Goal: Task Accomplishment & Management: Use online tool/utility

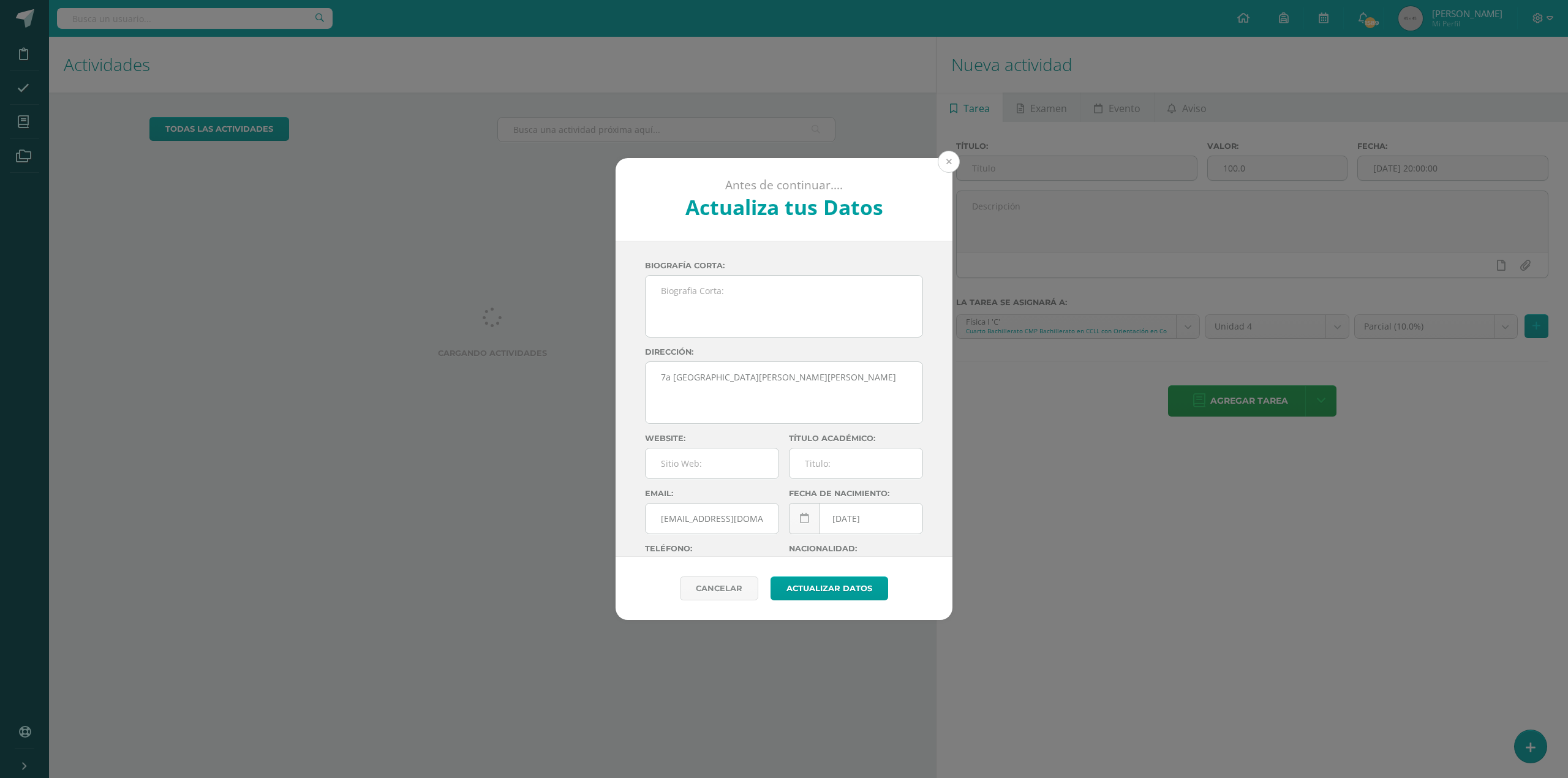
click at [949, 157] on button at bounding box center [949, 161] width 22 height 22
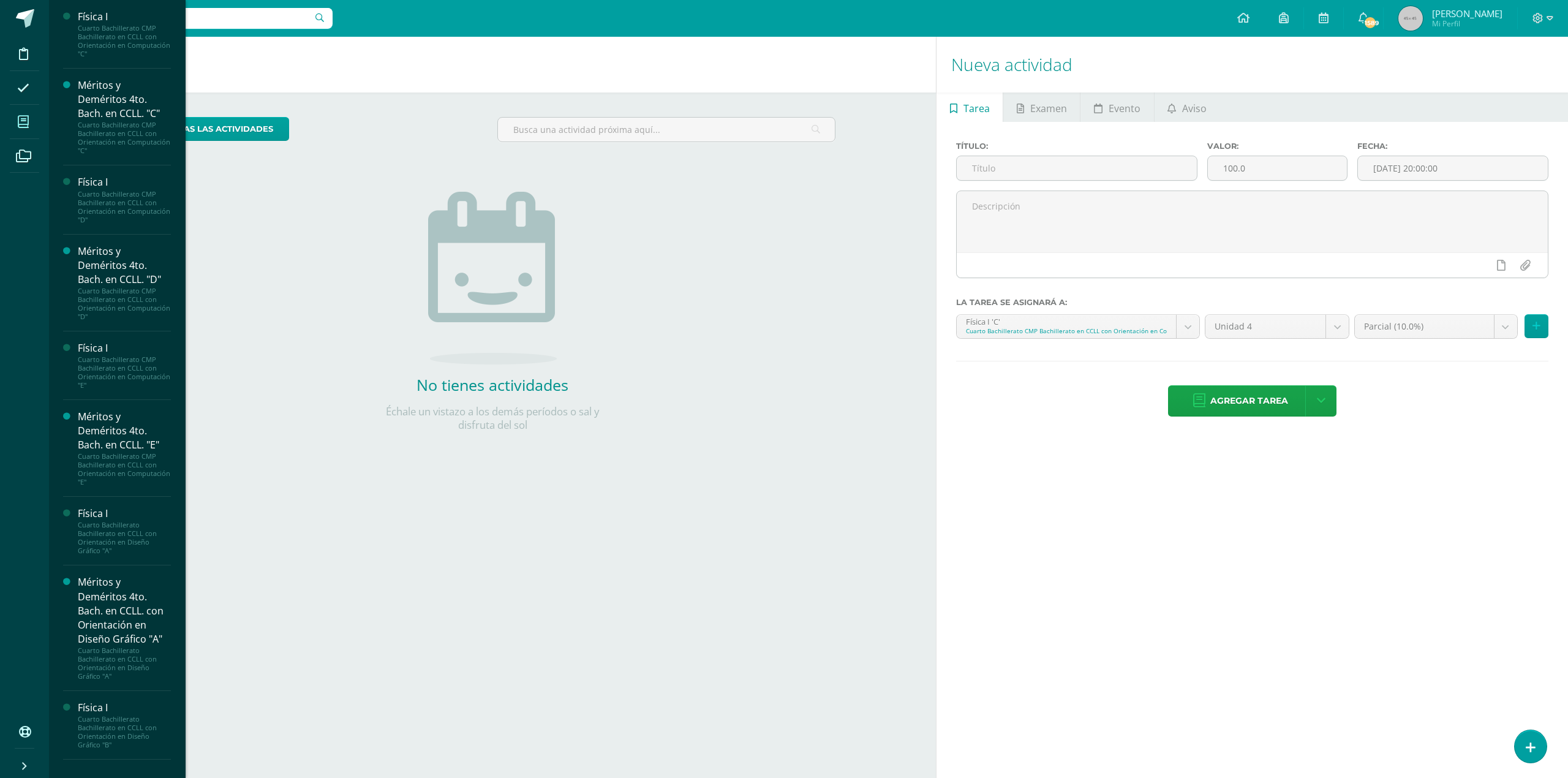
click at [28, 115] on span at bounding box center [23, 121] width 28 height 28
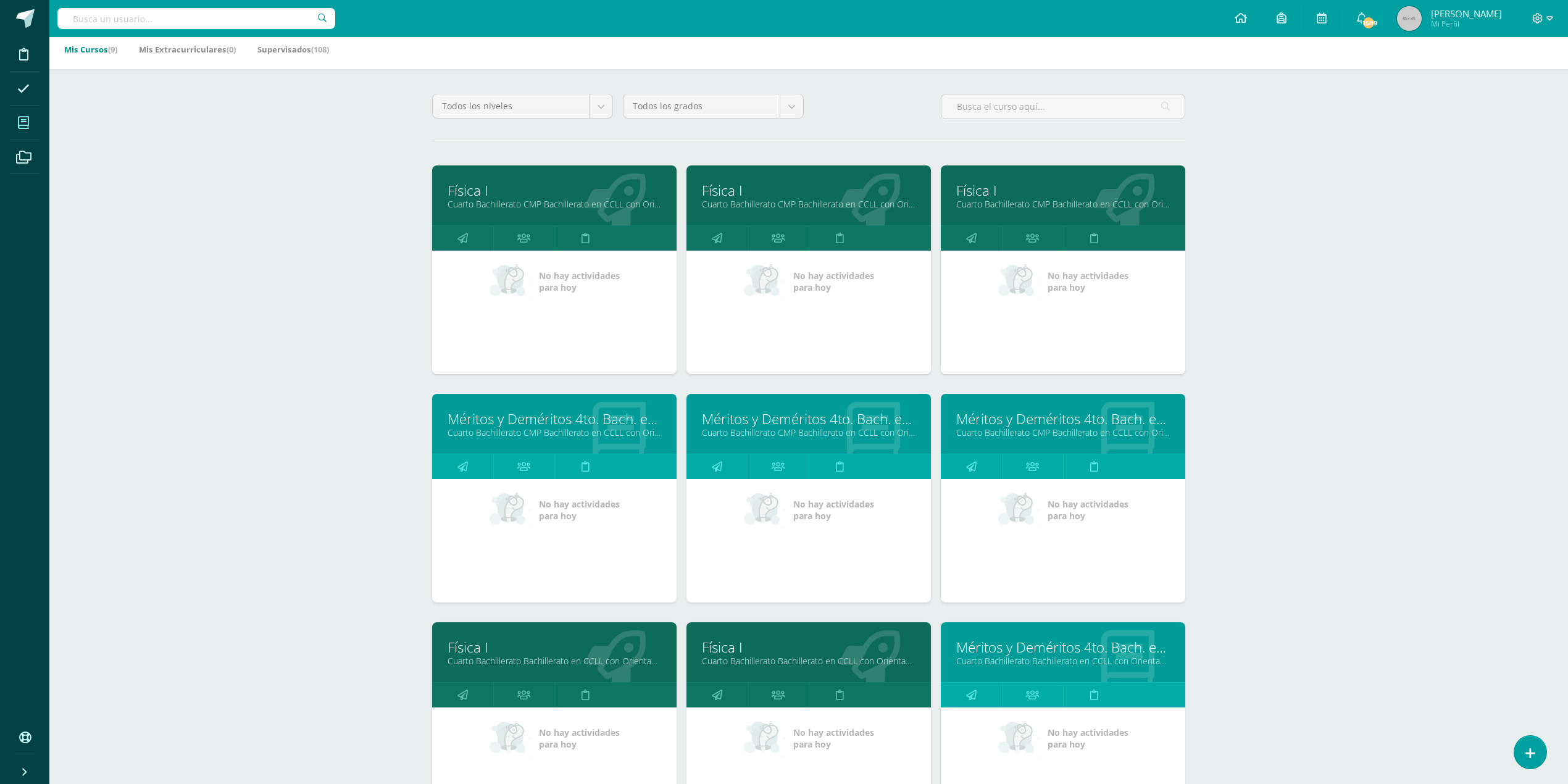
scroll to position [48, 0]
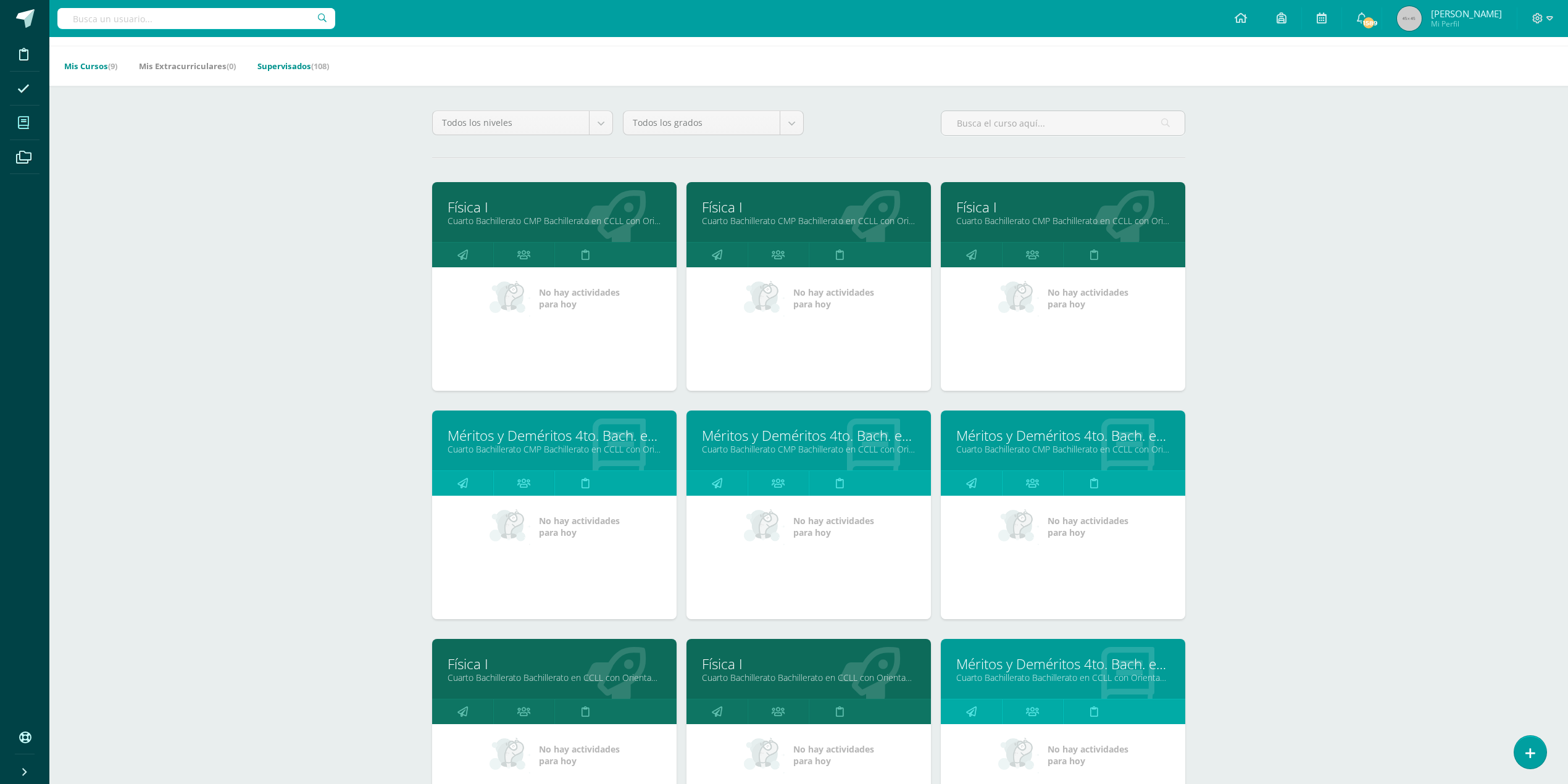
click at [289, 57] on link "Supervisados (108)" at bounding box center [293, 66] width 72 height 20
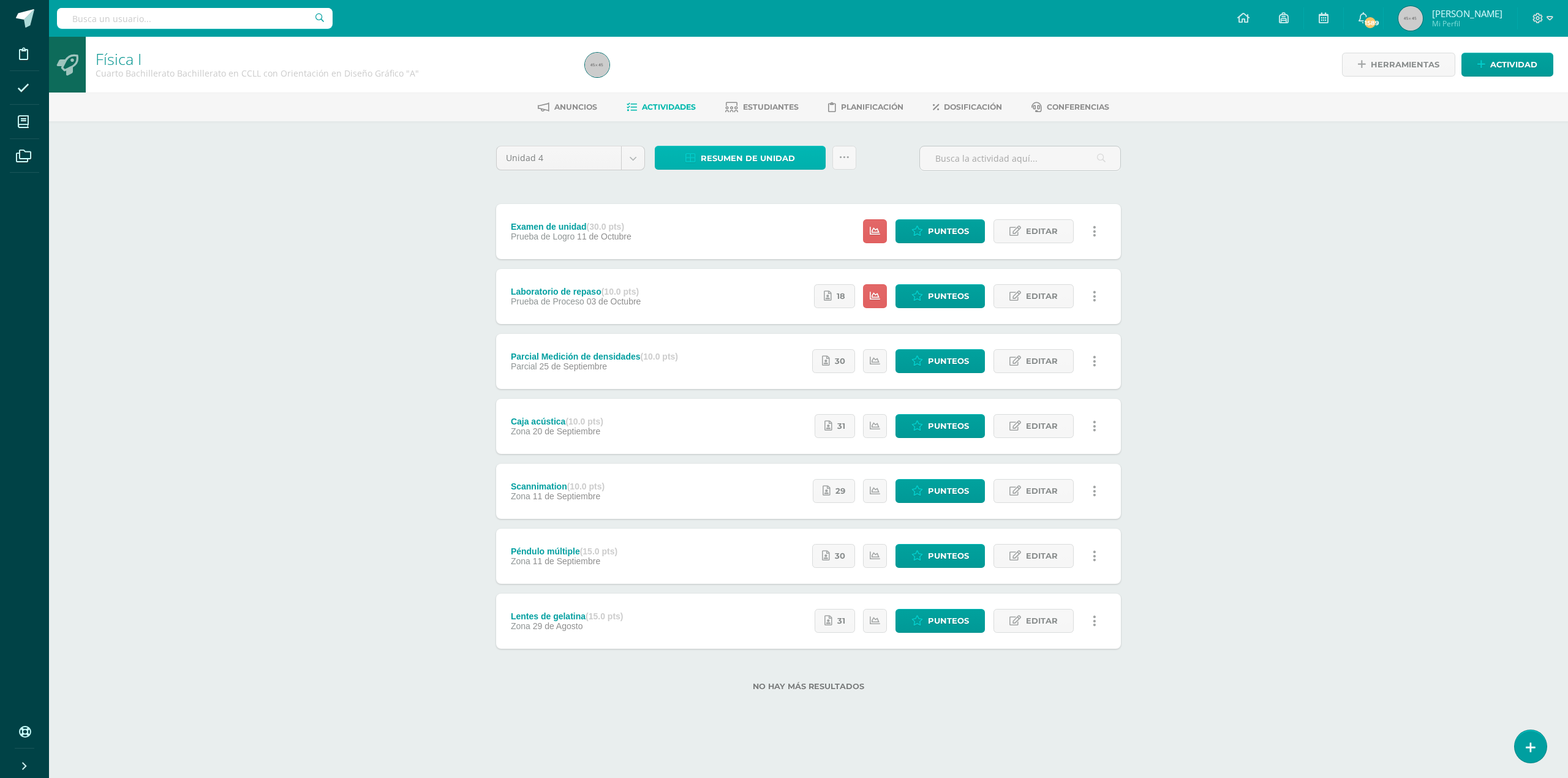
click at [788, 153] on span "Resumen de unidad" at bounding box center [748, 158] width 94 height 22
click at [744, 76] on link "Descargar como HTML" at bounding box center [740, 76] width 131 height 19
click at [753, 150] on span "Resumen de unidad" at bounding box center [748, 158] width 94 height 22
click at [760, 75] on link "Descargar como HTML" at bounding box center [740, 76] width 131 height 19
click at [921, 618] on icon at bounding box center [917, 621] width 12 height 11
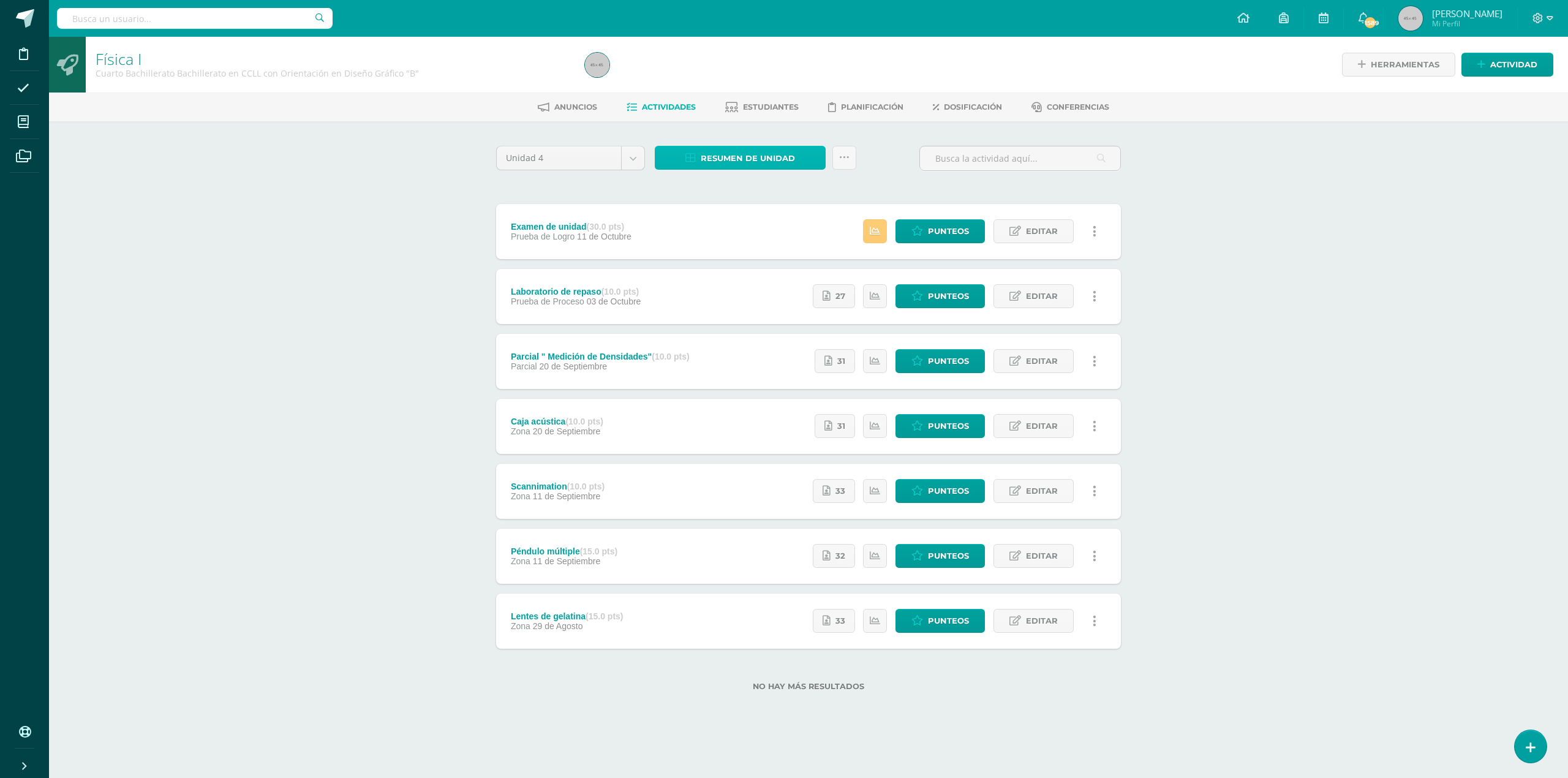
click at [788, 158] on span "Resumen de unidad" at bounding box center [748, 158] width 94 height 22
click at [765, 79] on link "Descargar como HTML" at bounding box center [740, 76] width 131 height 19
click at [782, 152] on span "Resumen de unidad" at bounding box center [748, 158] width 94 height 22
click at [734, 78] on link "Descargar como HTML" at bounding box center [740, 76] width 131 height 19
click at [1380, 169] on div "Física I Cuarto Bachillerato CMP Bachillerato en CCLL con Orientación en Comput…" at bounding box center [808, 383] width 1519 height 693
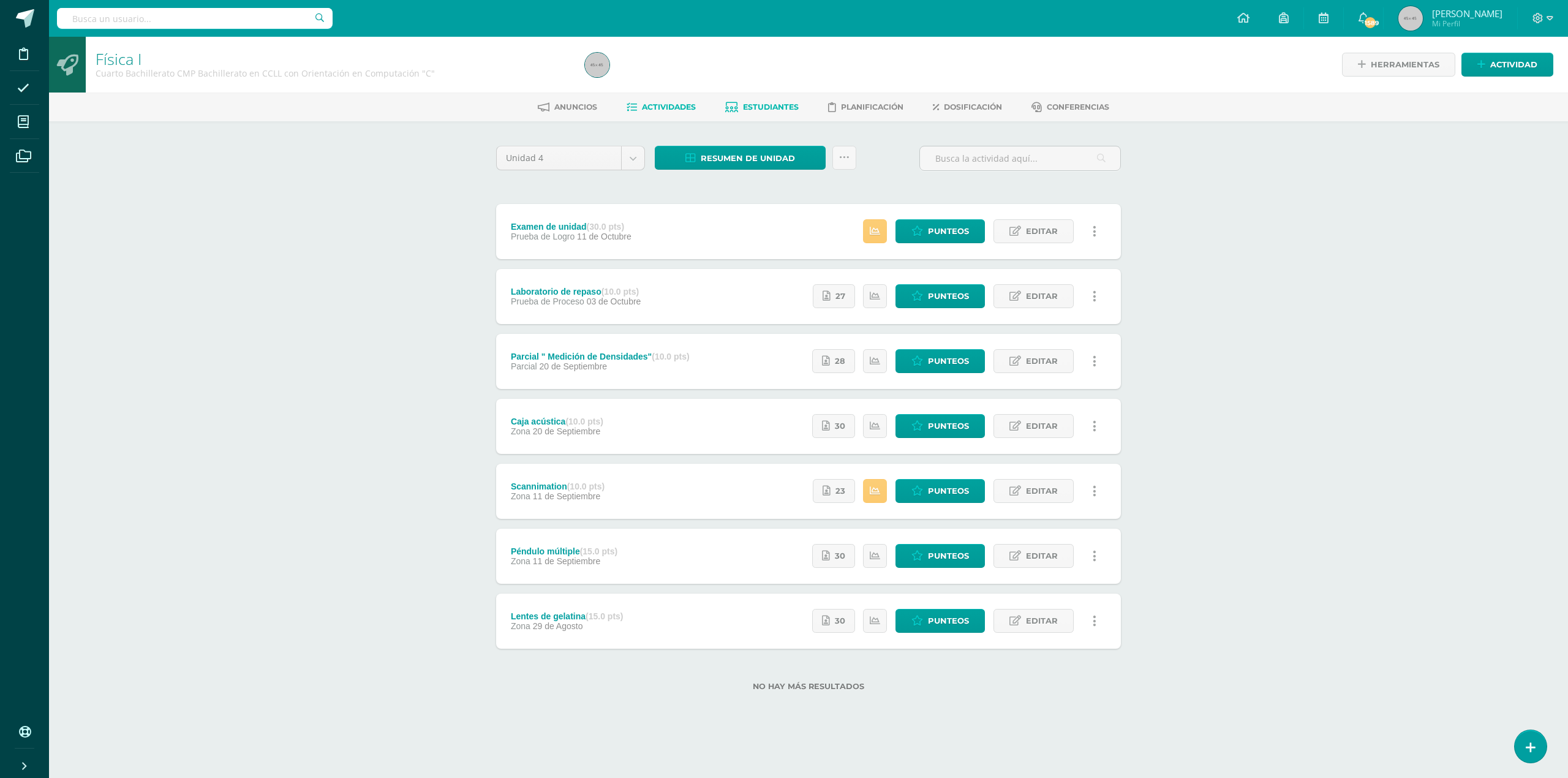
click at [788, 105] on span "Estudiantes" at bounding box center [771, 107] width 56 height 9
click at [775, 157] on span "Resumen de unidad" at bounding box center [748, 158] width 94 height 22
click at [767, 69] on link "Descargar como HTML" at bounding box center [740, 76] width 131 height 19
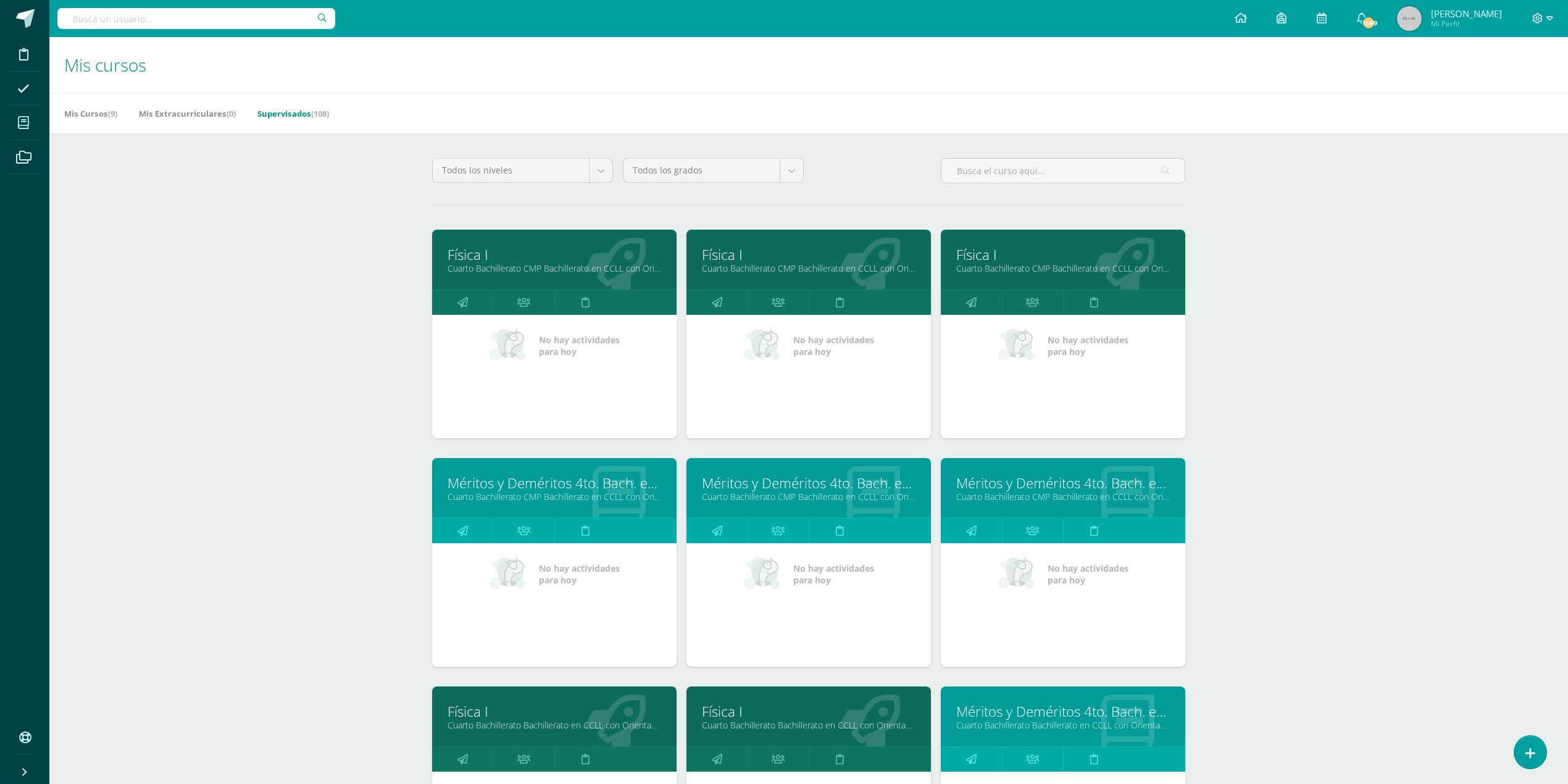
click at [302, 112] on link "Supervisados (108)" at bounding box center [293, 114] width 72 height 20
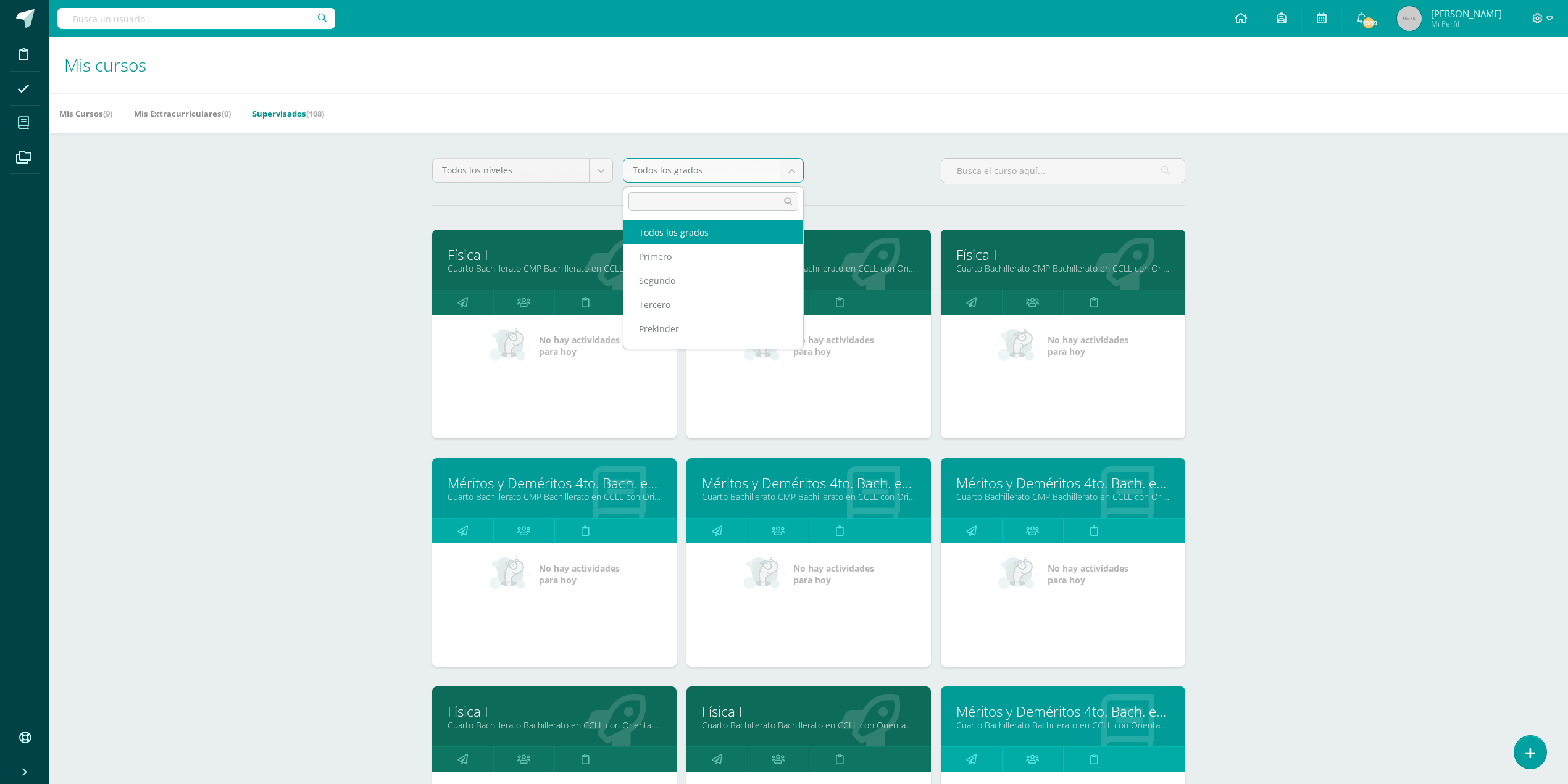
click at [794, 171] on body "Disciplina Asistencia Mis cursos Archivos Soporte Ayuda Reportar un problema Ce…" at bounding box center [784, 499] width 1568 height 997
select select "10"
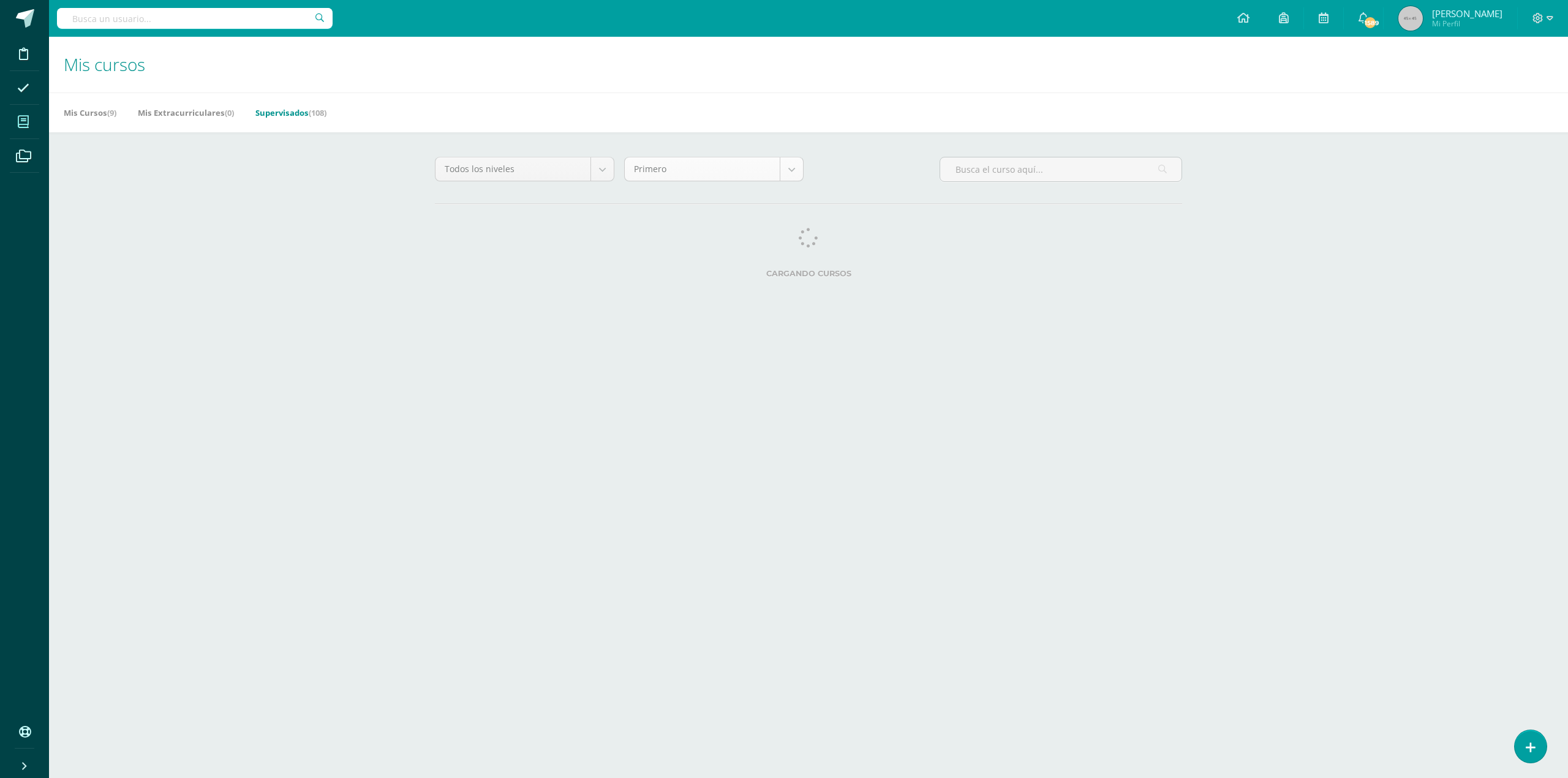
click at [795, 170] on body "Disciplina Asistencia Mis cursos Archivos Soporte Ayuda Reportar un problema Ce…" at bounding box center [784, 154] width 1568 height 308
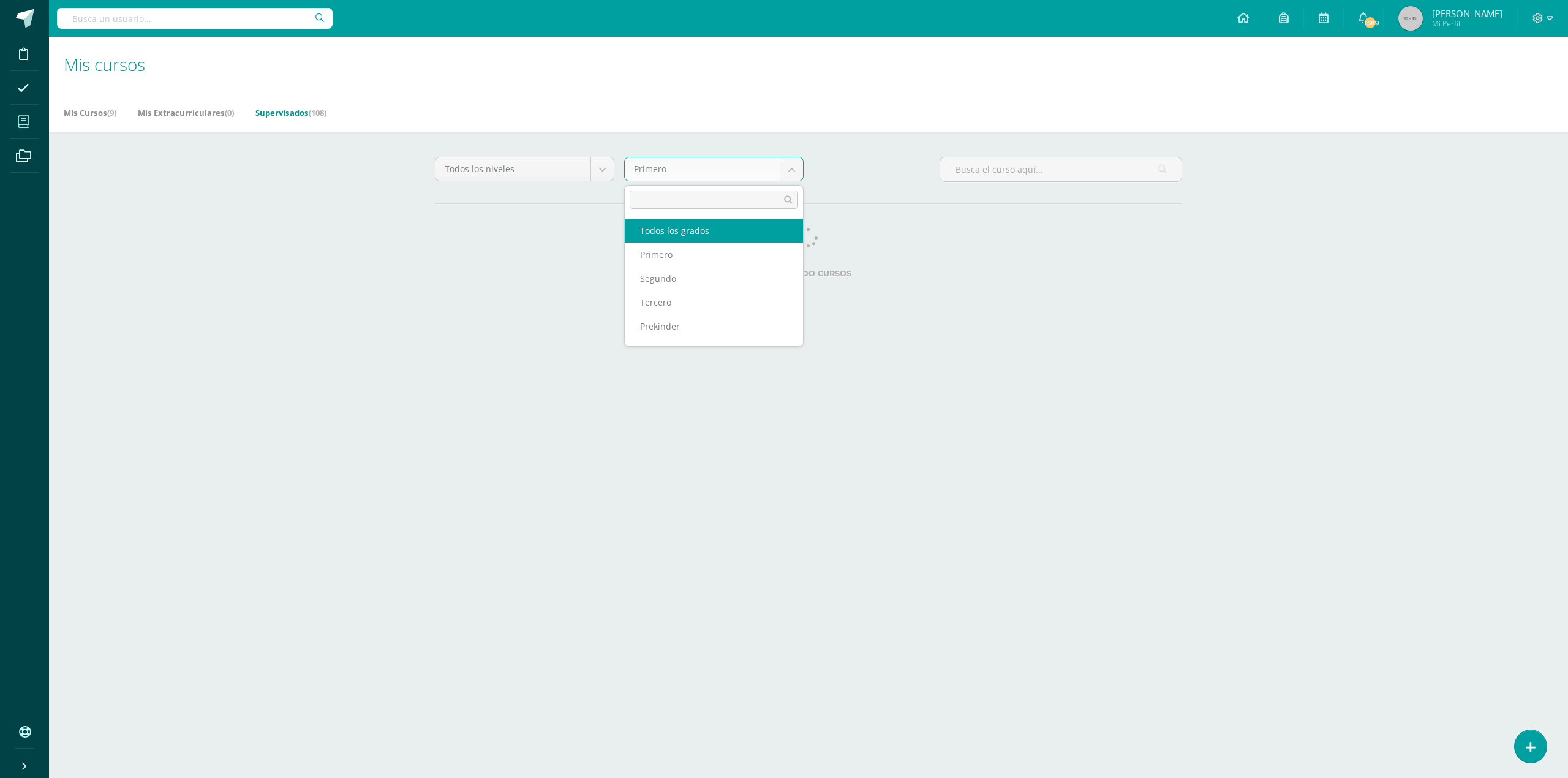
select select "-1"
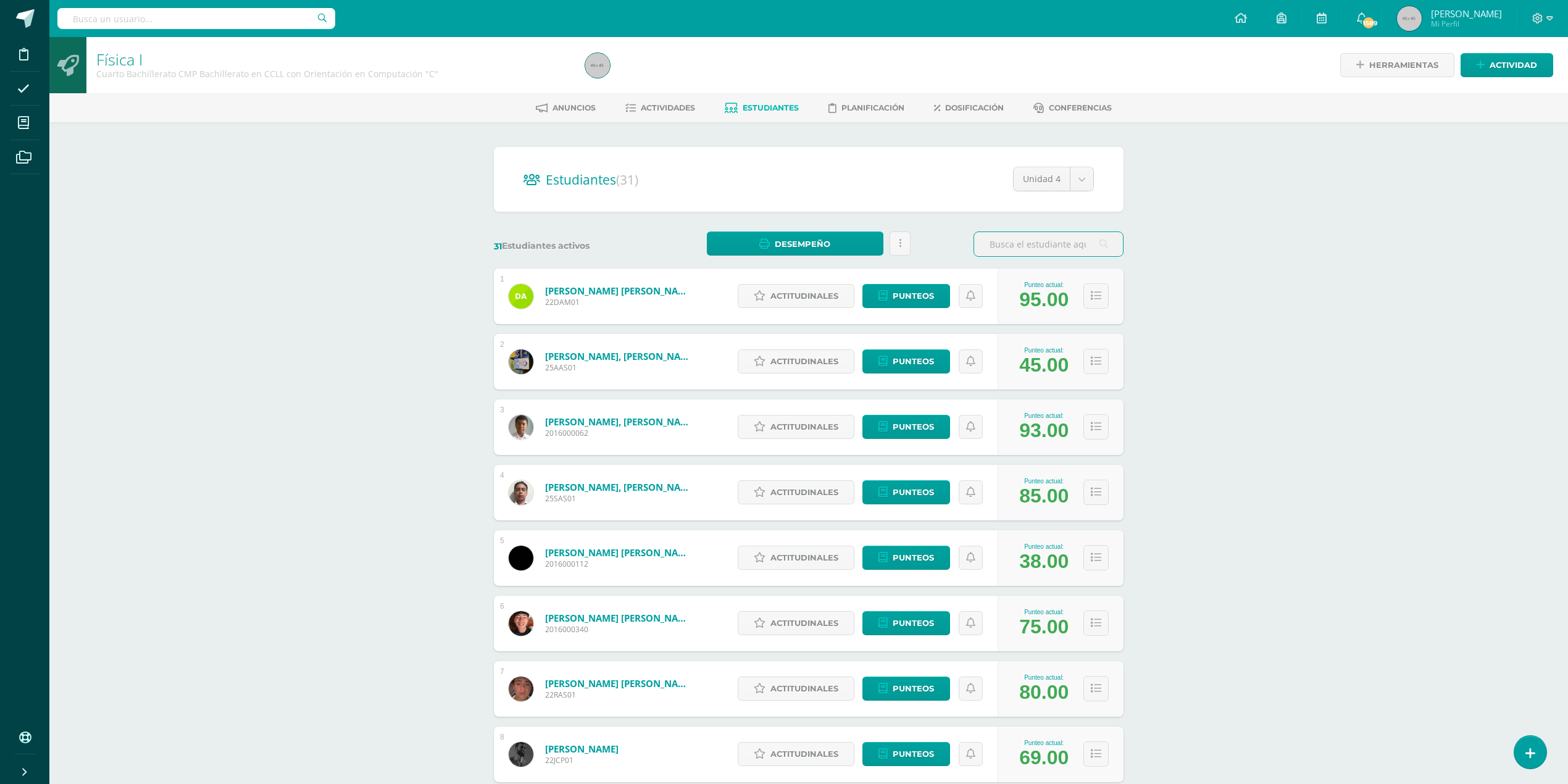
click at [1050, 239] on input "text" at bounding box center [1049, 244] width 149 height 24
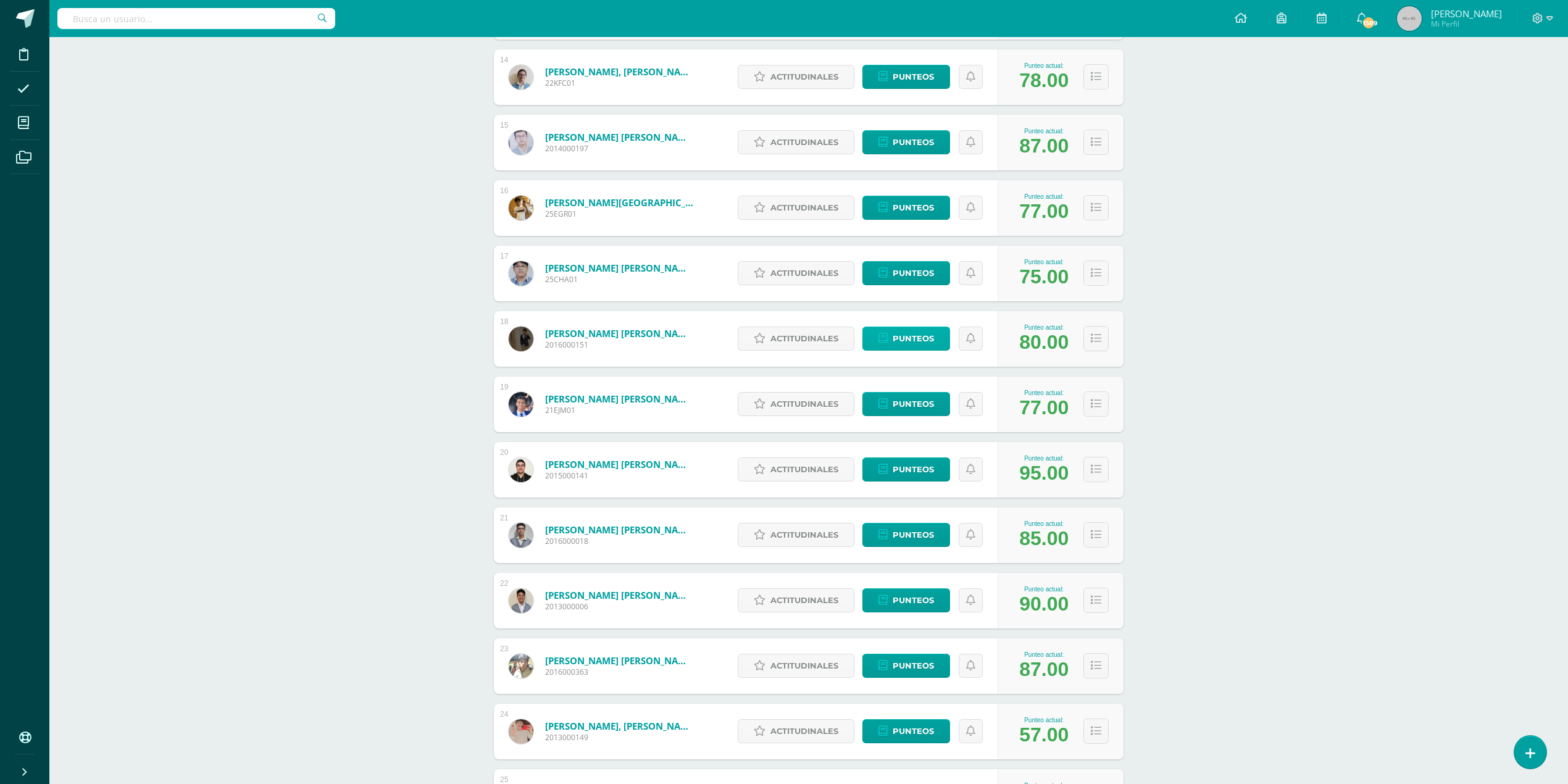
scroll to position [1317, 0]
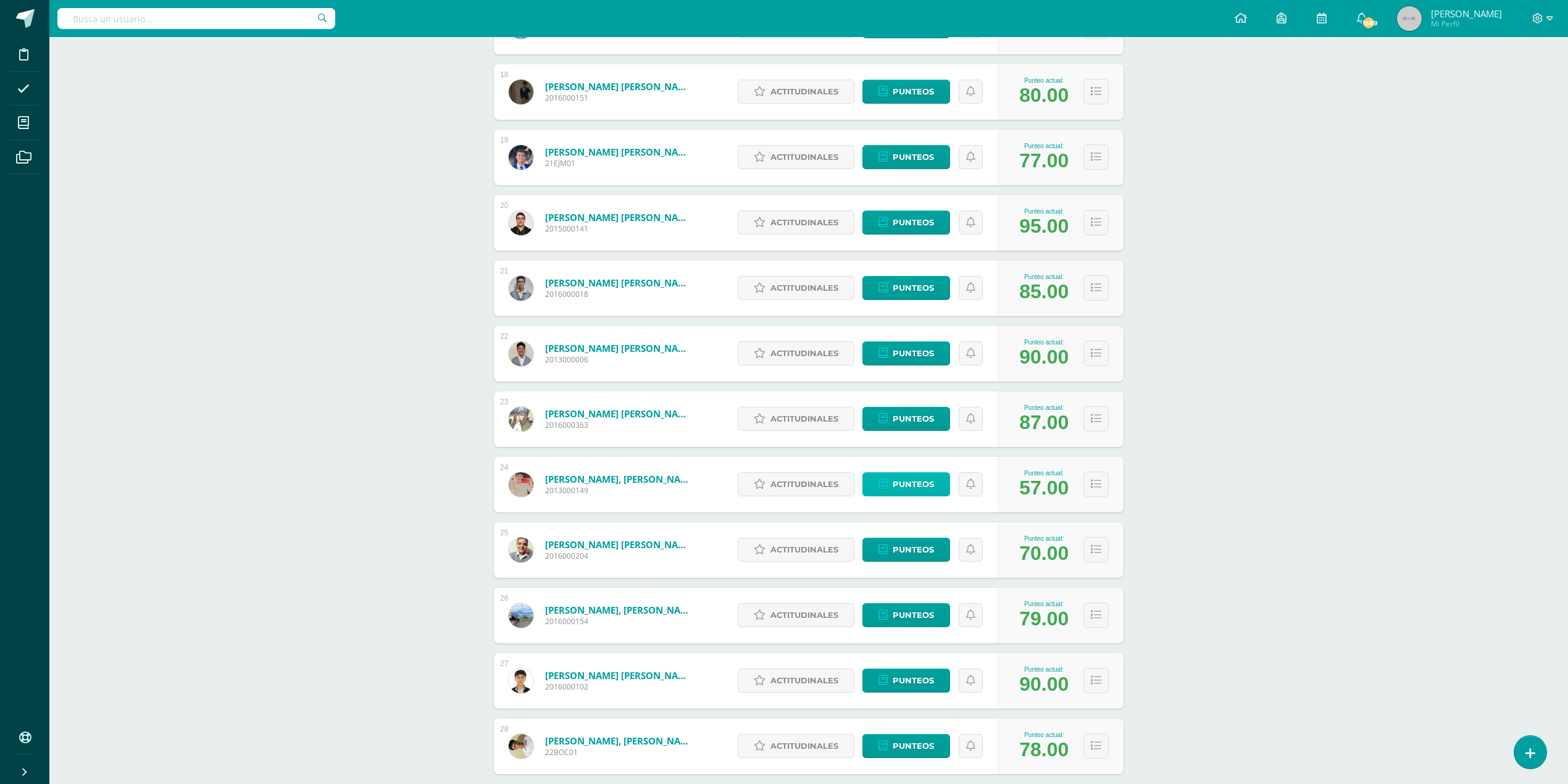
click at [925, 480] on span "Punteos" at bounding box center [913, 483] width 41 height 22
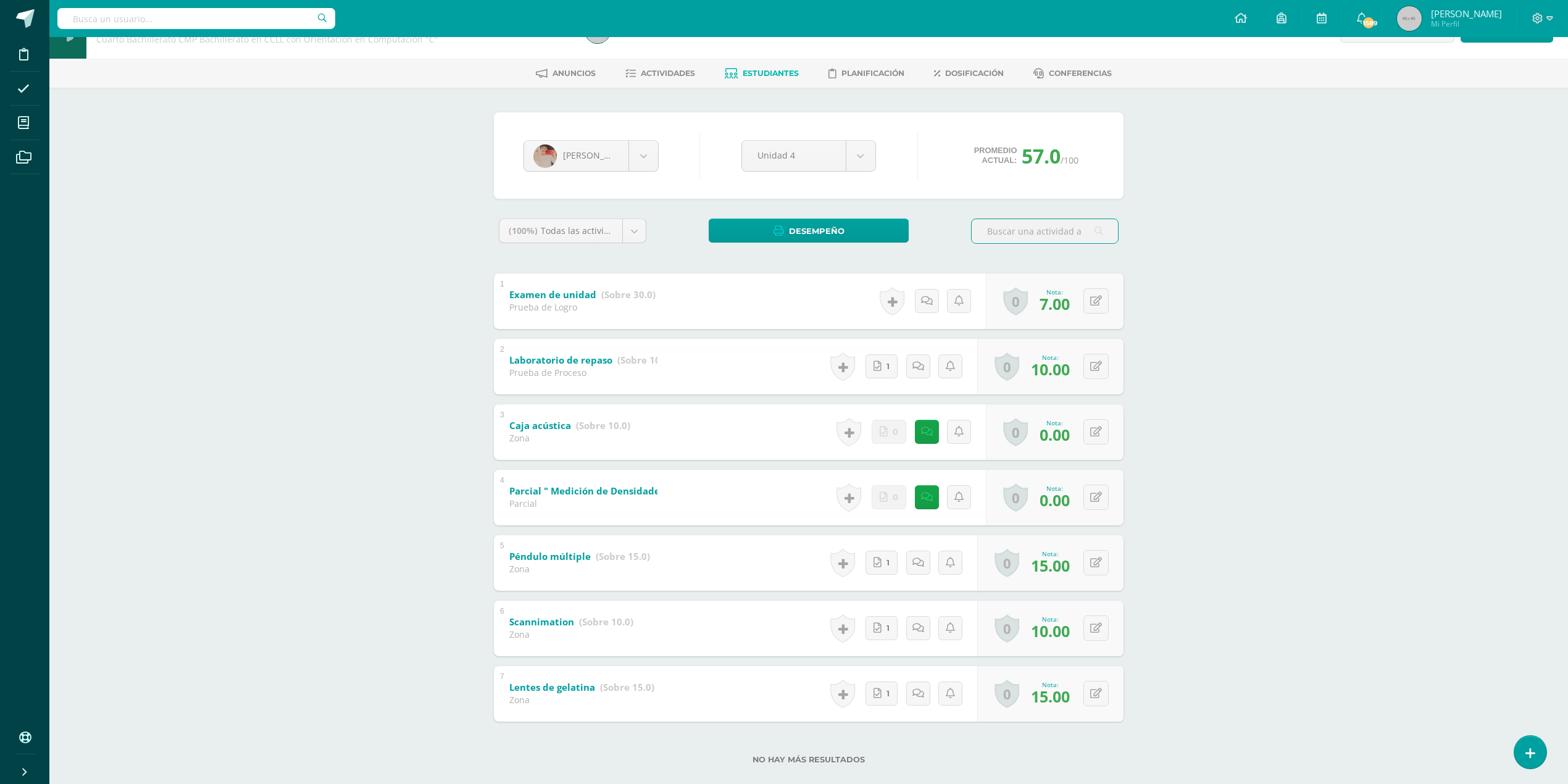
scroll to position [53, 0]
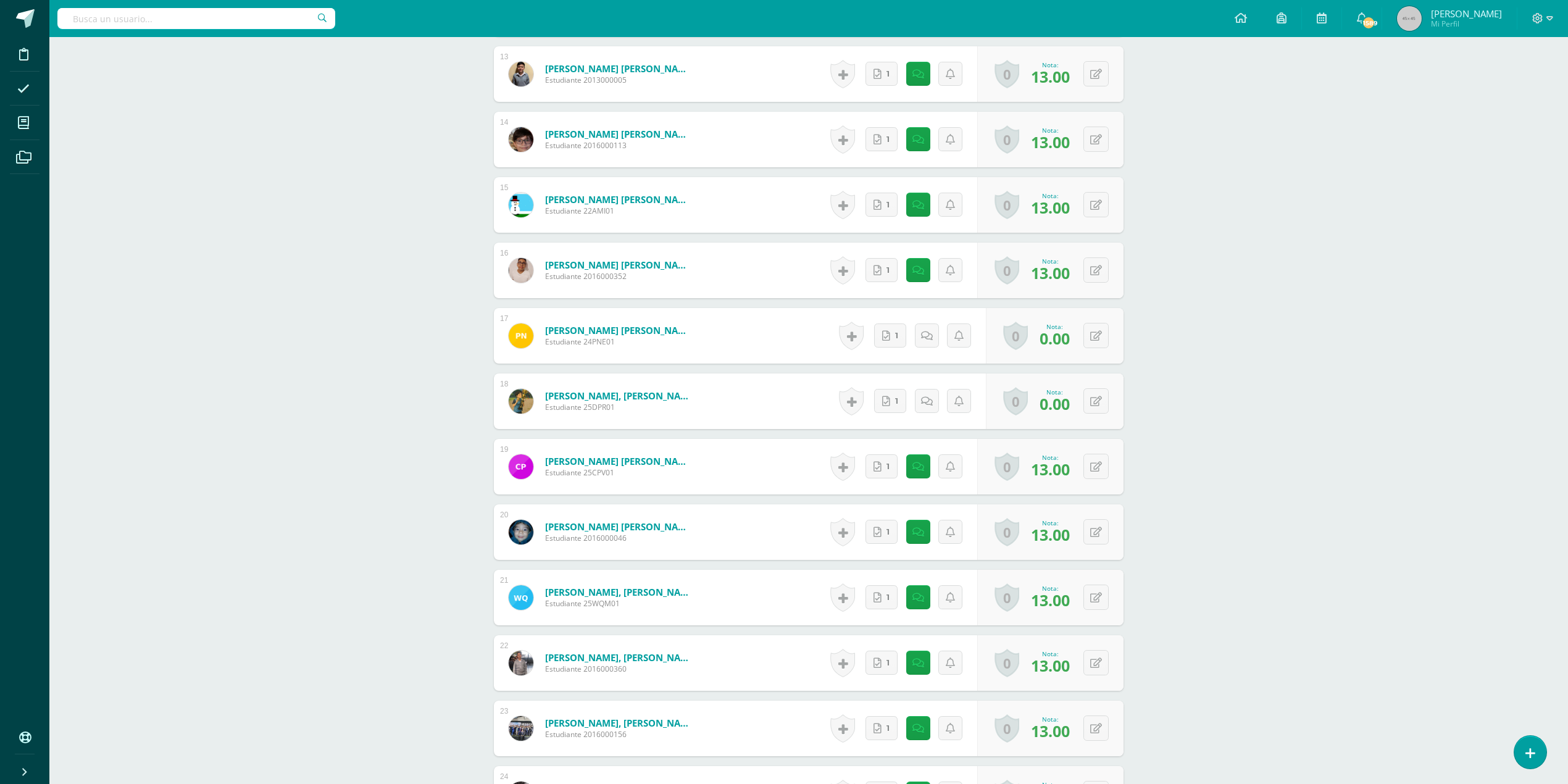
scroll to position [1193, 0]
click at [895, 334] on span "1" at bounding box center [896, 334] width 3 height 22
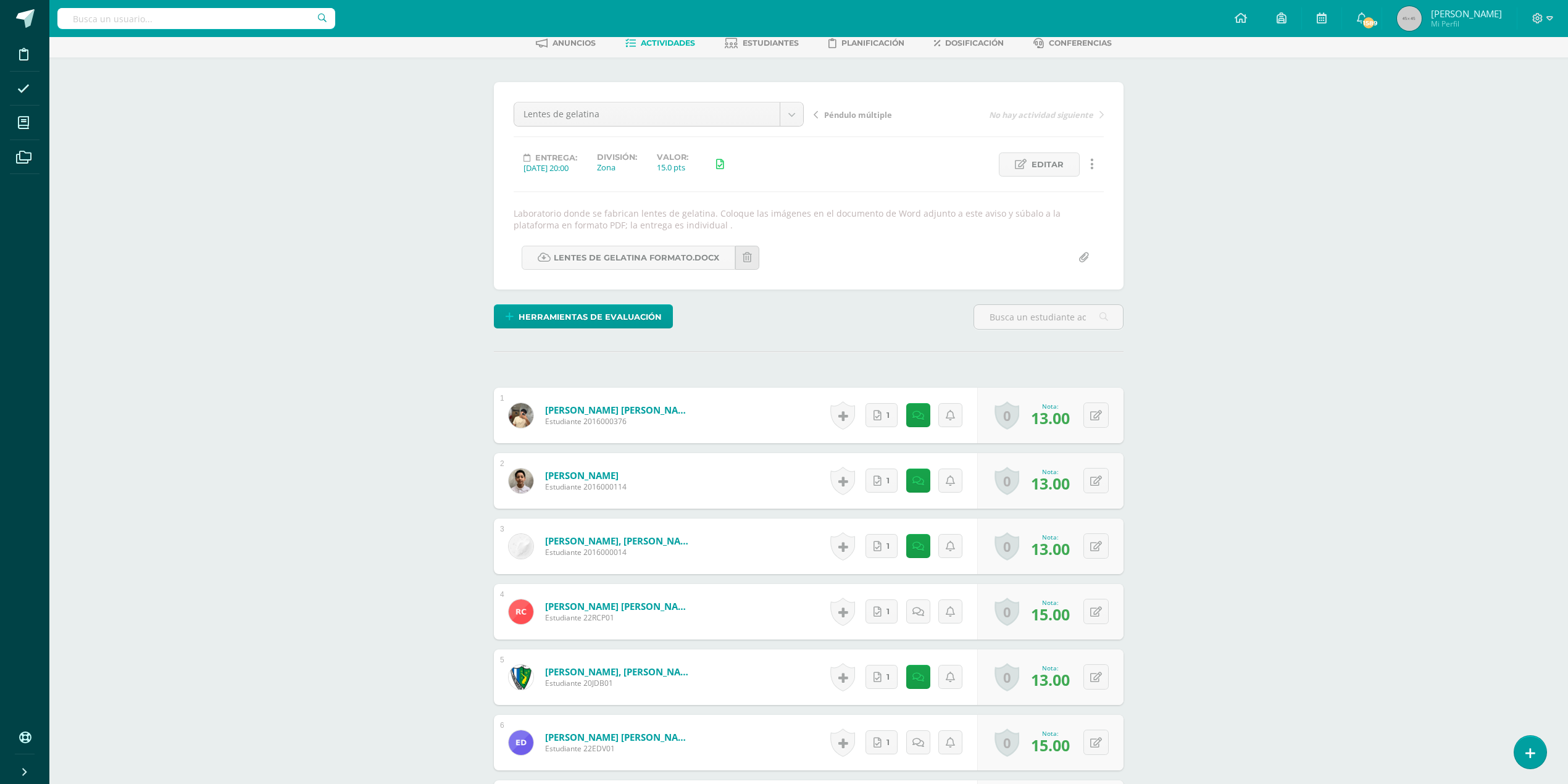
scroll to position [0, 0]
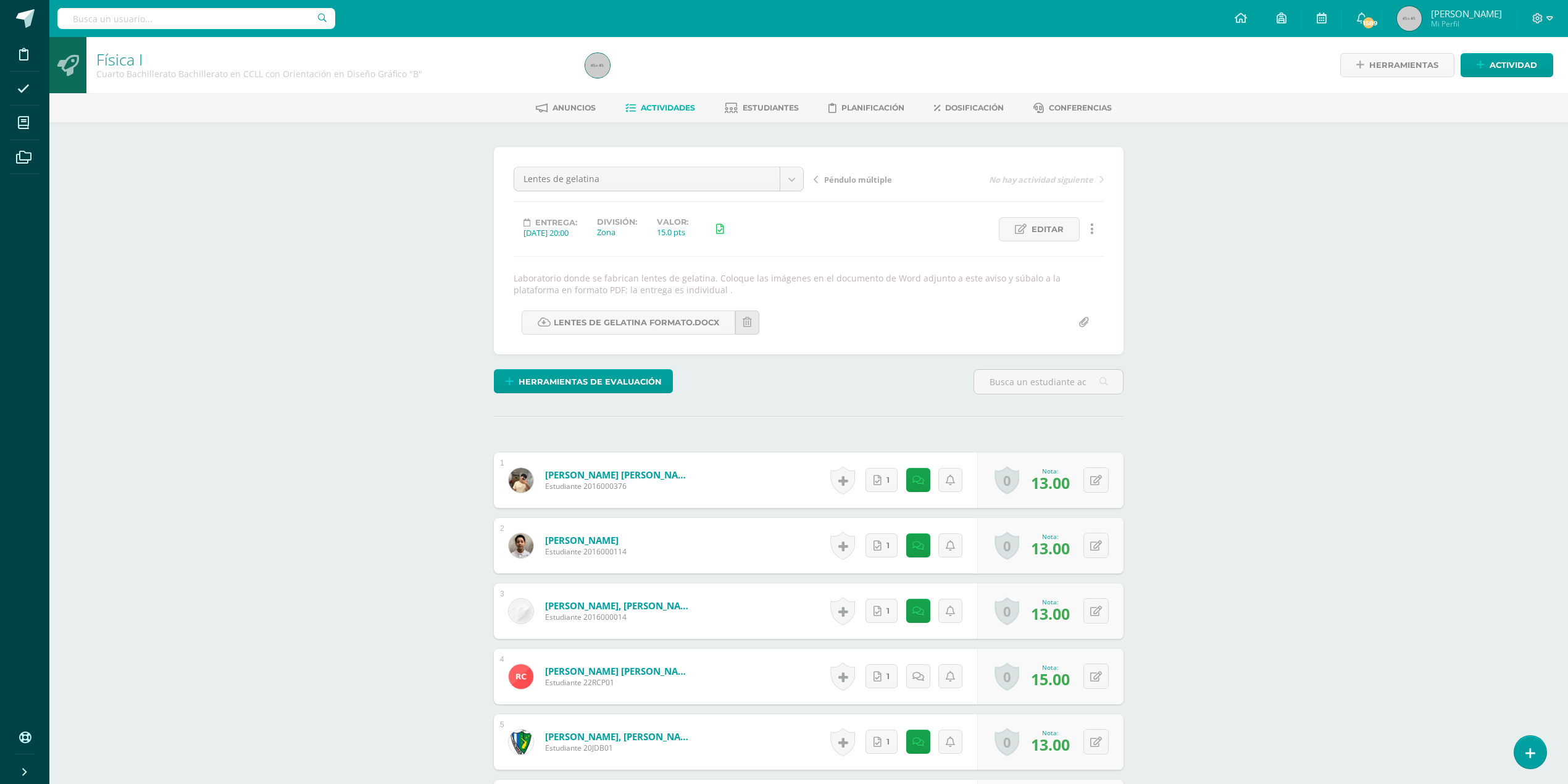
click at [665, 110] on span "Actividades" at bounding box center [667, 108] width 55 height 9
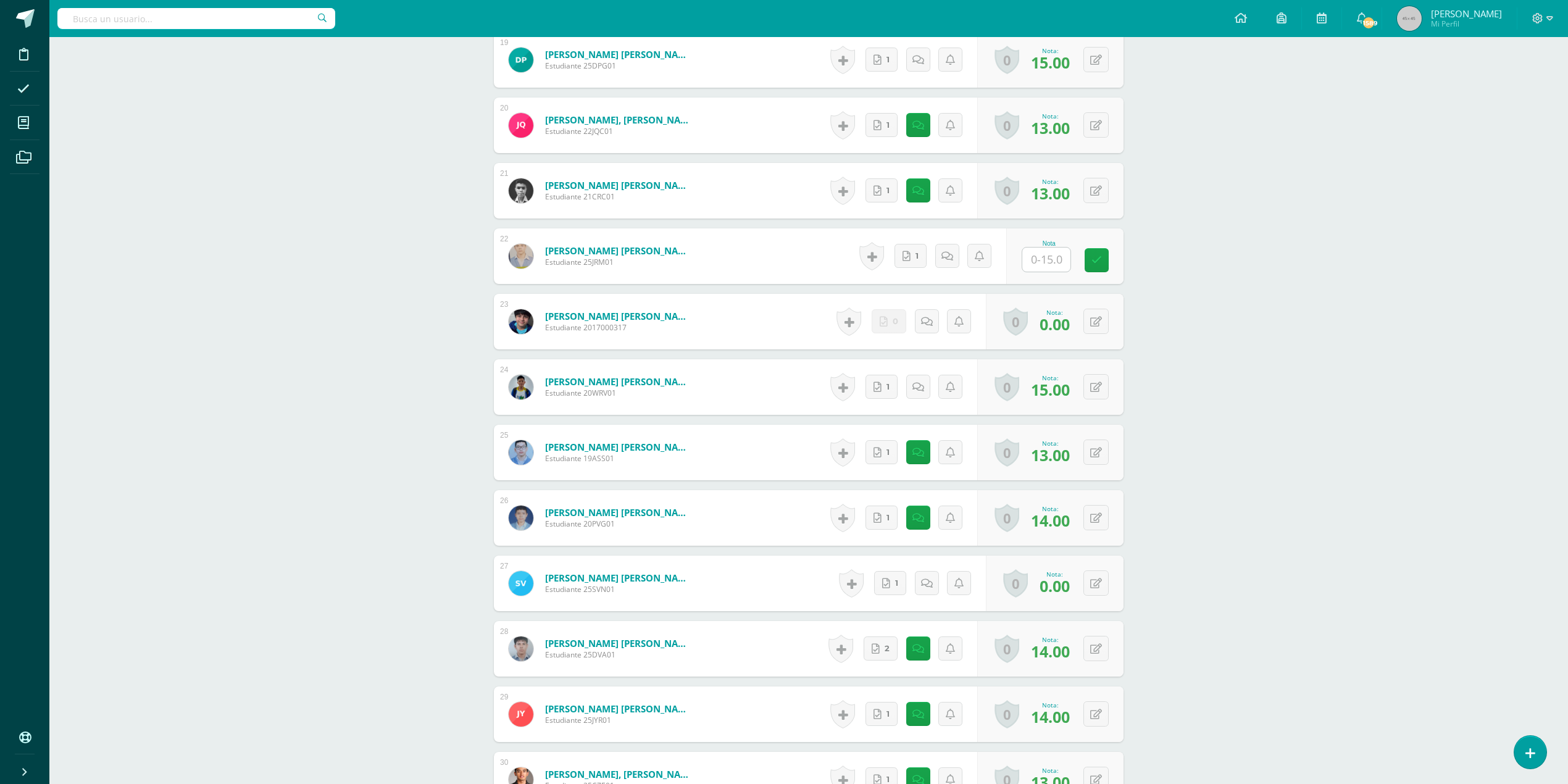
scroll to position [1599, 0]
click at [906, 257] on icon at bounding box center [909, 256] width 8 height 11
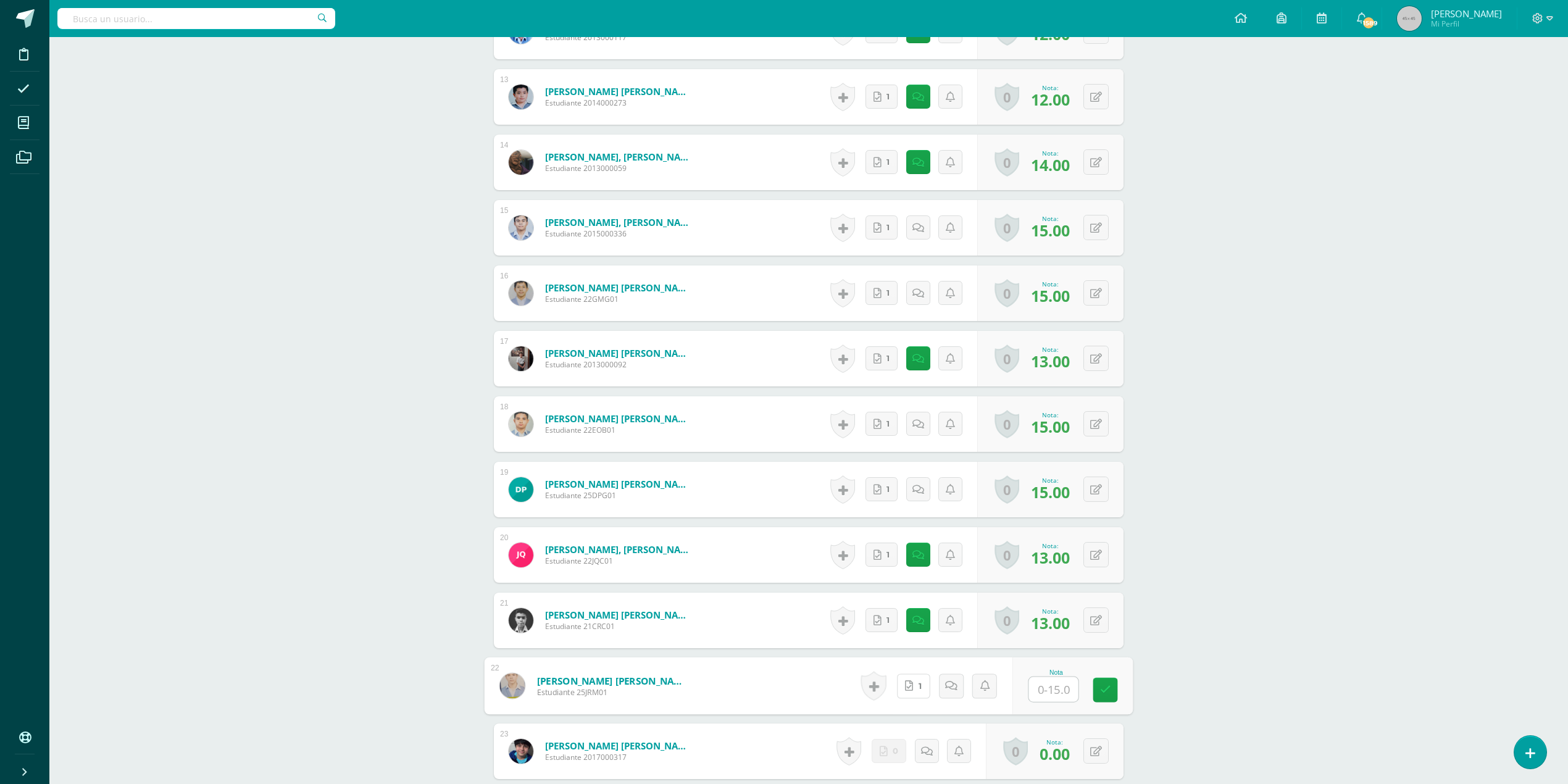
scroll to position [1250, 0]
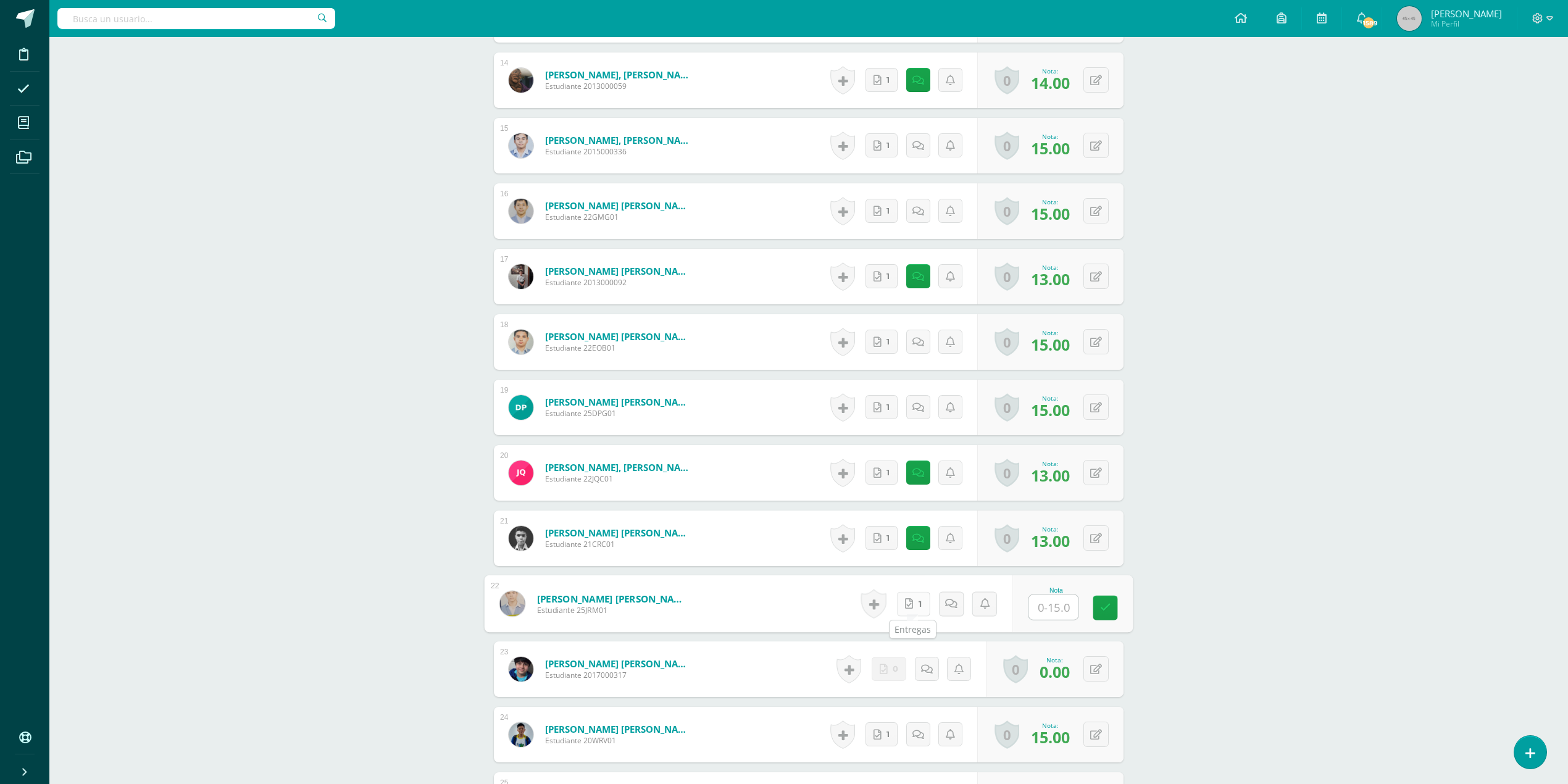
click at [919, 603] on span "1" at bounding box center [919, 604] width 3 height 23
click at [916, 601] on link "1" at bounding box center [913, 604] width 33 height 25
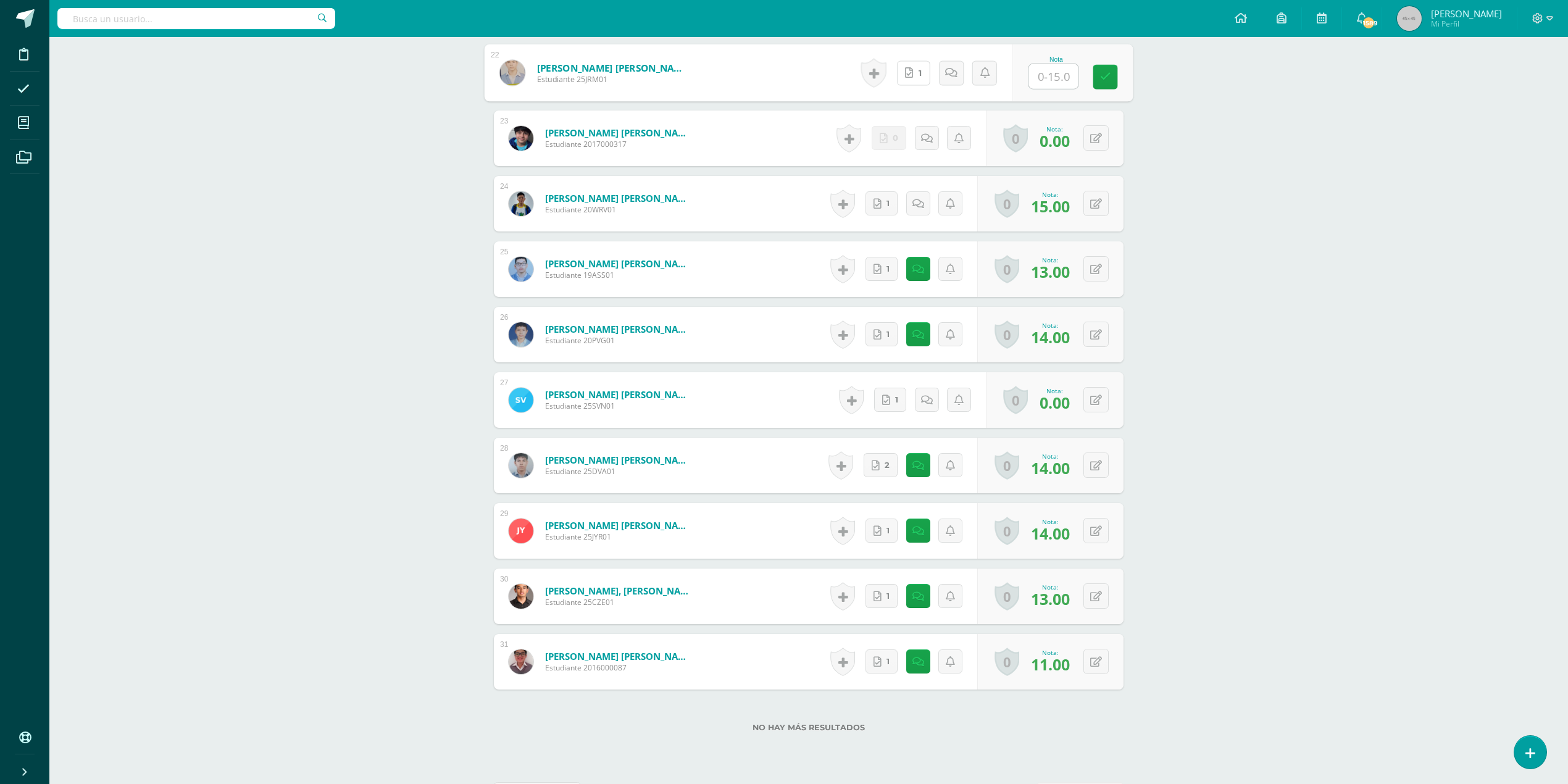
scroll to position [1811, 0]
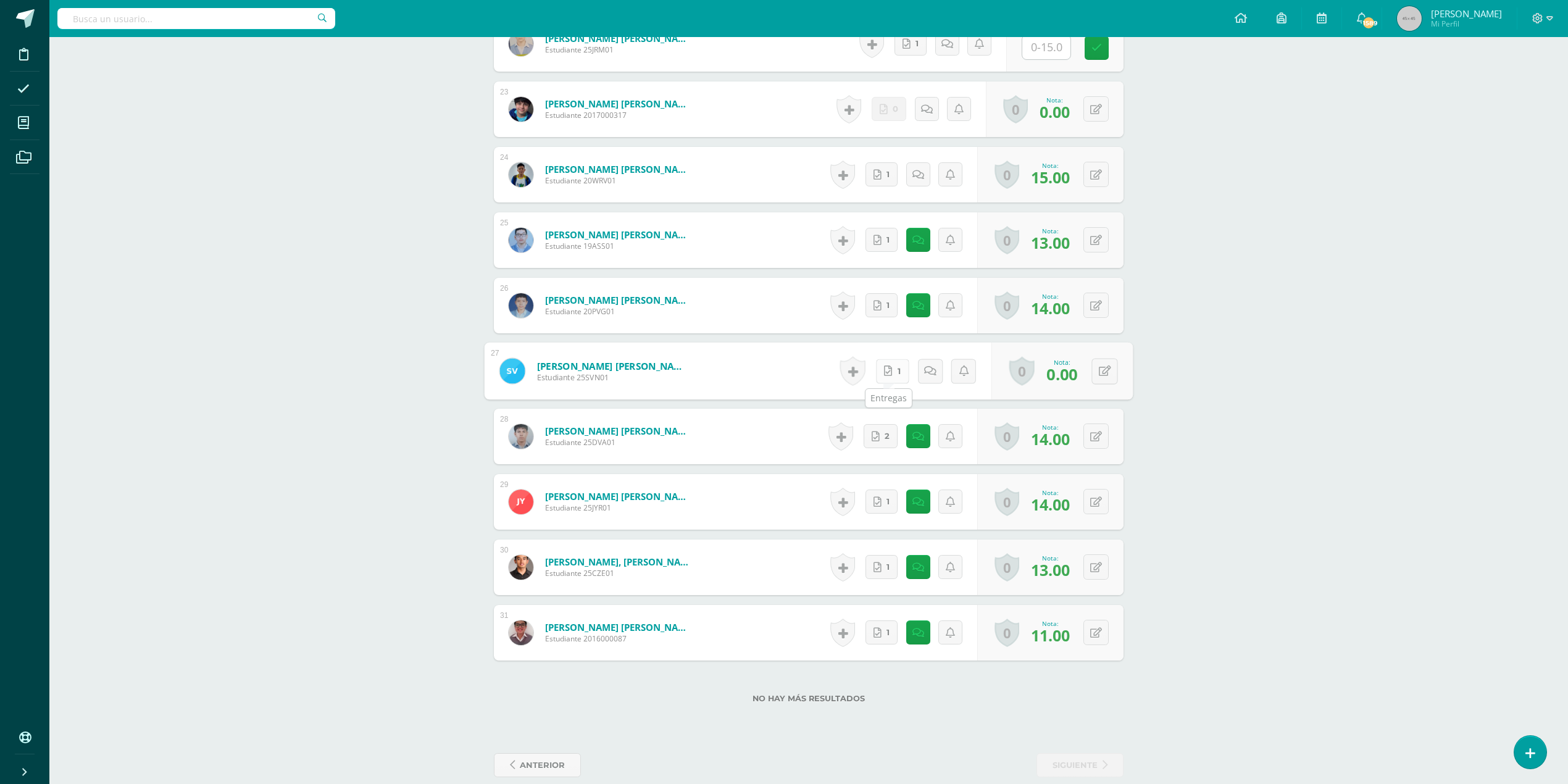
click at [884, 371] on icon at bounding box center [888, 370] width 8 height 11
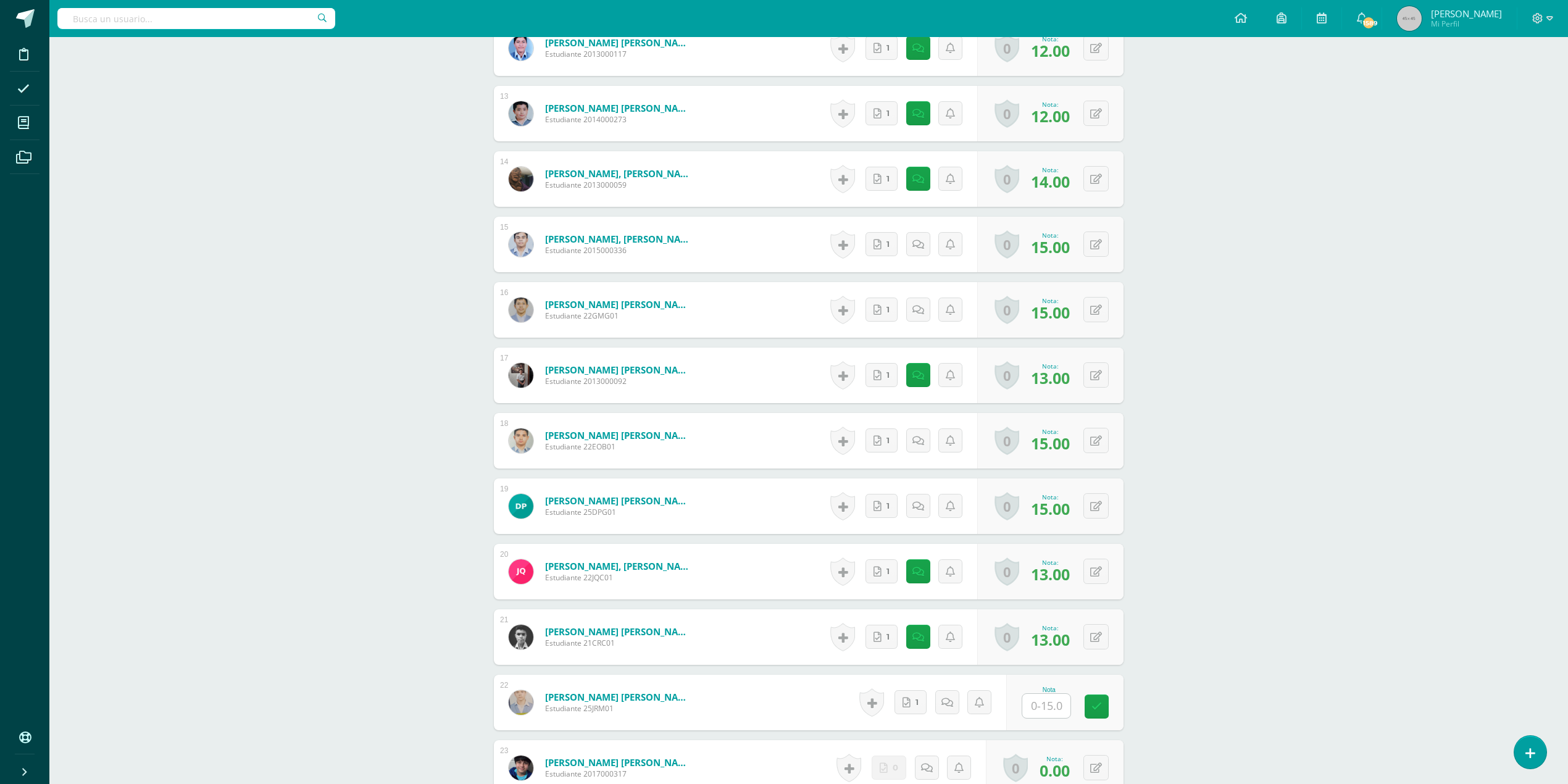
scroll to position [741, 0]
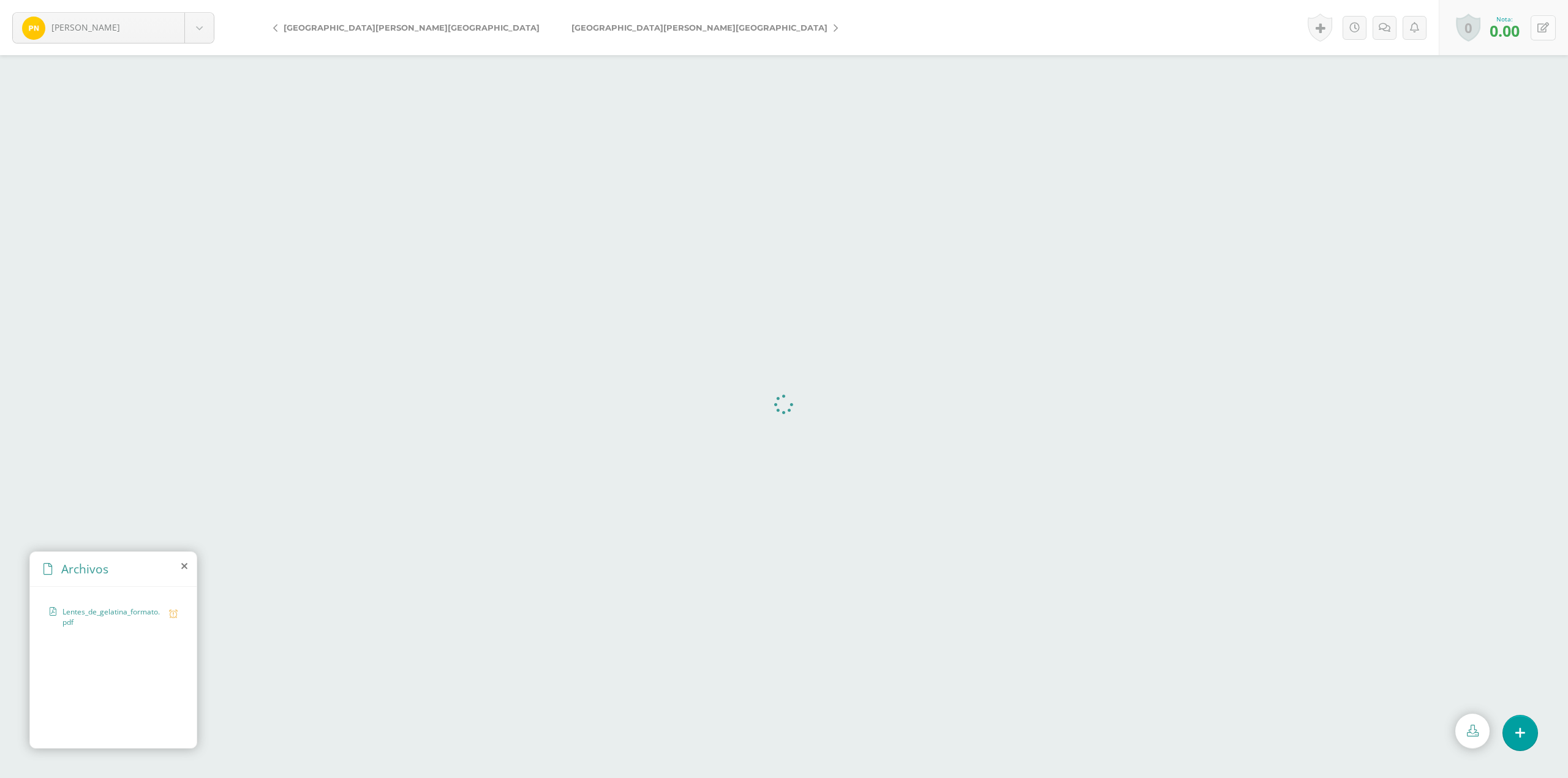
click at [1540, 20] on button at bounding box center [1543, 28] width 25 height 25
type input "13"
click at [1372, 22] on icon at bounding box center [1374, 28] width 12 height 11
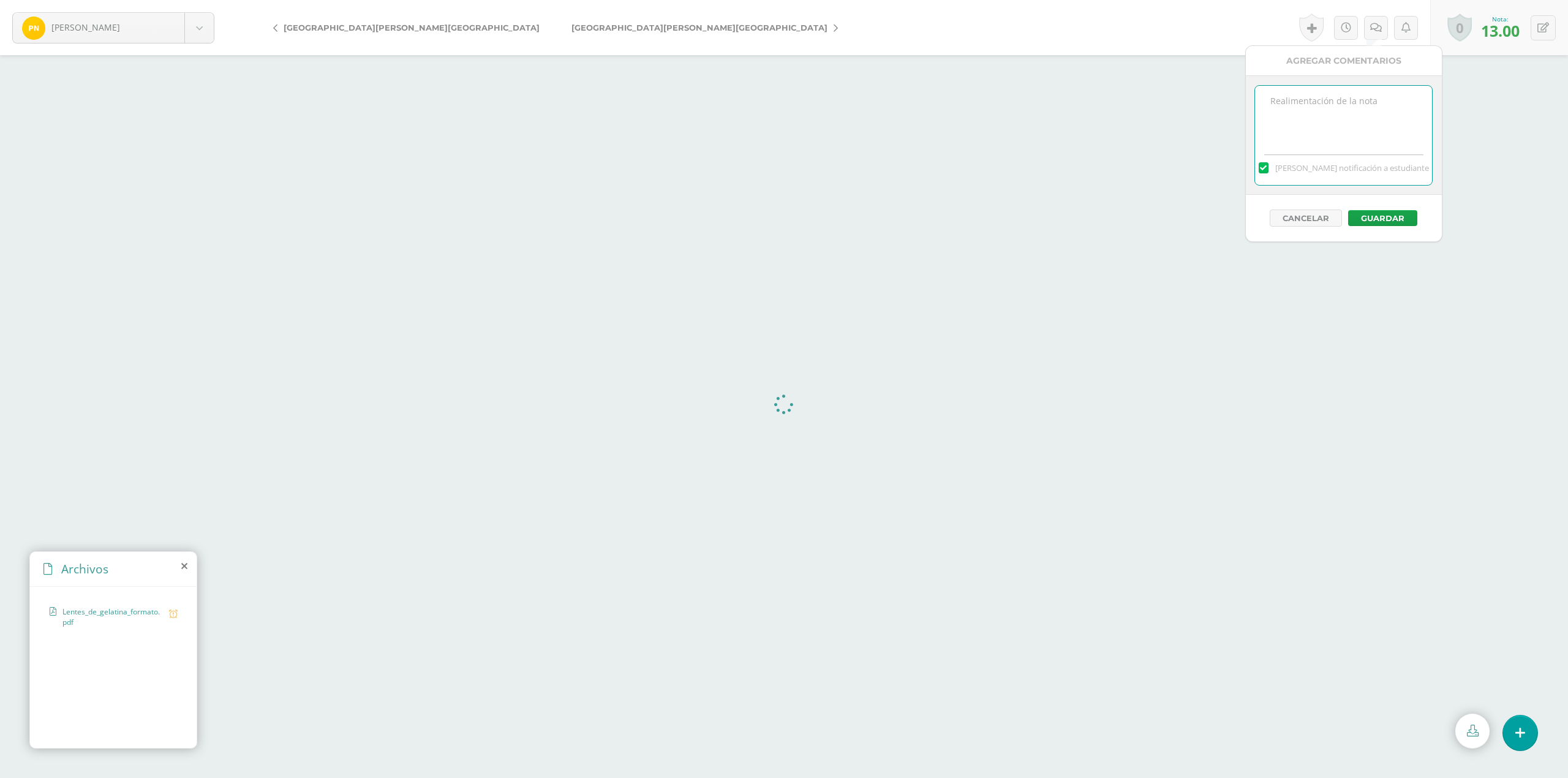
click at [1361, 98] on textarea at bounding box center [1343, 116] width 177 height 61
type textarea "No tiene distancias focales"
click at [1382, 221] on button "Guardar" at bounding box center [1383, 218] width 69 height 16
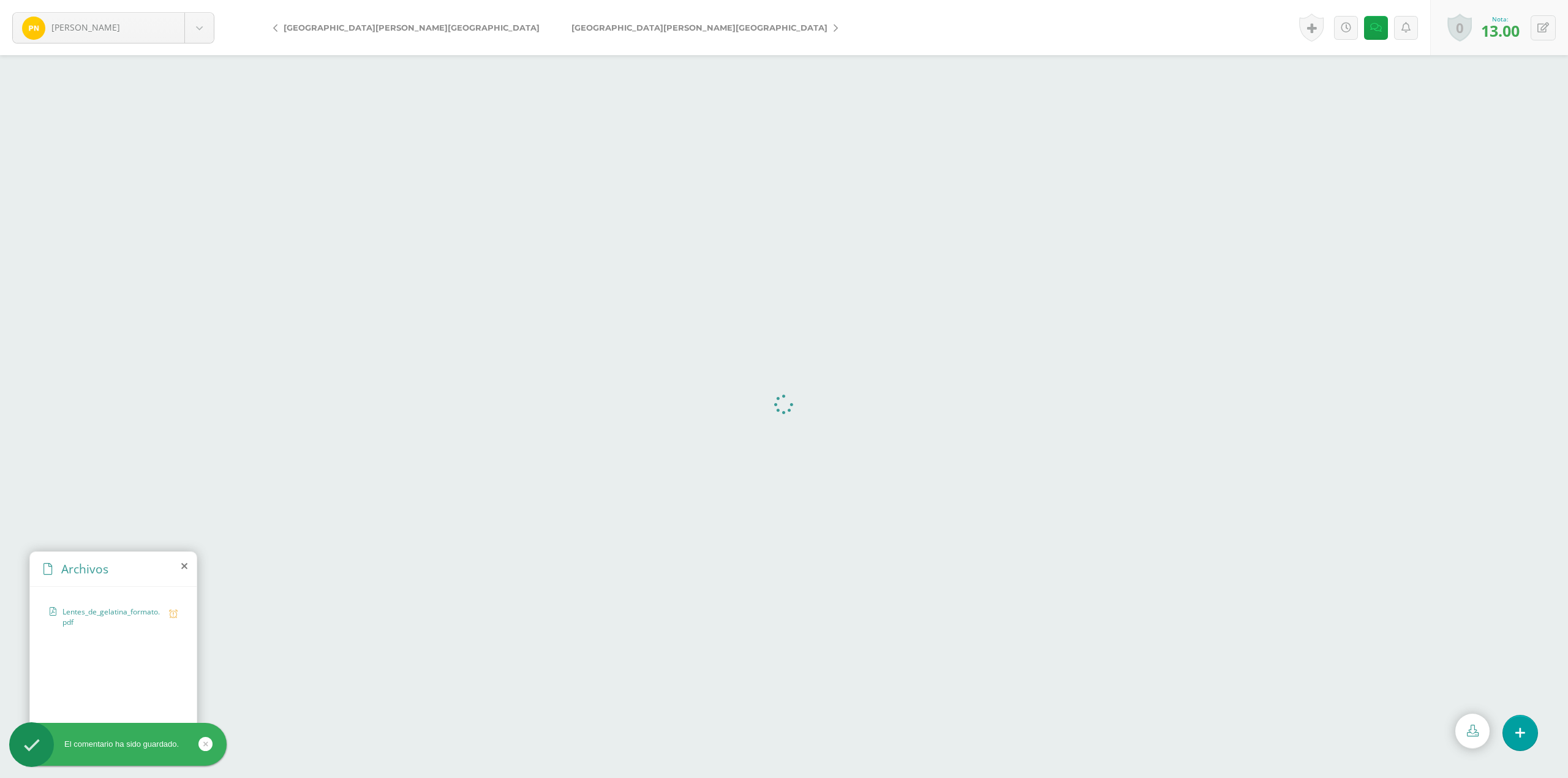
click at [571, 28] on span "[GEOGRAPHIC_DATA][PERSON_NAME][GEOGRAPHIC_DATA]" at bounding box center [699, 27] width 256 height 10
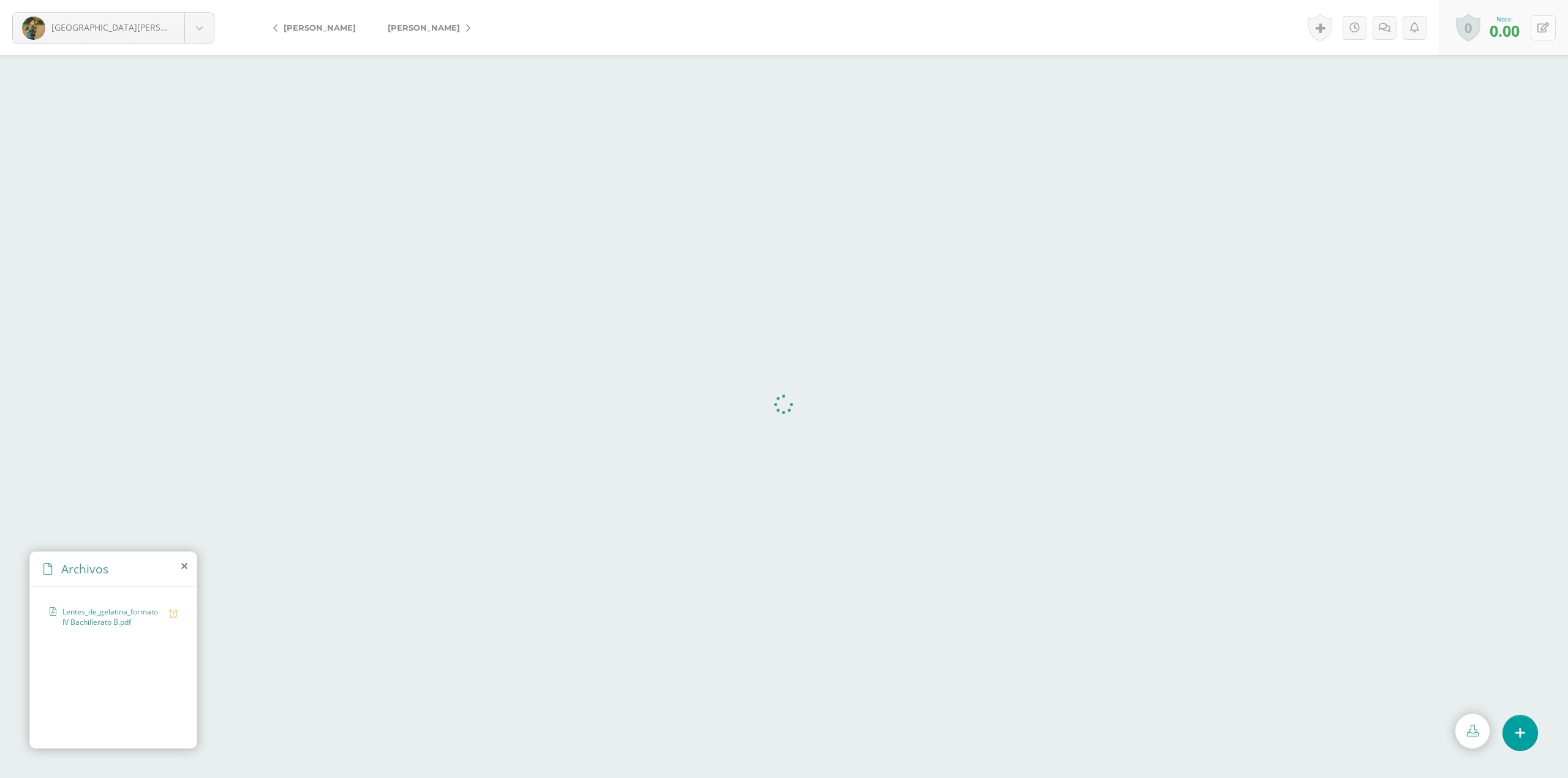
click at [1543, 25] on icon at bounding box center [1543, 28] width 12 height 11
type input "14"
click at [1507, 30] on link at bounding box center [1514, 31] width 24 height 24
click at [1507, 28] on input "text" at bounding box center [1497, 30] width 48 height 24
type input "15"
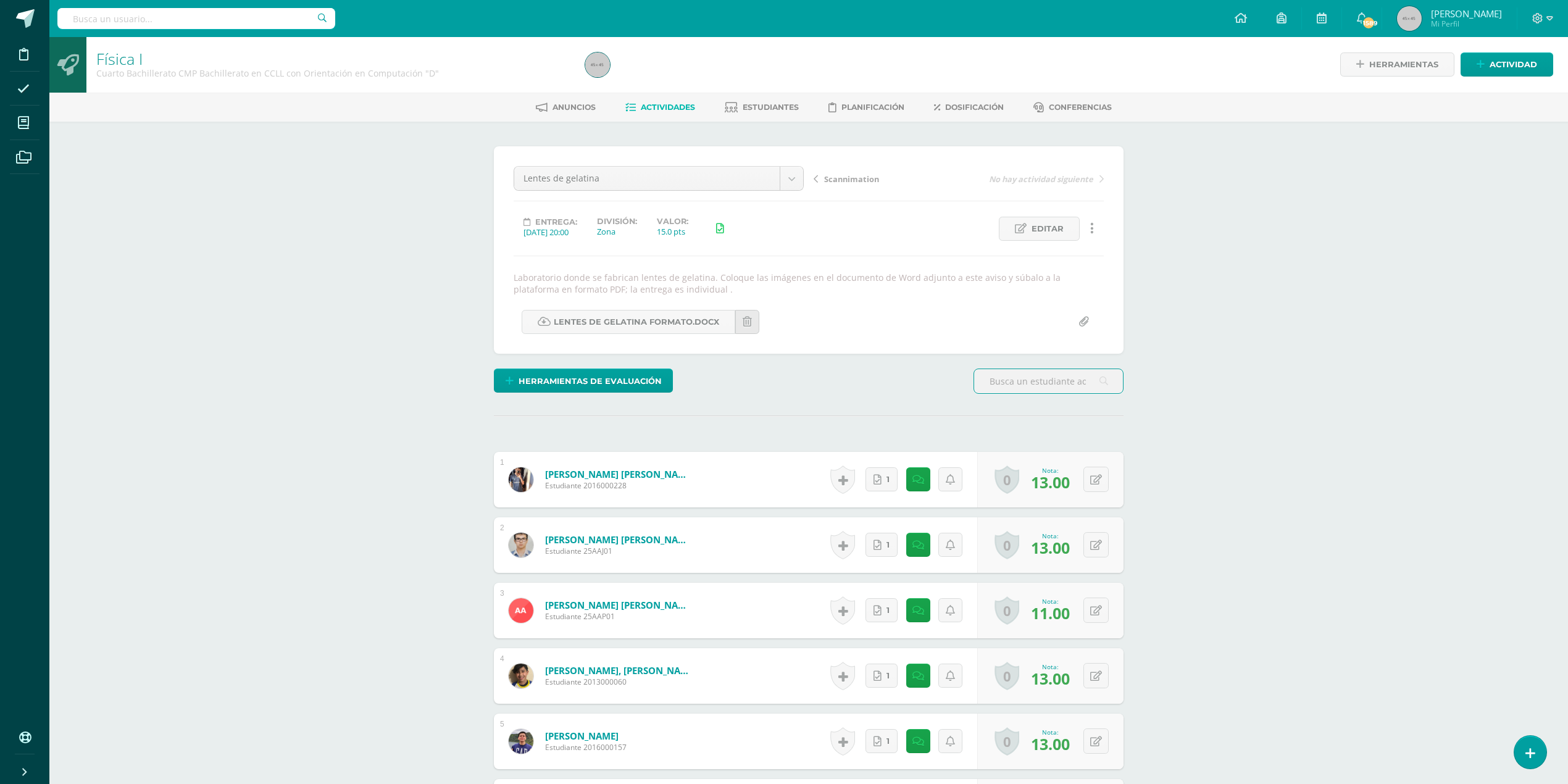
scroll to position [1, 0]
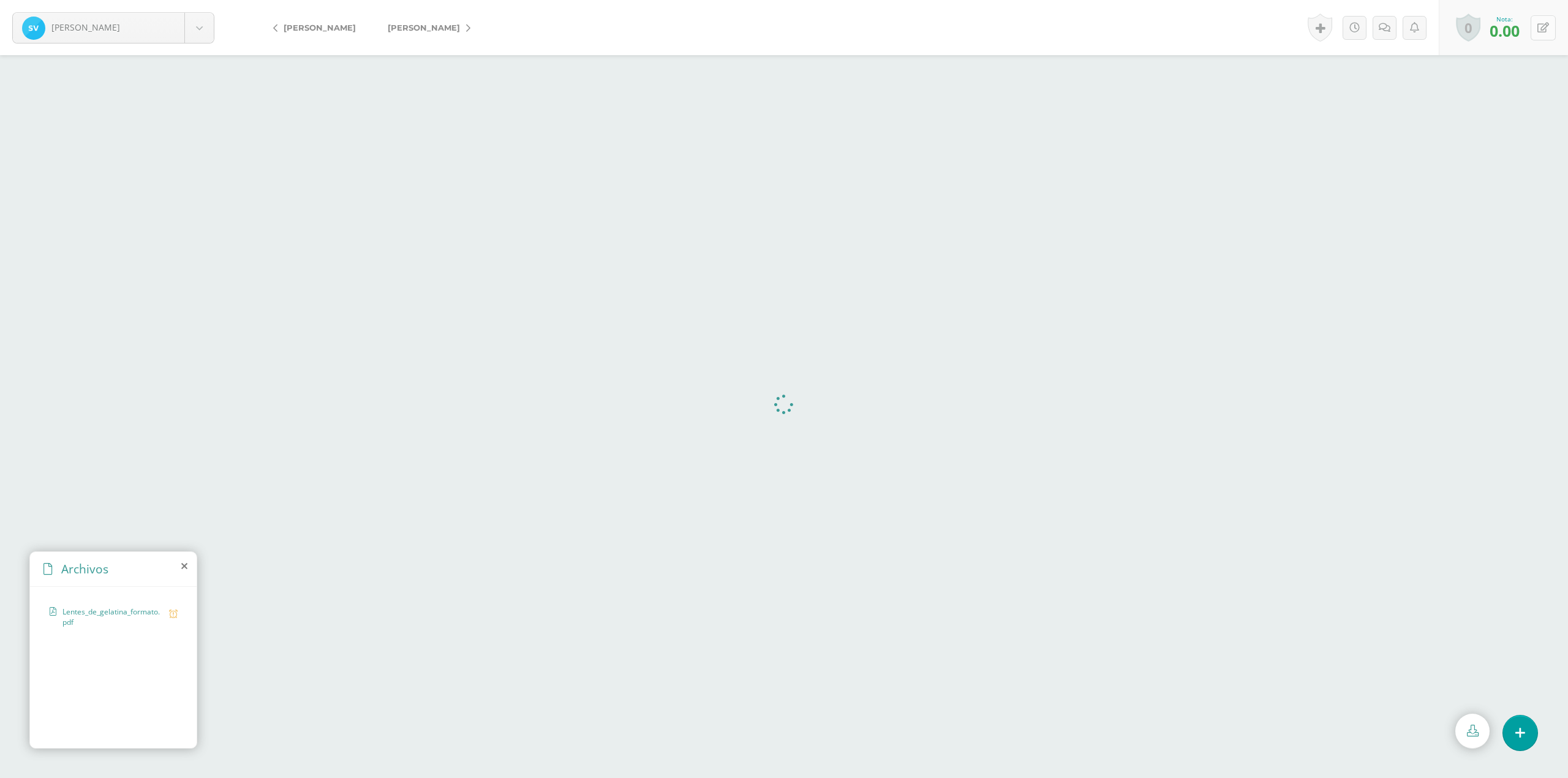
click at [1536, 23] on button at bounding box center [1543, 28] width 25 height 25
type input "12"
click at [1375, 25] on icon at bounding box center [1374, 28] width 12 height 11
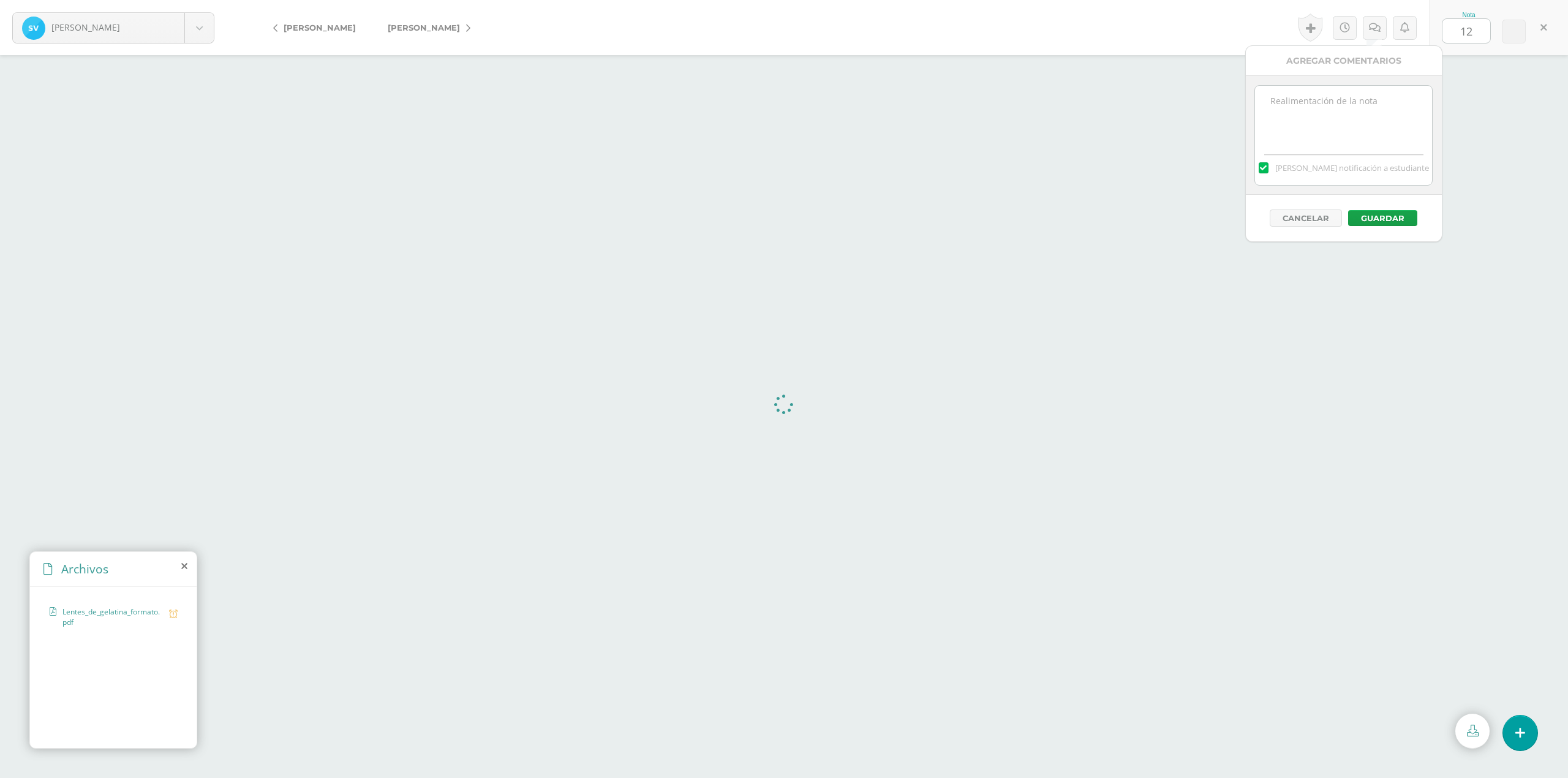
click at [1333, 110] on textarea at bounding box center [1343, 116] width 177 height 61
type textarea "Faltan lentes y distancias focales"
click at [1378, 218] on button "Guardar" at bounding box center [1383, 218] width 69 height 16
click at [1394, 221] on button "Guardar" at bounding box center [1383, 218] width 69 height 16
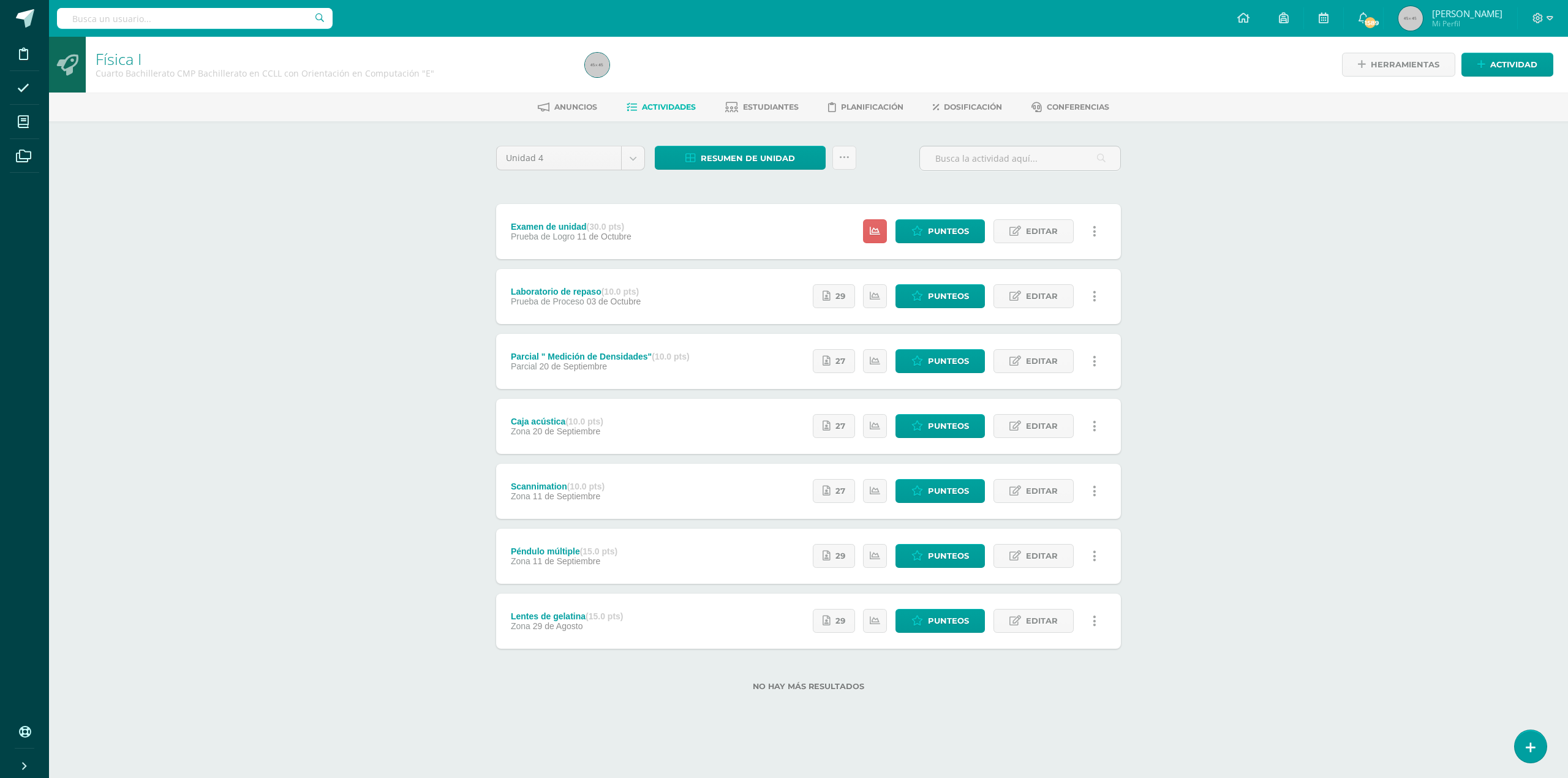
click at [1308, 513] on div "Física I Cuarto Bachillerato CMP Bachillerato en CCLL con Orientación en Comput…" at bounding box center [808, 383] width 1519 height 693
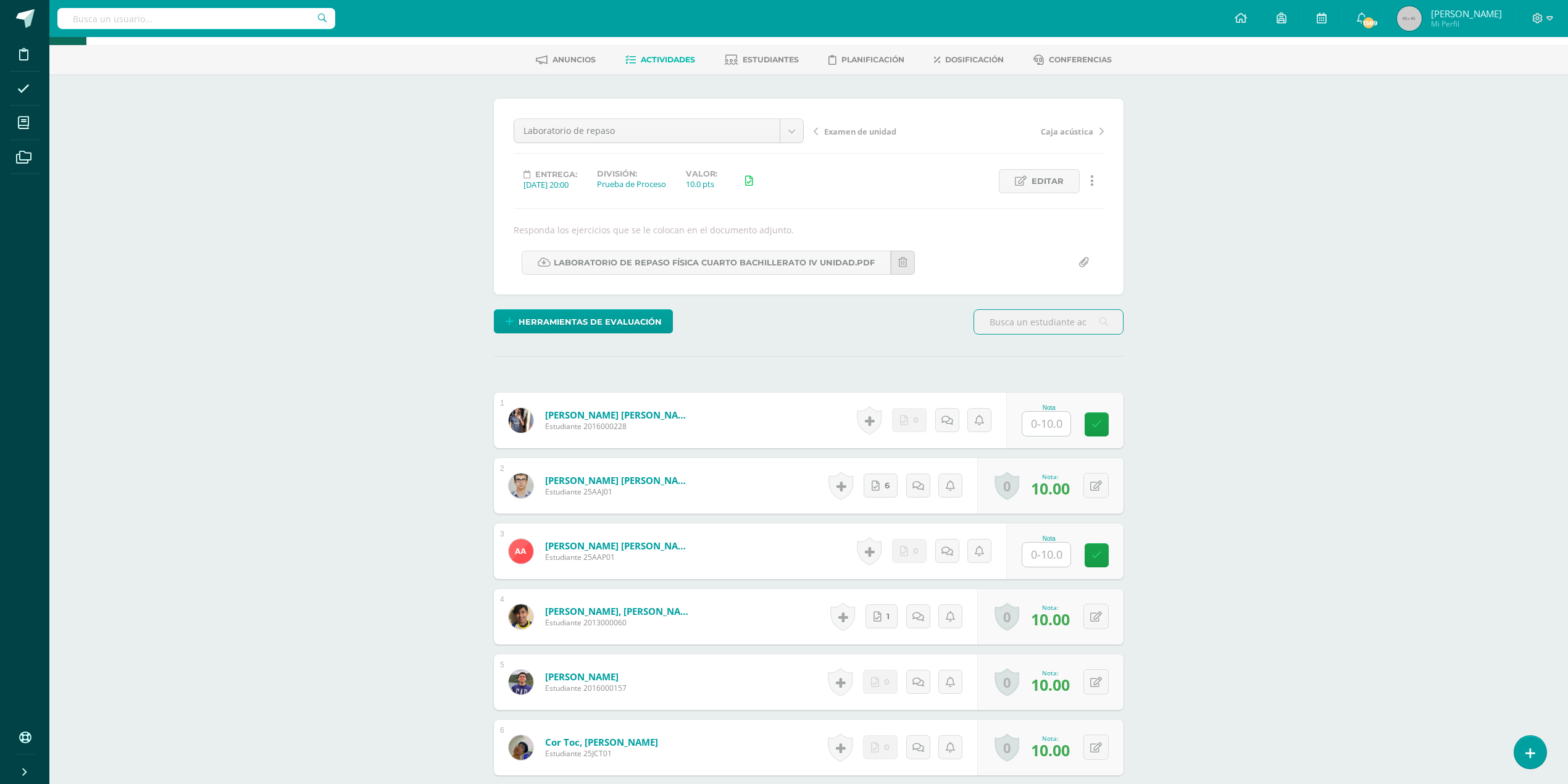
scroll to position [85, 0]
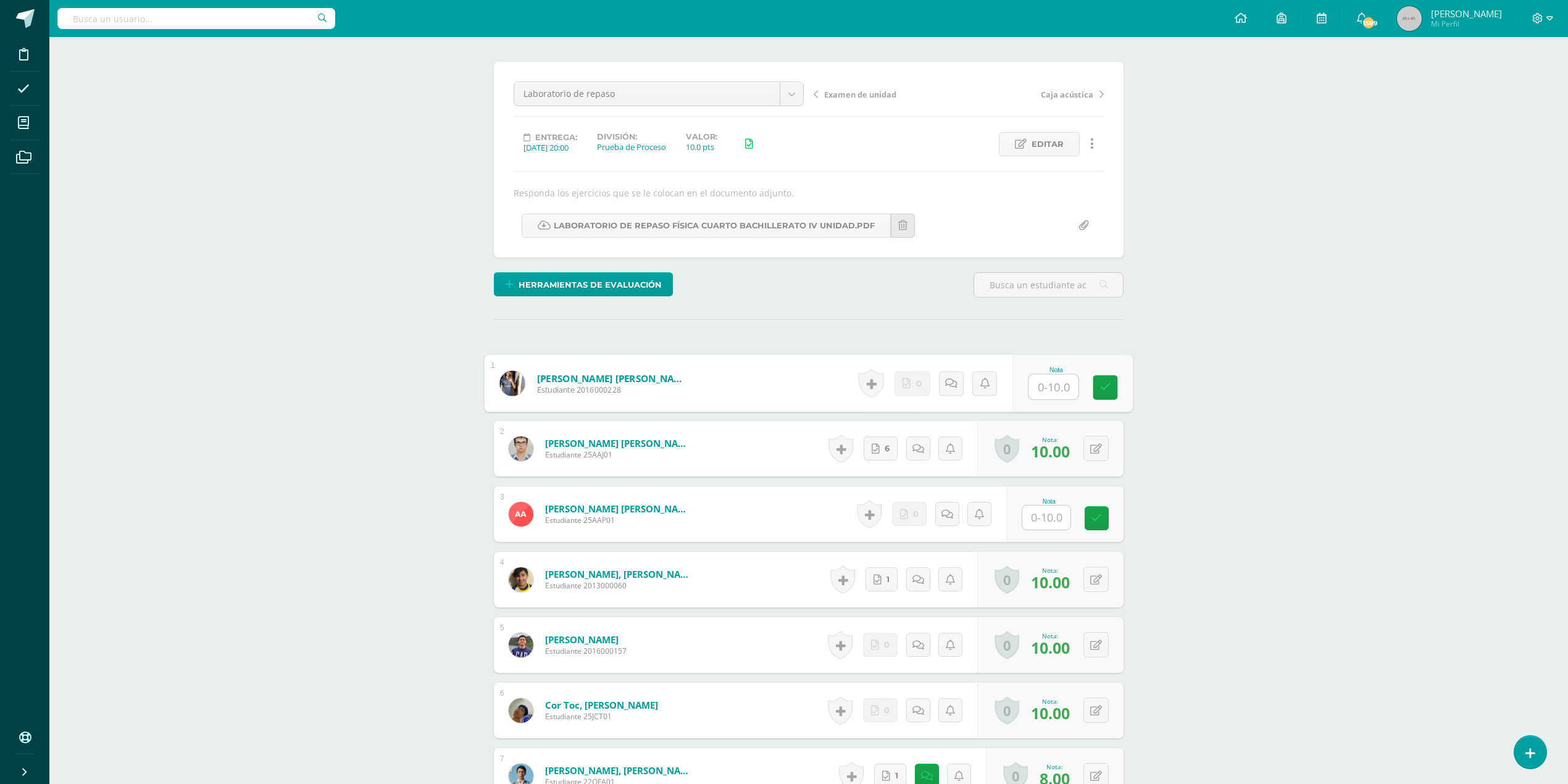
click at [1033, 386] on input "text" at bounding box center [1053, 388] width 49 height 25
type input "0"
click at [951, 381] on icon at bounding box center [952, 383] width 13 height 11
click at [927, 453] on textarea at bounding box center [919, 473] width 179 height 62
type textarea "No hay evidencia del trabajo en clase"
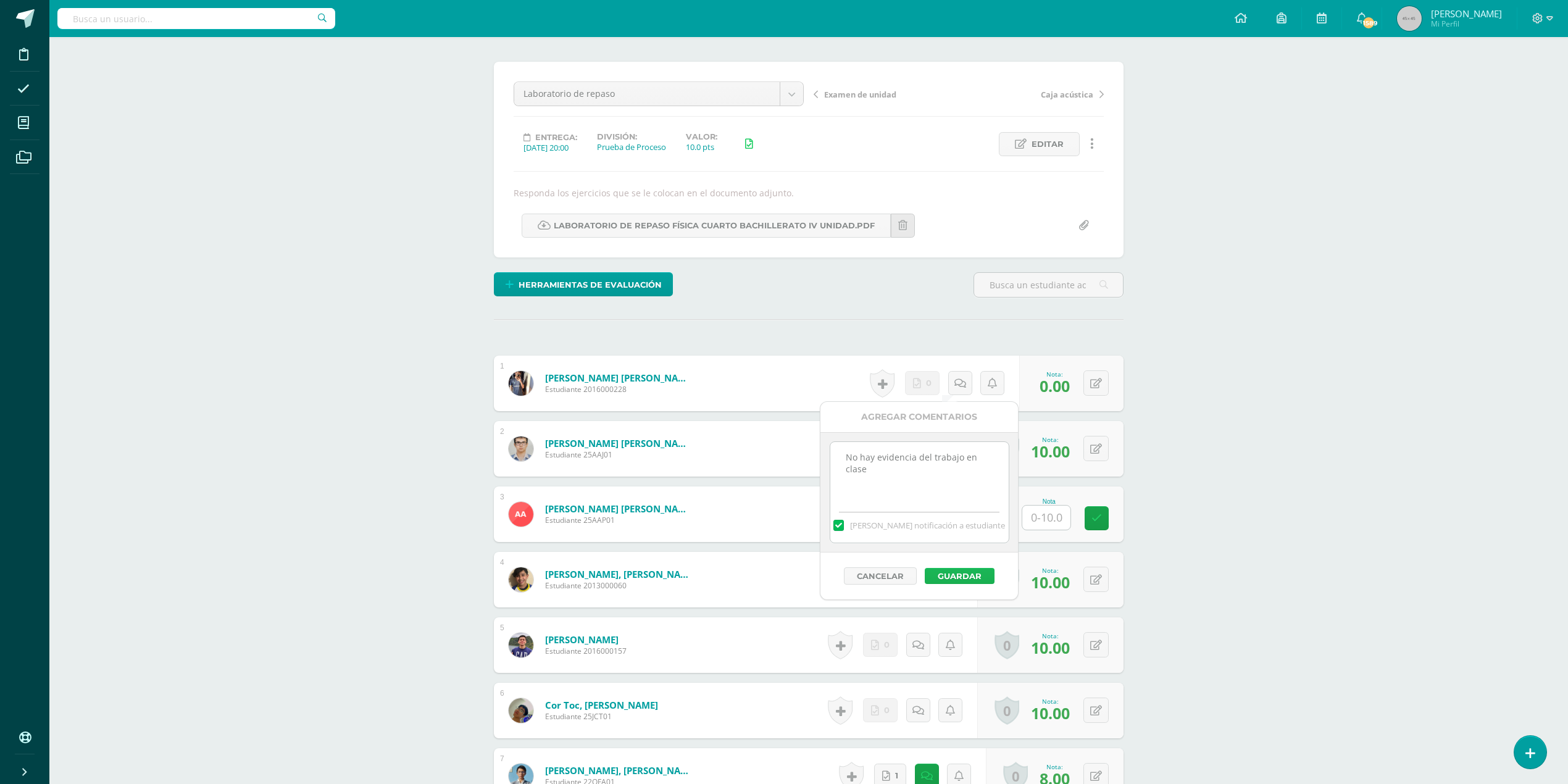
click at [950, 581] on button "Guardar" at bounding box center [960, 576] width 70 height 16
click at [1050, 519] on input "text" at bounding box center [1053, 518] width 49 height 25
type input "0"
click at [949, 518] on icon at bounding box center [952, 514] width 13 height 11
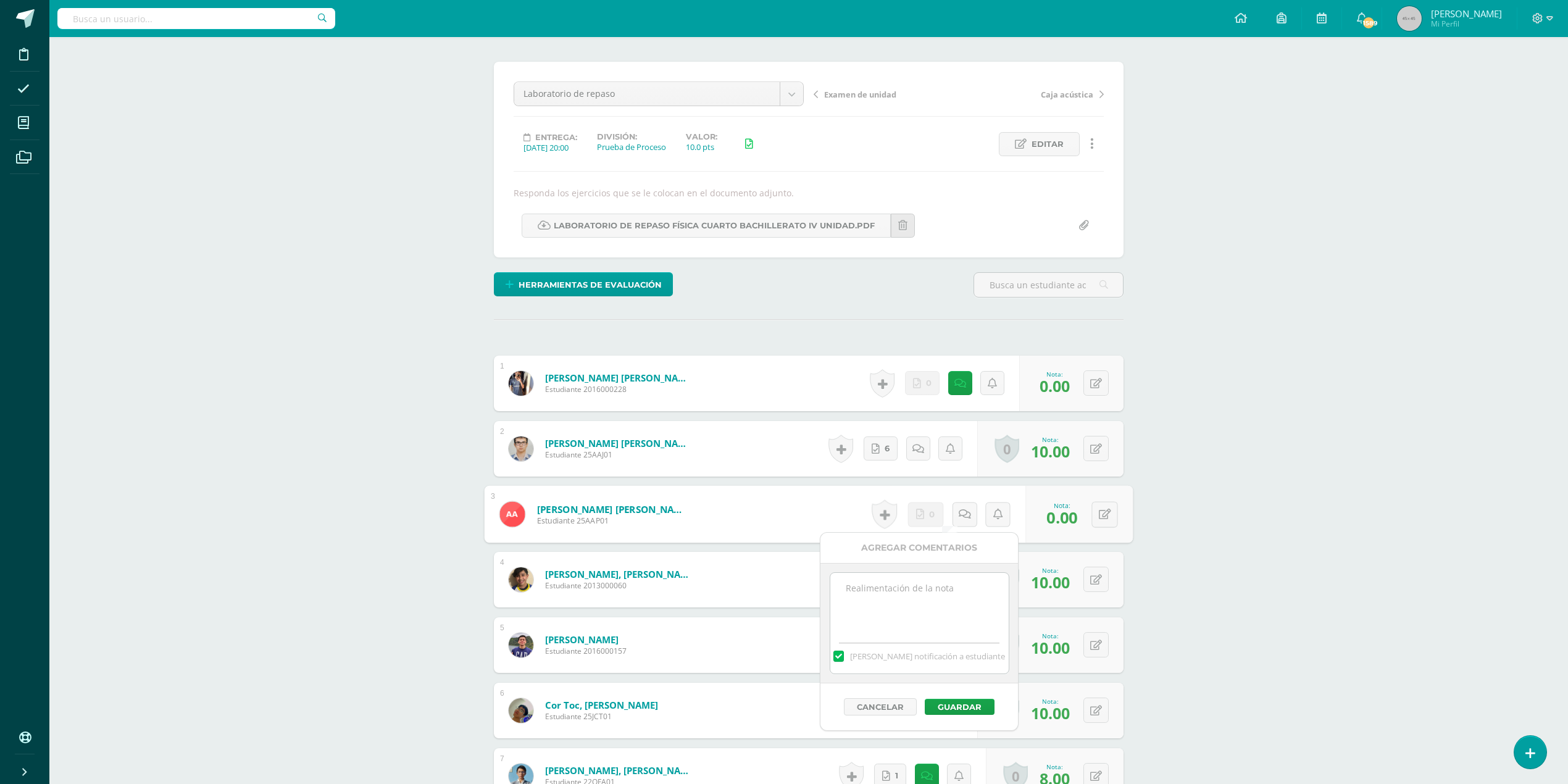
click at [919, 593] on textarea at bounding box center [919, 604] width 179 height 62
click at [957, 381] on icon at bounding box center [960, 384] width 12 height 11
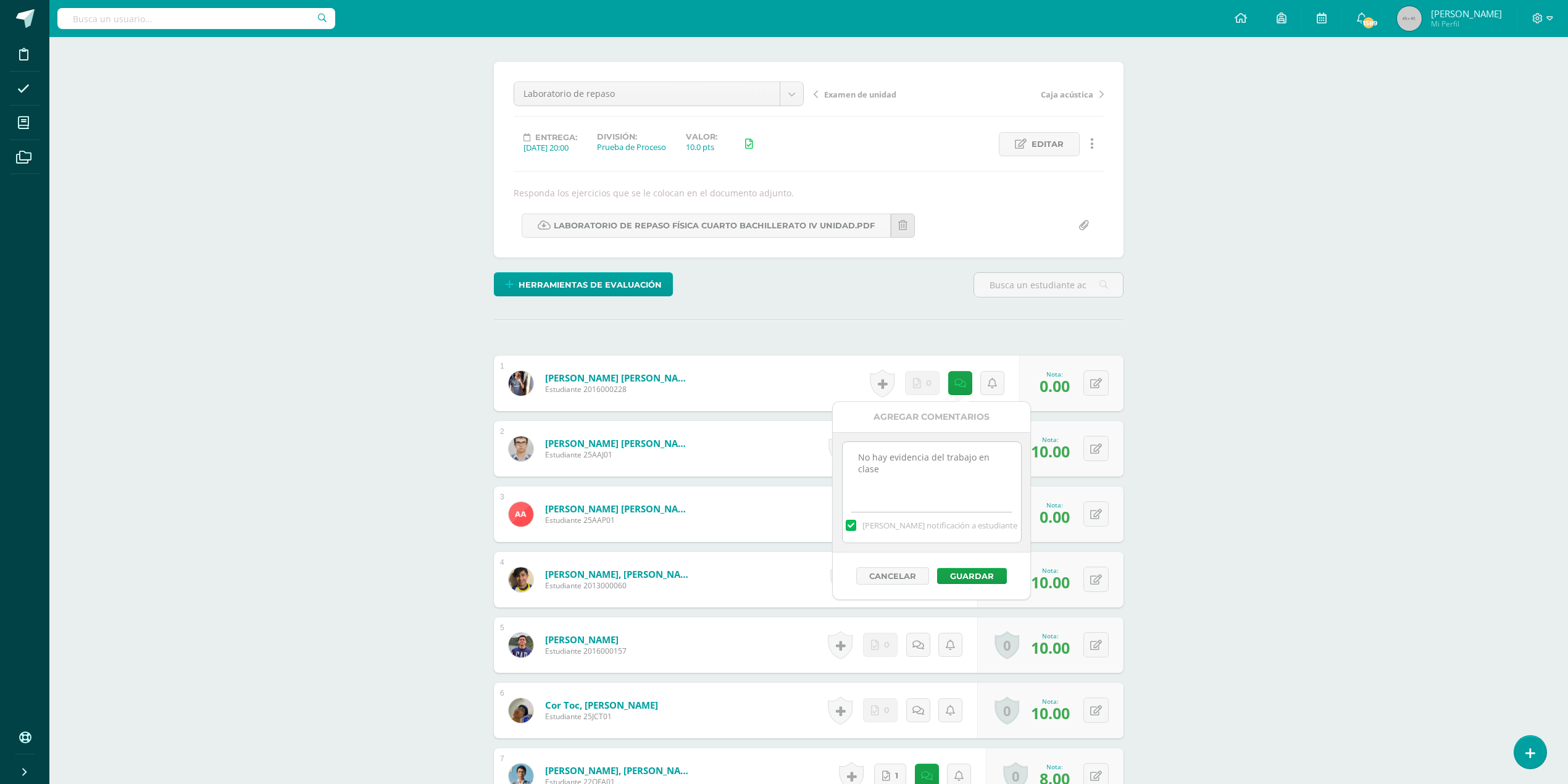
drag, startPoint x: 889, startPoint y: 467, endPoint x: 842, endPoint y: 457, distance: 48.1
click at [842, 457] on textarea "No hay evidencia del trabajo en clase" at bounding box center [931, 473] width 179 height 62
click at [767, 588] on form "Calvillo Galvez, Santiago José Estudiante 2013000060 Nota 10.00 0 Logros Logros…" at bounding box center [809, 579] width 630 height 56
click at [963, 514] on icon at bounding box center [960, 515] width 12 height 11
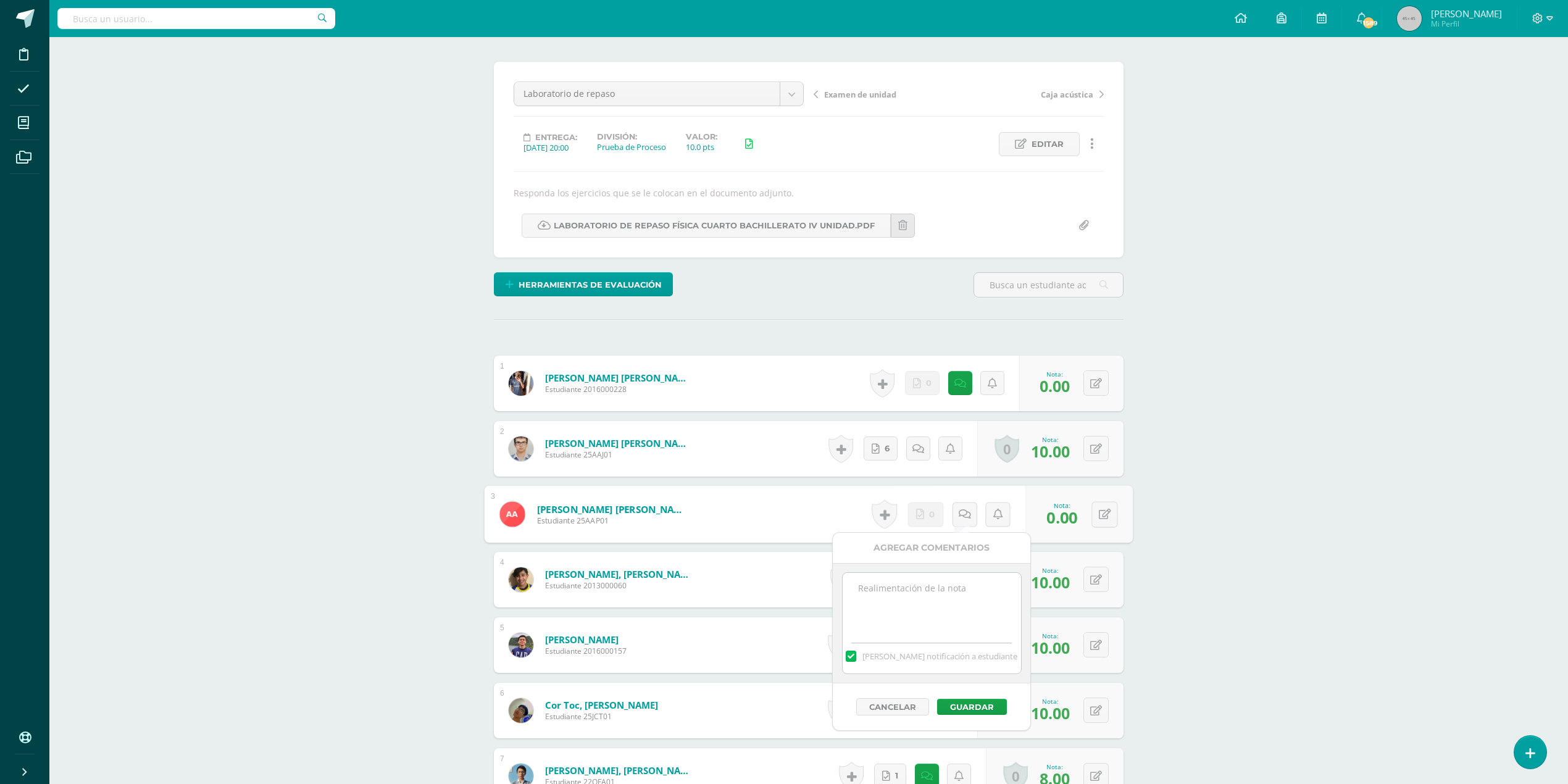
click at [894, 588] on textarea at bounding box center [931, 604] width 179 height 62
paste textarea "No hay evidencia del trabajo en clase"
type textarea "No hay evidencia del trabajo en clase"
click at [985, 710] on button "Guardar" at bounding box center [972, 707] width 70 height 16
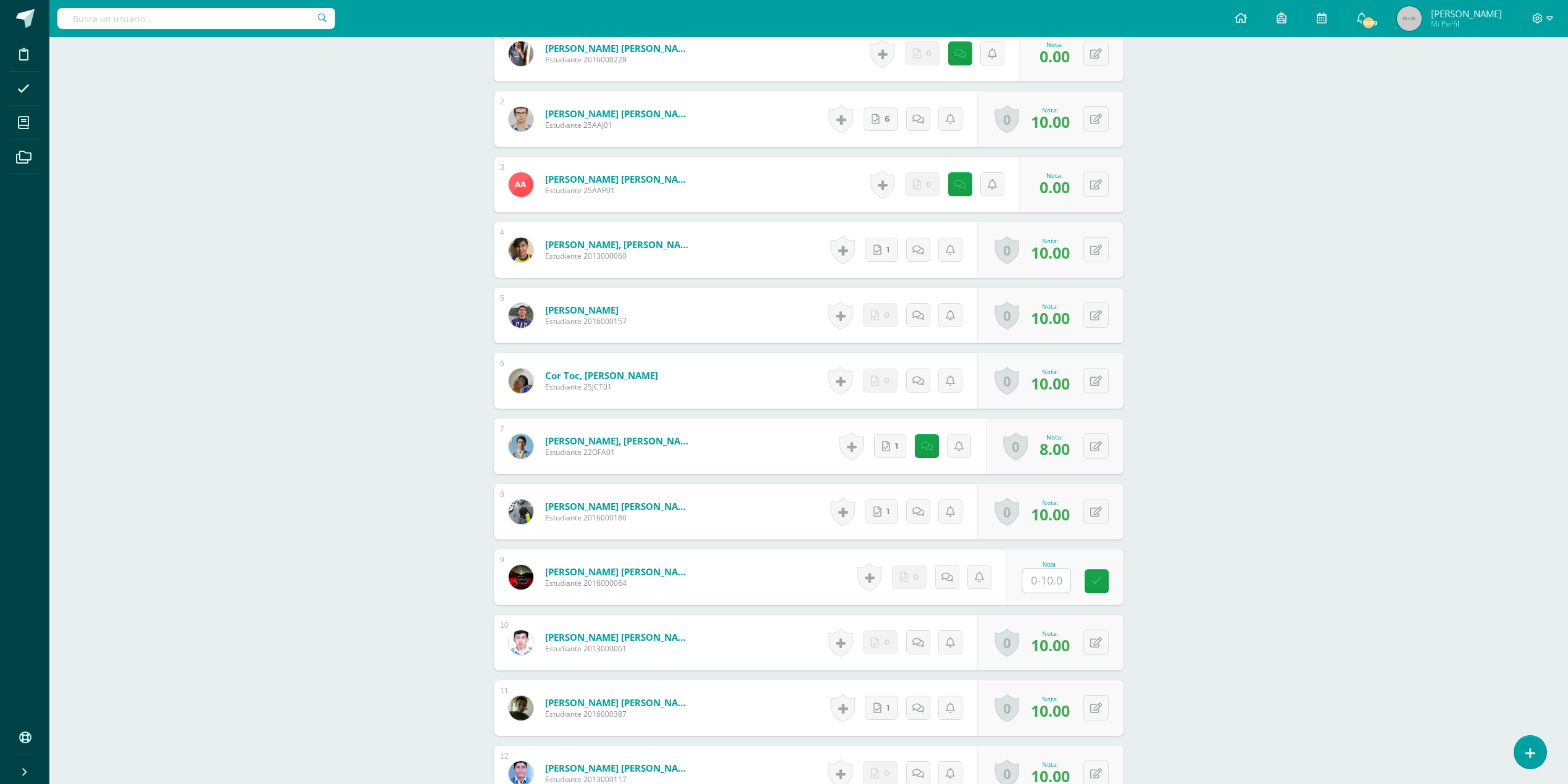
scroll to position [332, 0]
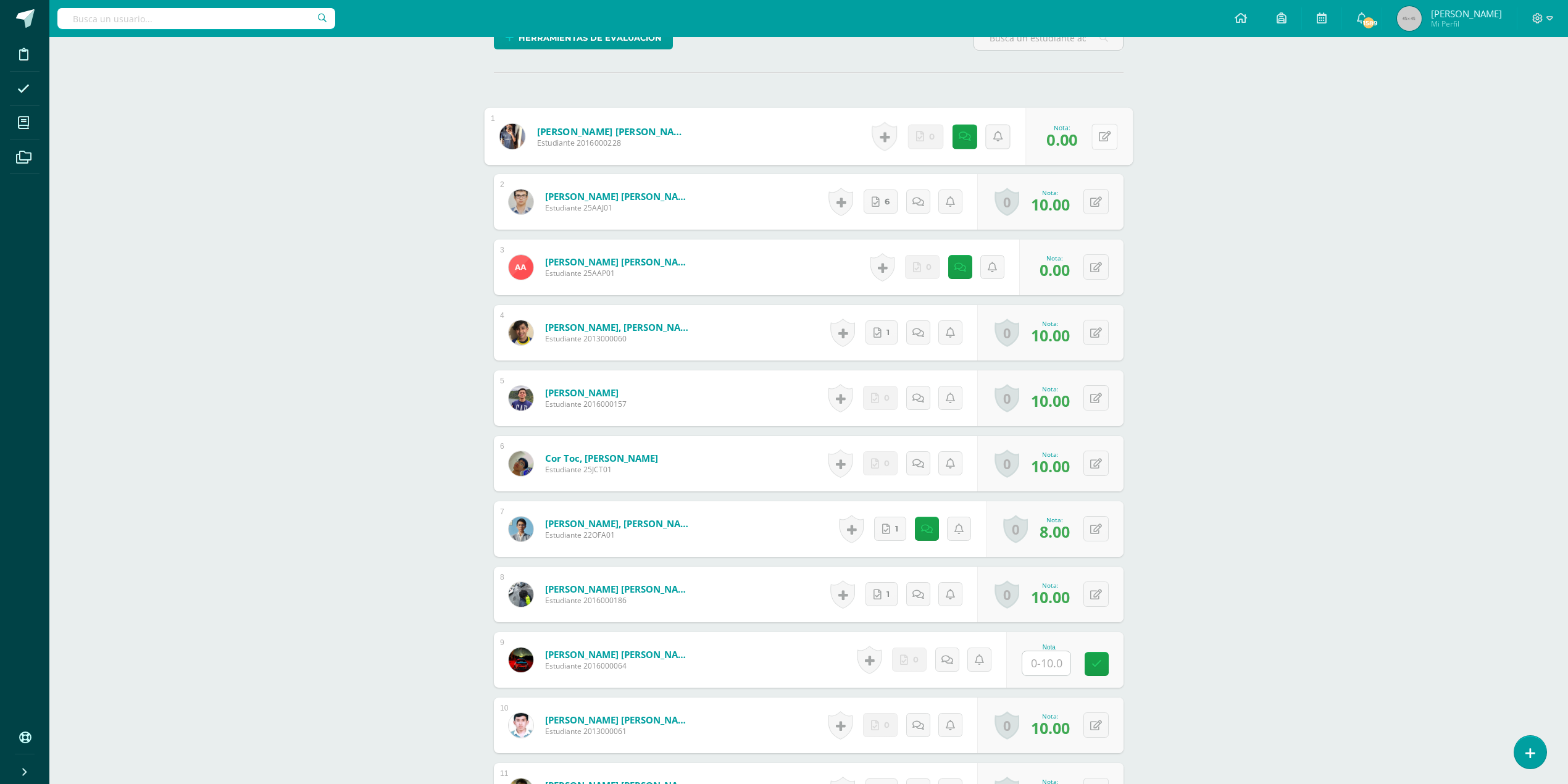
click at [1094, 135] on button at bounding box center [1104, 136] width 26 height 26
type input "10"
click at [916, 134] on icon at bounding box center [919, 136] width 13 height 11
drag, startPoint x: 836, startPoint y: 229, endPoint x: 770, endPoint y: 211, distance: 68.4
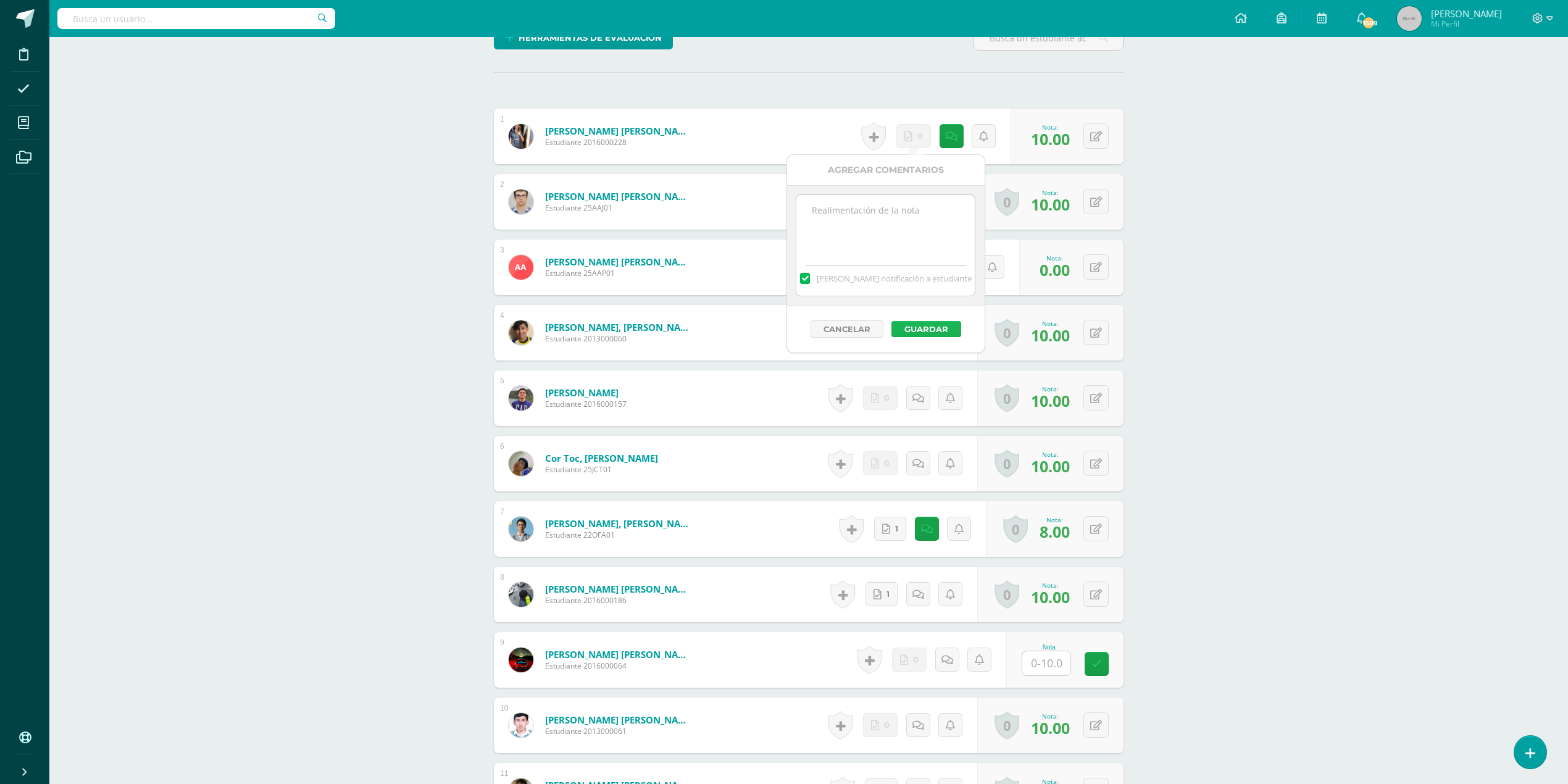
drag, startPoint x: 950, startPoint y: 326, endPoint x: 1031, endPoint y: 294, distance: 87.1
click at [944, 326] on button "Guardar" at bounding box center [927, 329] width 70 height 16
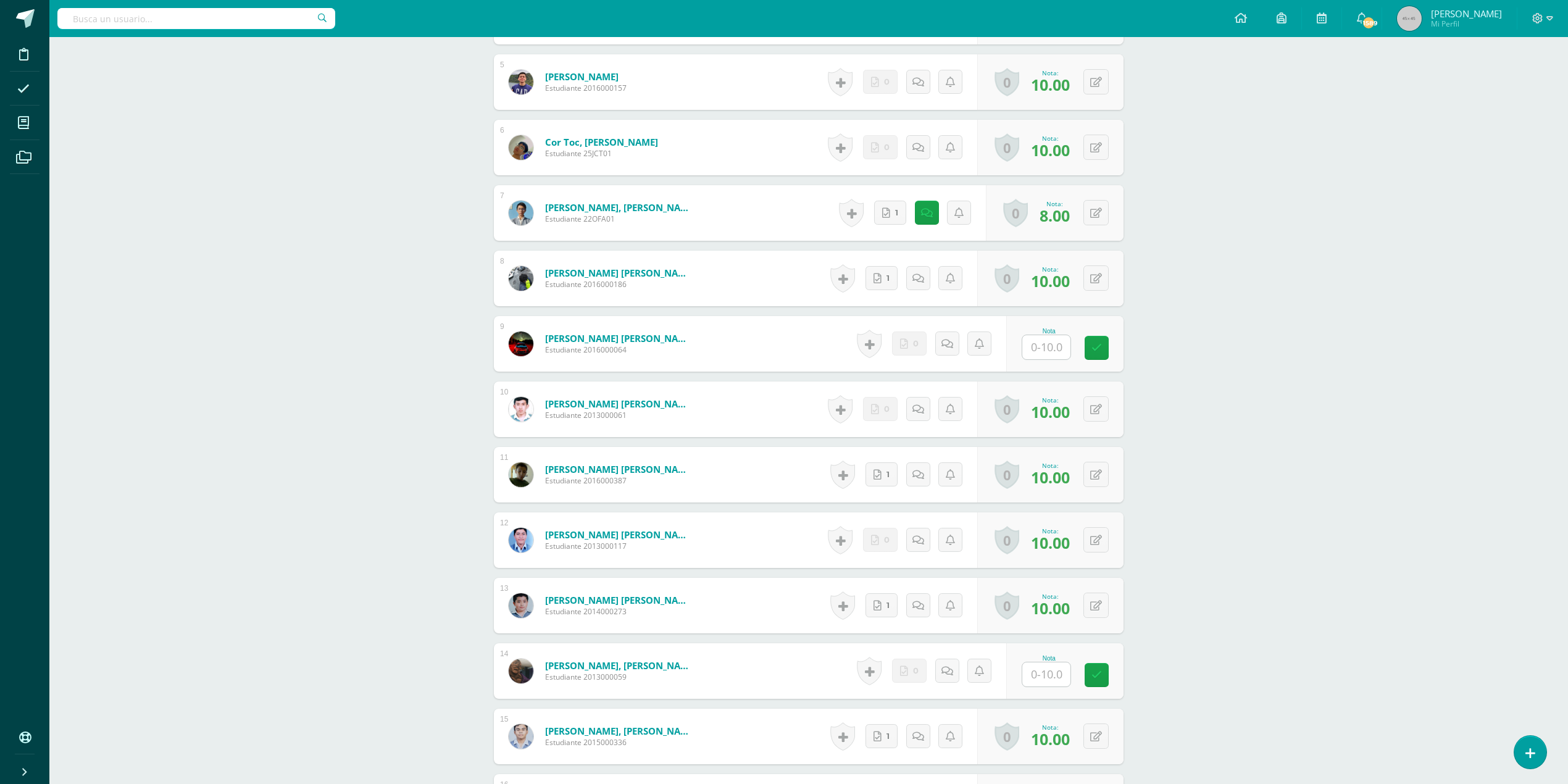
scroll to position [662, 0]
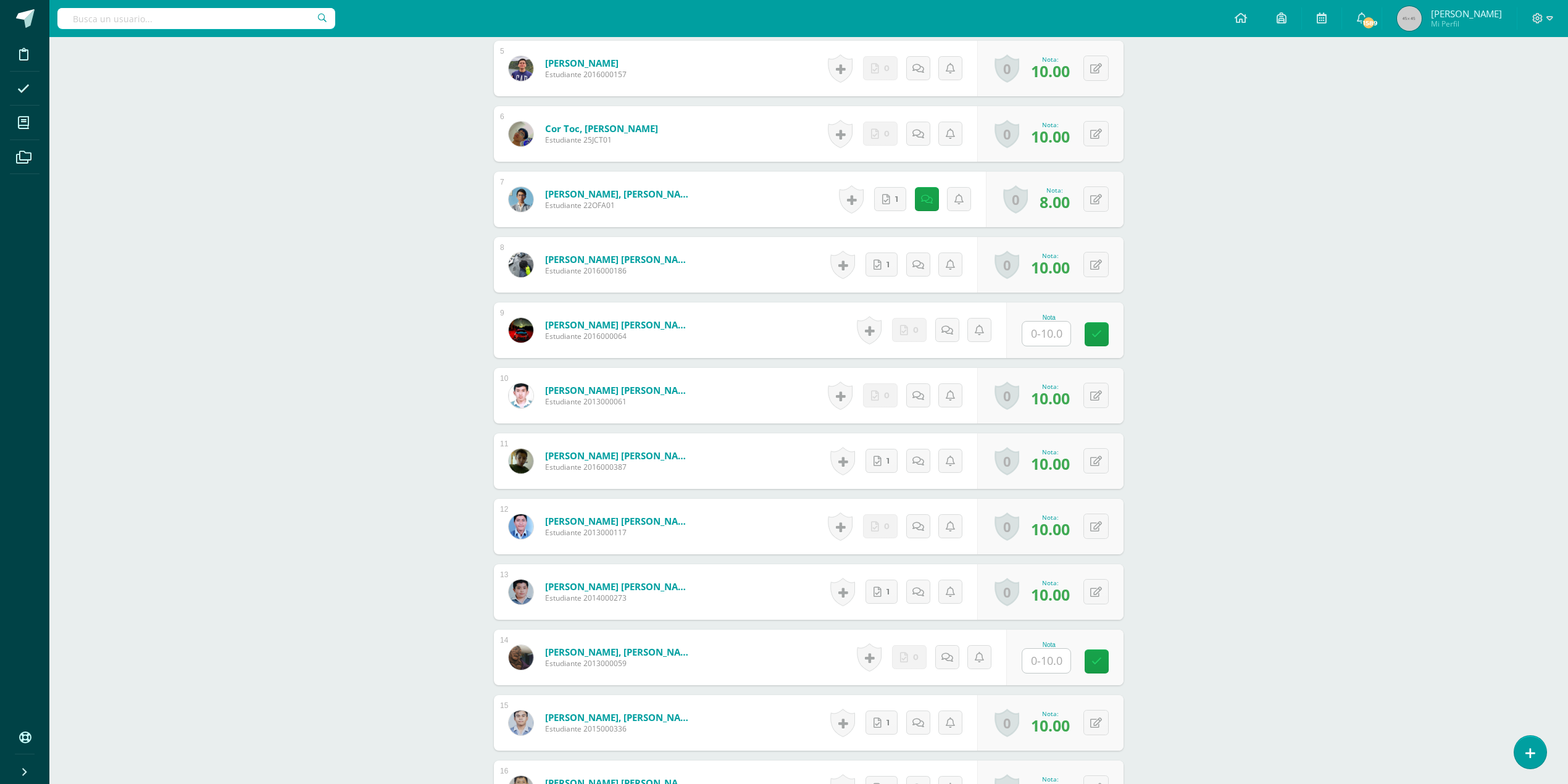
click at [1049, 658] on input "text" at bounding box center [1047, 660] width 48 height 24
type input "10"
click at [928, 198] on icon at bounding box center [930, 199] width 13 height 11
click at [1319, 371] on div "Física I Cuarto Bachillerato CMP Bachillerato en CCLL con Orientación en Comput…" at bounding box center [808, 657] width 1519 height 2564
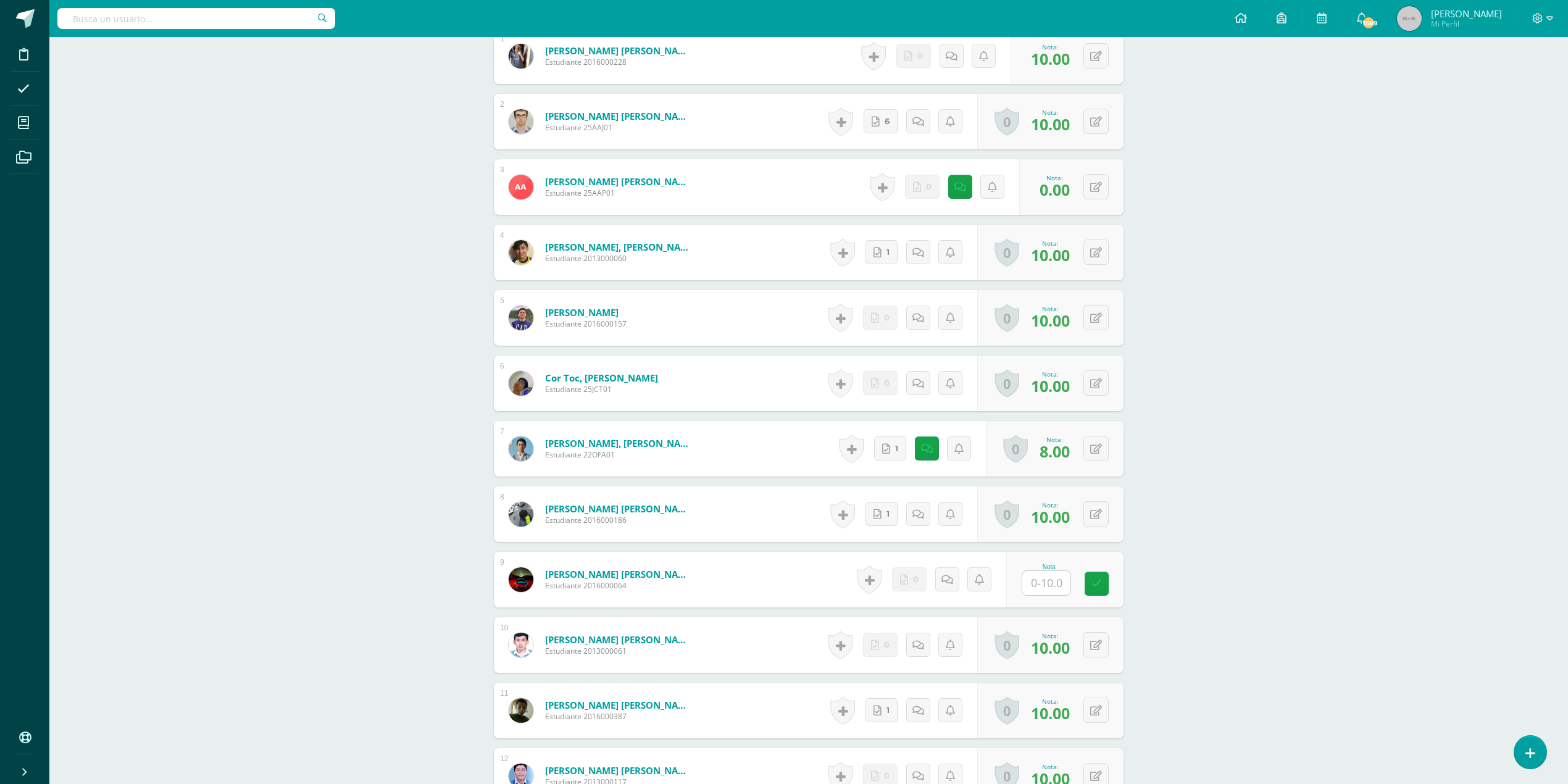
scroll to position [415, 0]
click at [1050, 579] on input "text" at bounding box center [1053, 581] width 49 height 25
type input "0"
click at [954, 570] on link at bounding box center [952, 578] width 25 height 25
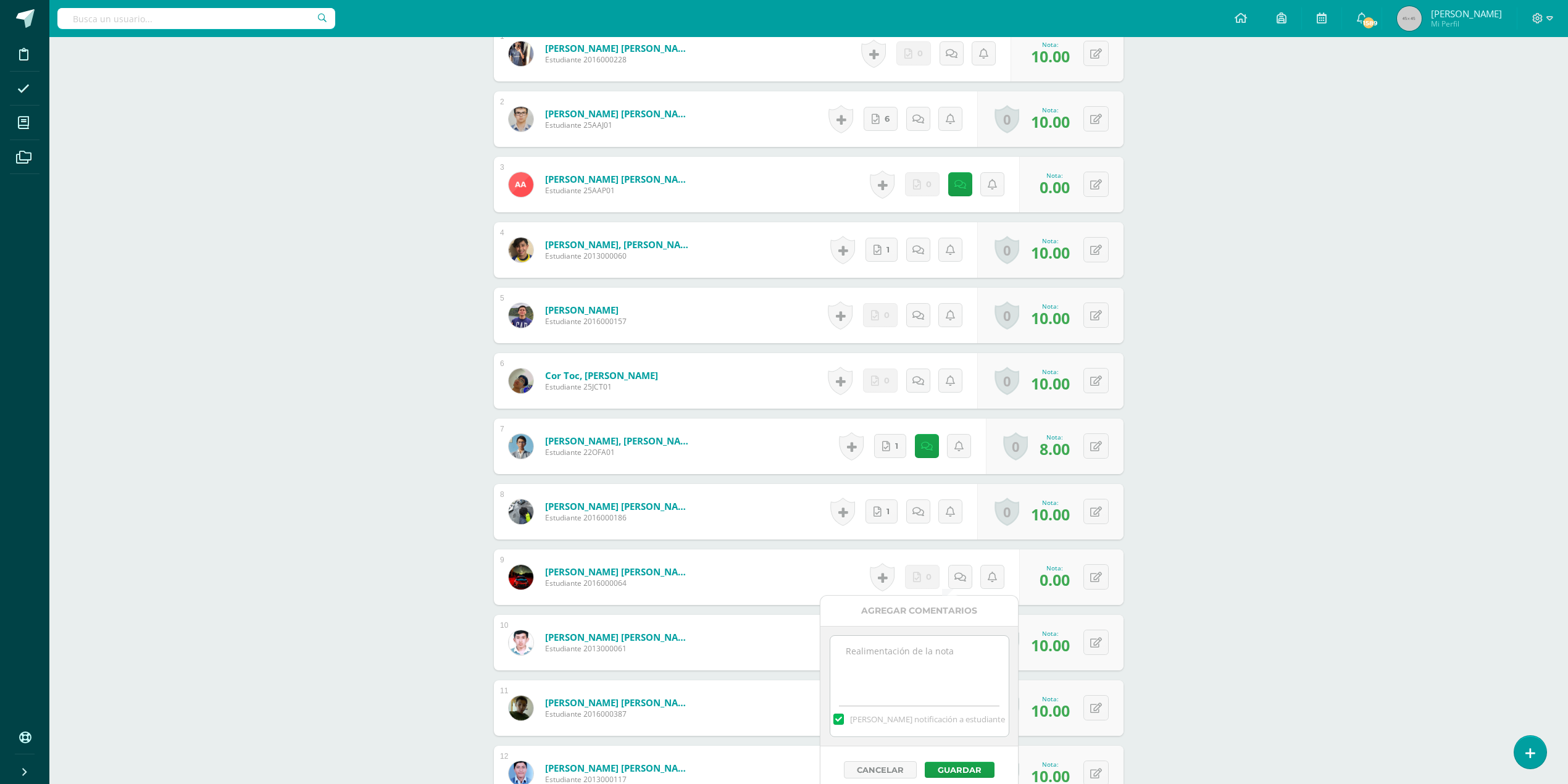
click at [941, 653] on textarea at bounding box center [919, 666] width 179 height 62
paste textarea "No hay evidencia del trabajo en clase"
type textarea "No hay evidencia del trabajo en clase"
click at [954, 767] on button "Guardar" at bounding box center [960, 770] width 70 height 16
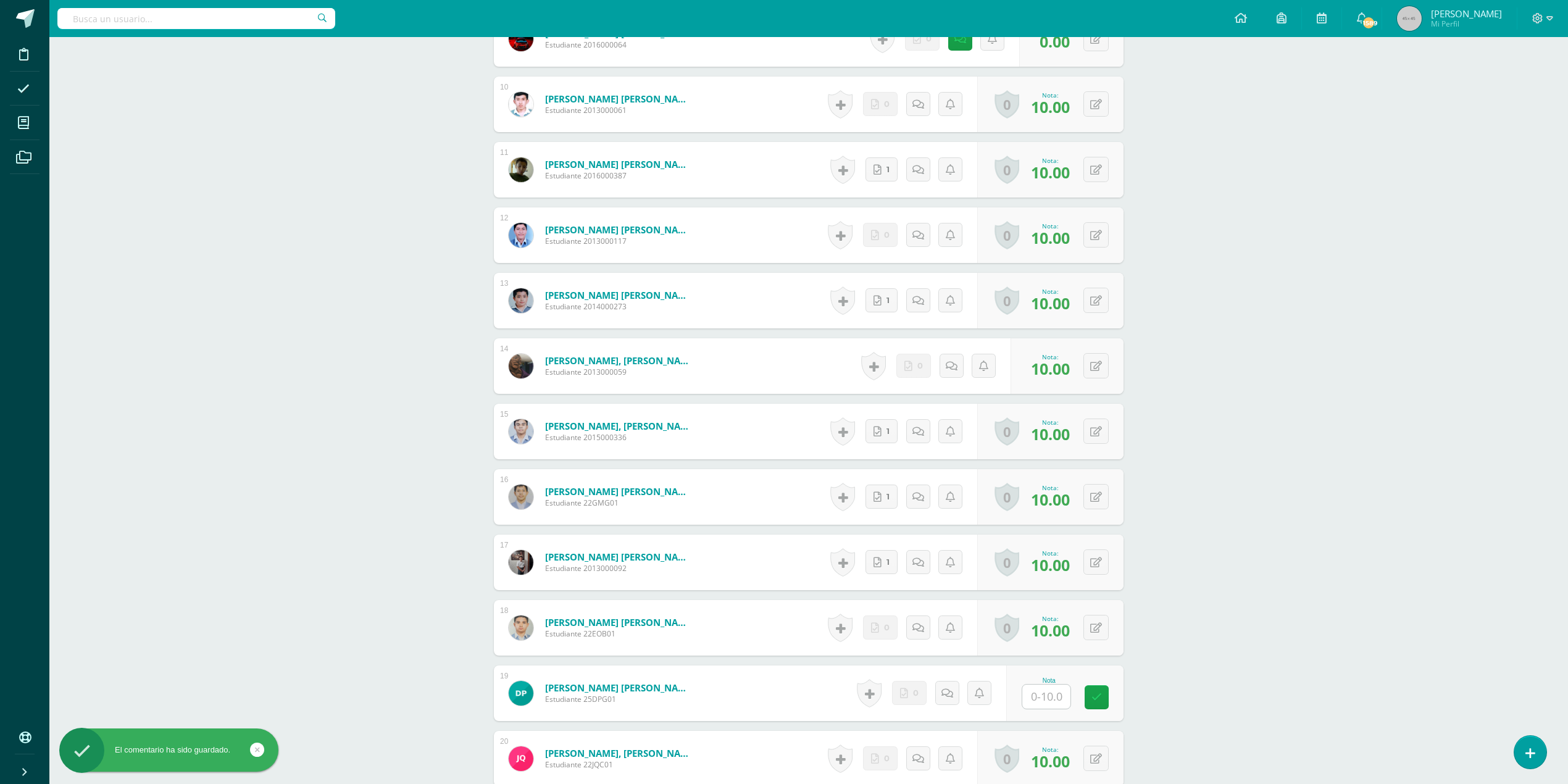
scroll to position [991, 0]
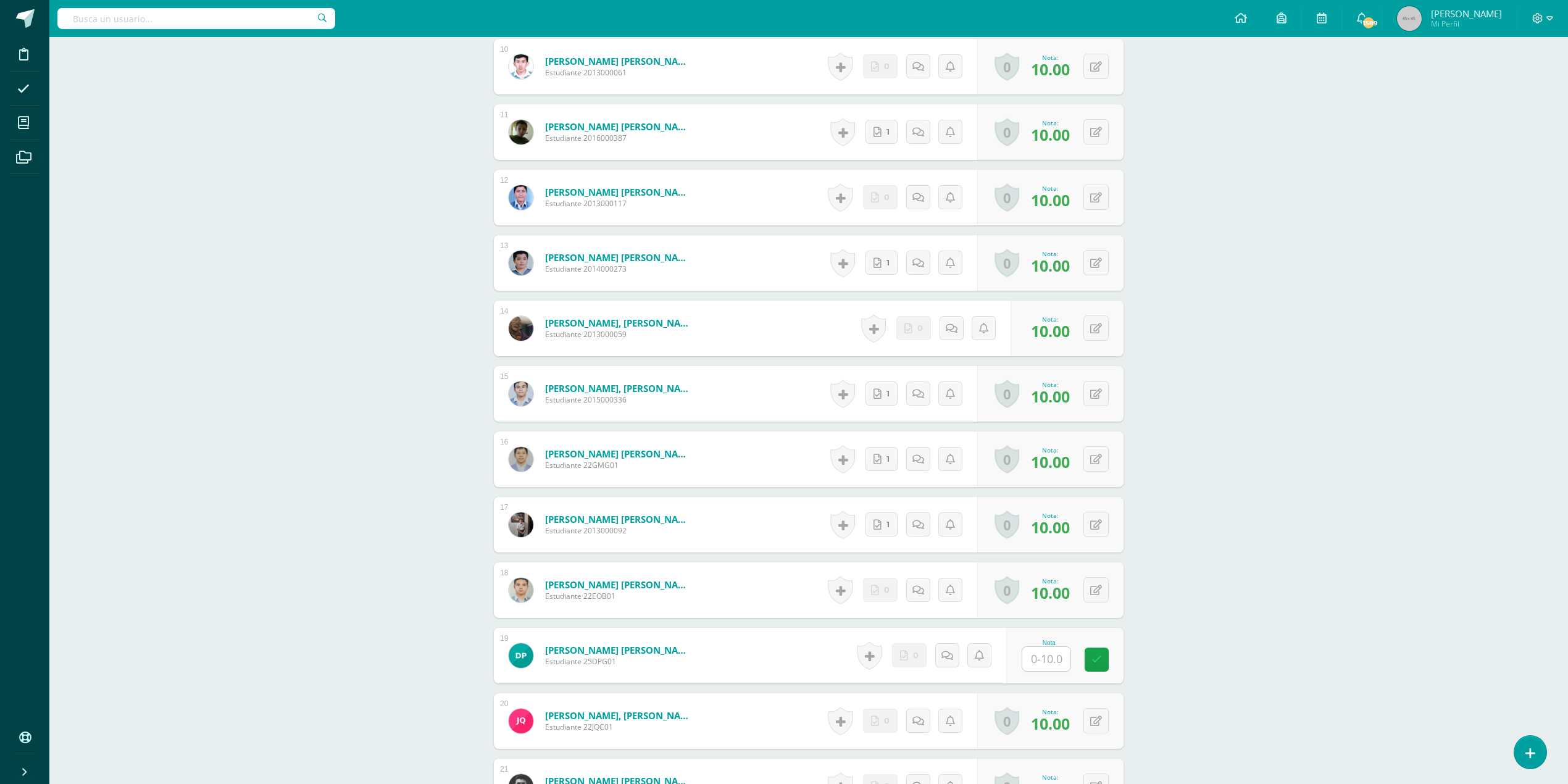
click at [1050, 662] on input "text" at bounding box center [1047, 658] width 48 height 24
type input "0"
click at [955, 657] on icon at bounding box center [952, 656] width 13 height 11
drag, startPoint x: 917, startPoint y: 724, endPoint x: 888, endPoint y: 722, distance: 29.1
click at [888, 722] on textarea at bounding box center [919, 745] width 179 height 62
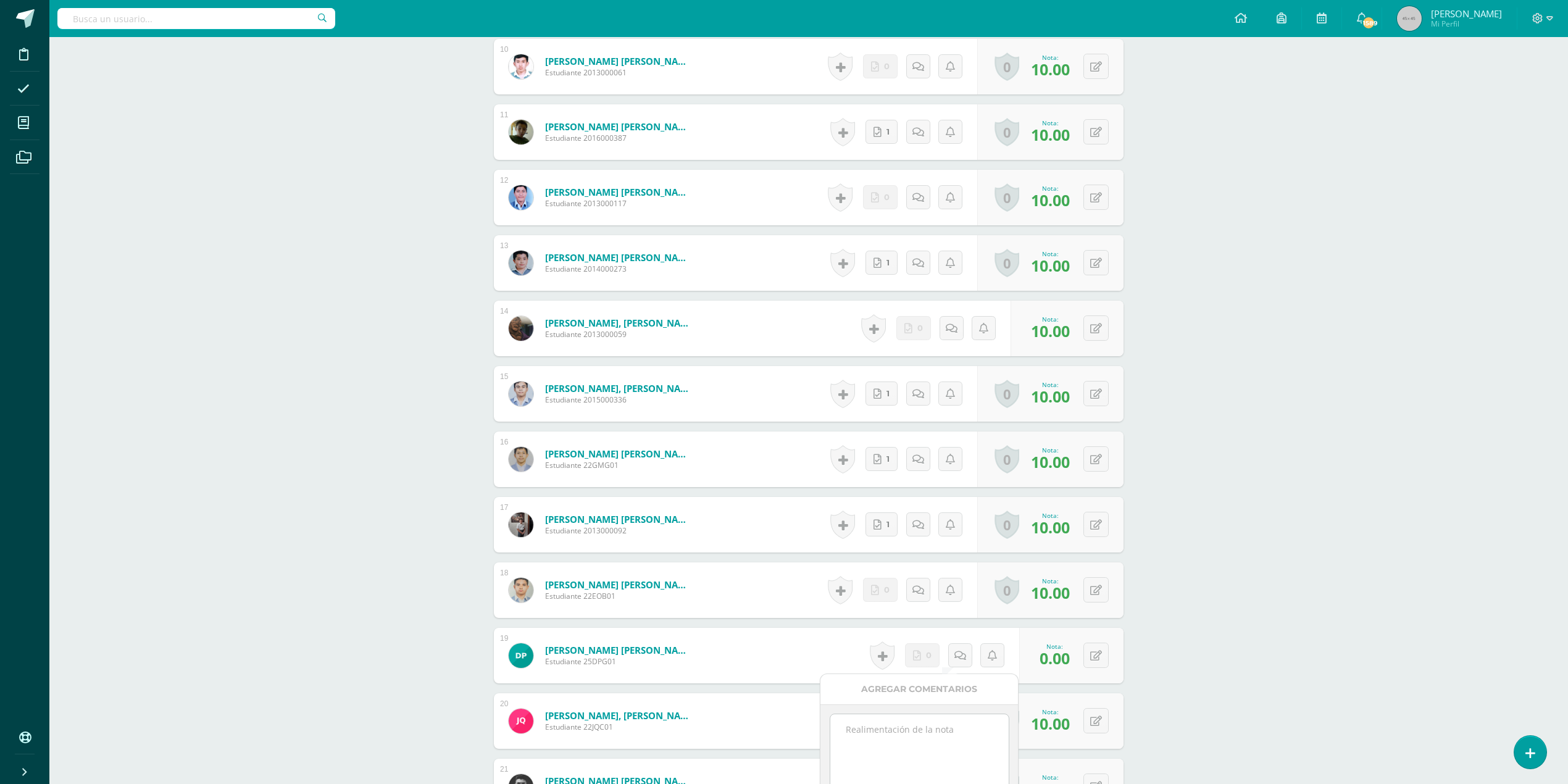
paste textarea "No hay evidencia del trabajo en clase"
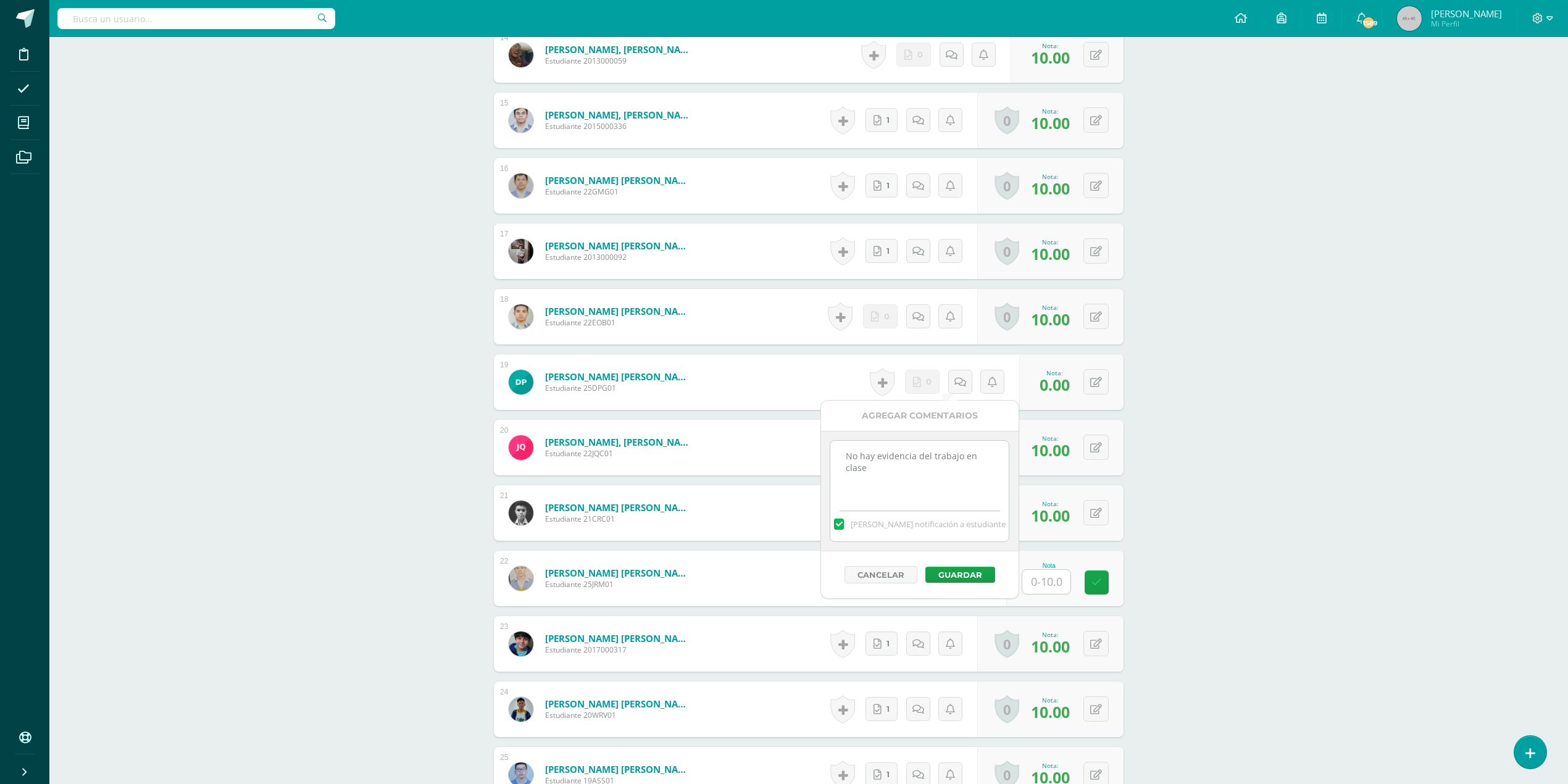
scroll to position [1320, 0]
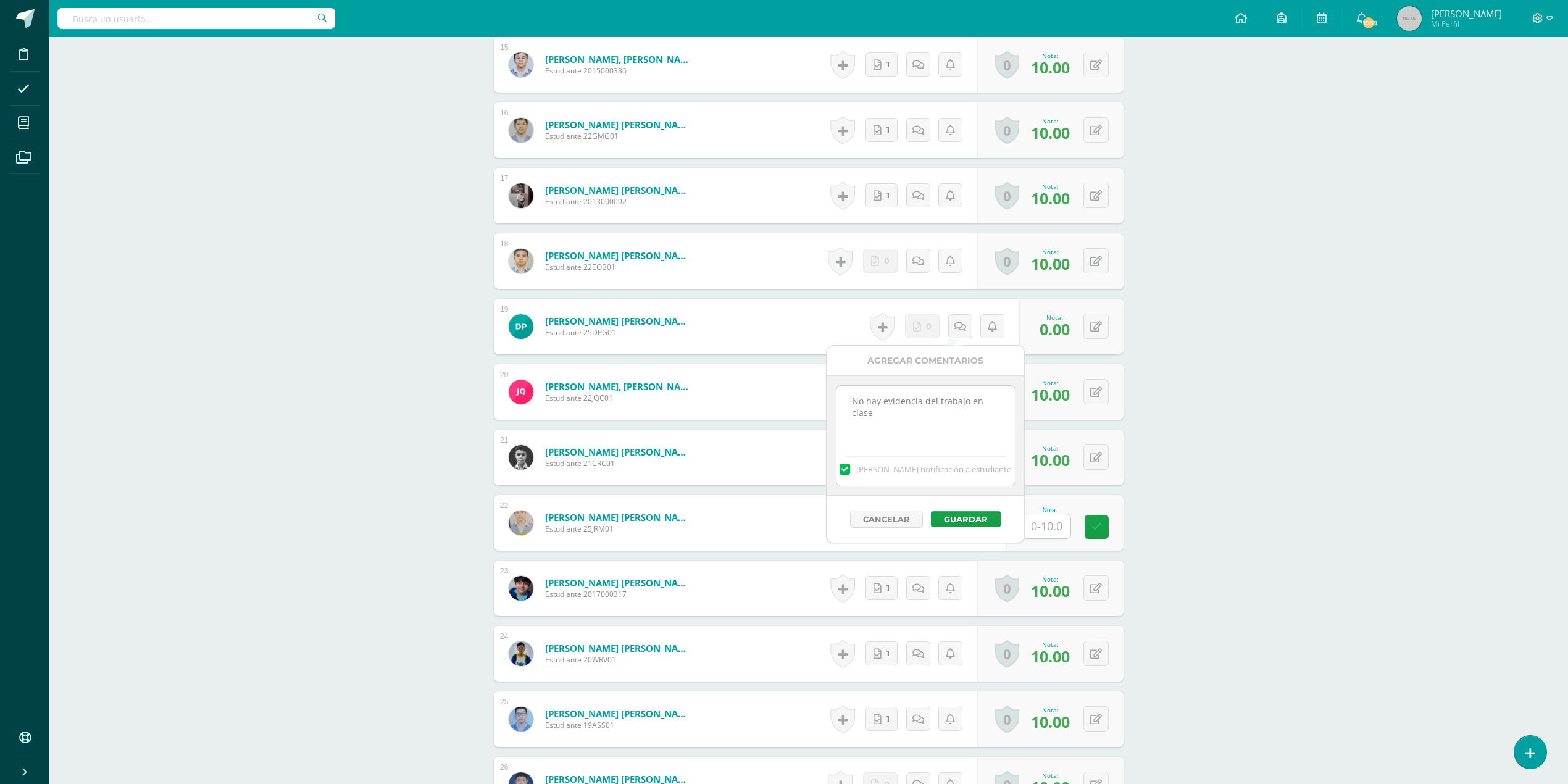
type textarea "No hay evidencia del trabajo en clase"
click at [1043, 525] on input "text" at bounding box center [1053, 527] width 49 height 25
type input "5"
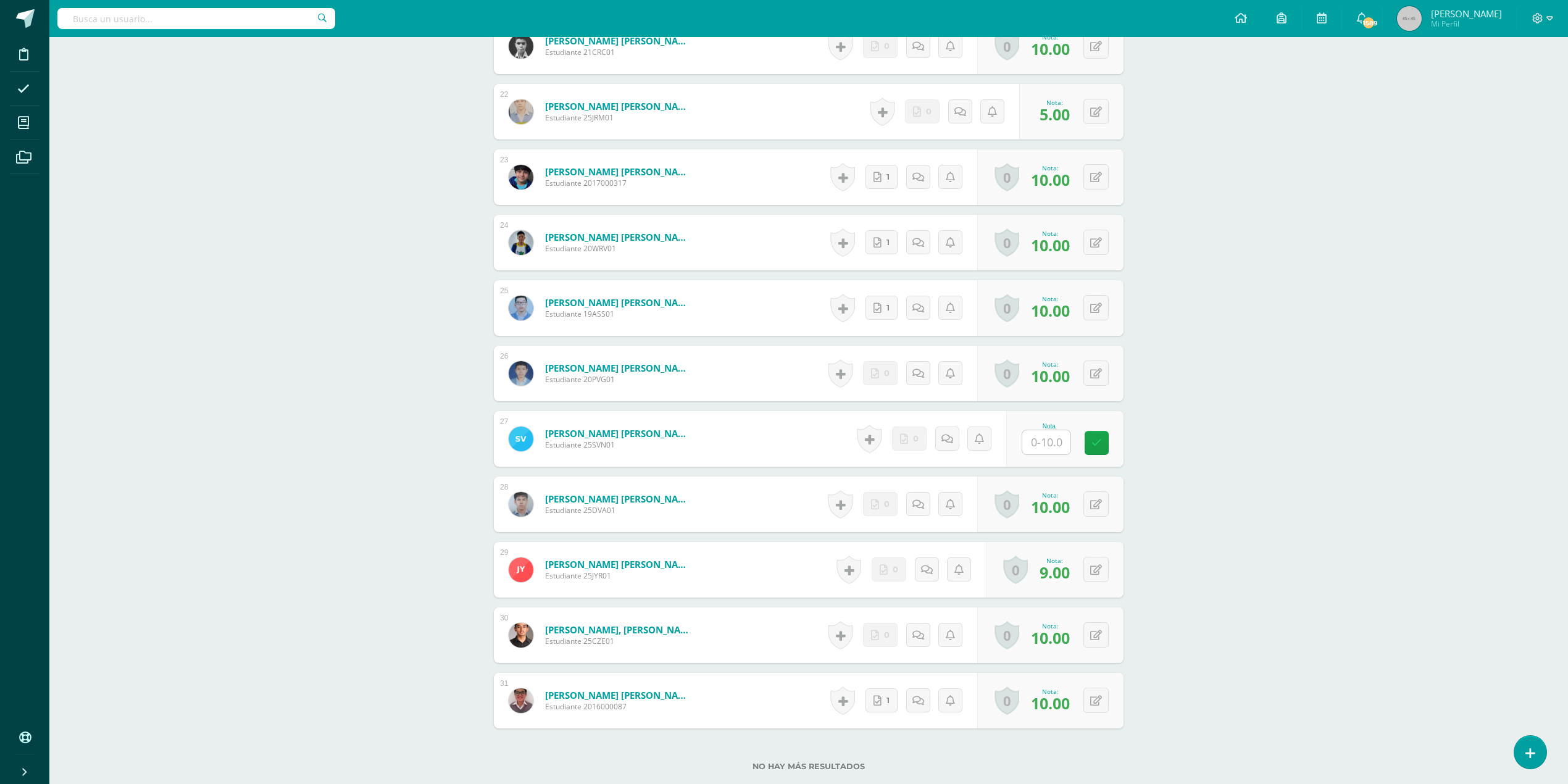
scroll to position [1732, 0]
click at [1035, 454] on input "text" at bounding box center [1047, 441] width 48 height 24
click at [1097, 436] on button at bounding box center [1096, 438] width 25 height 25
type input "5"
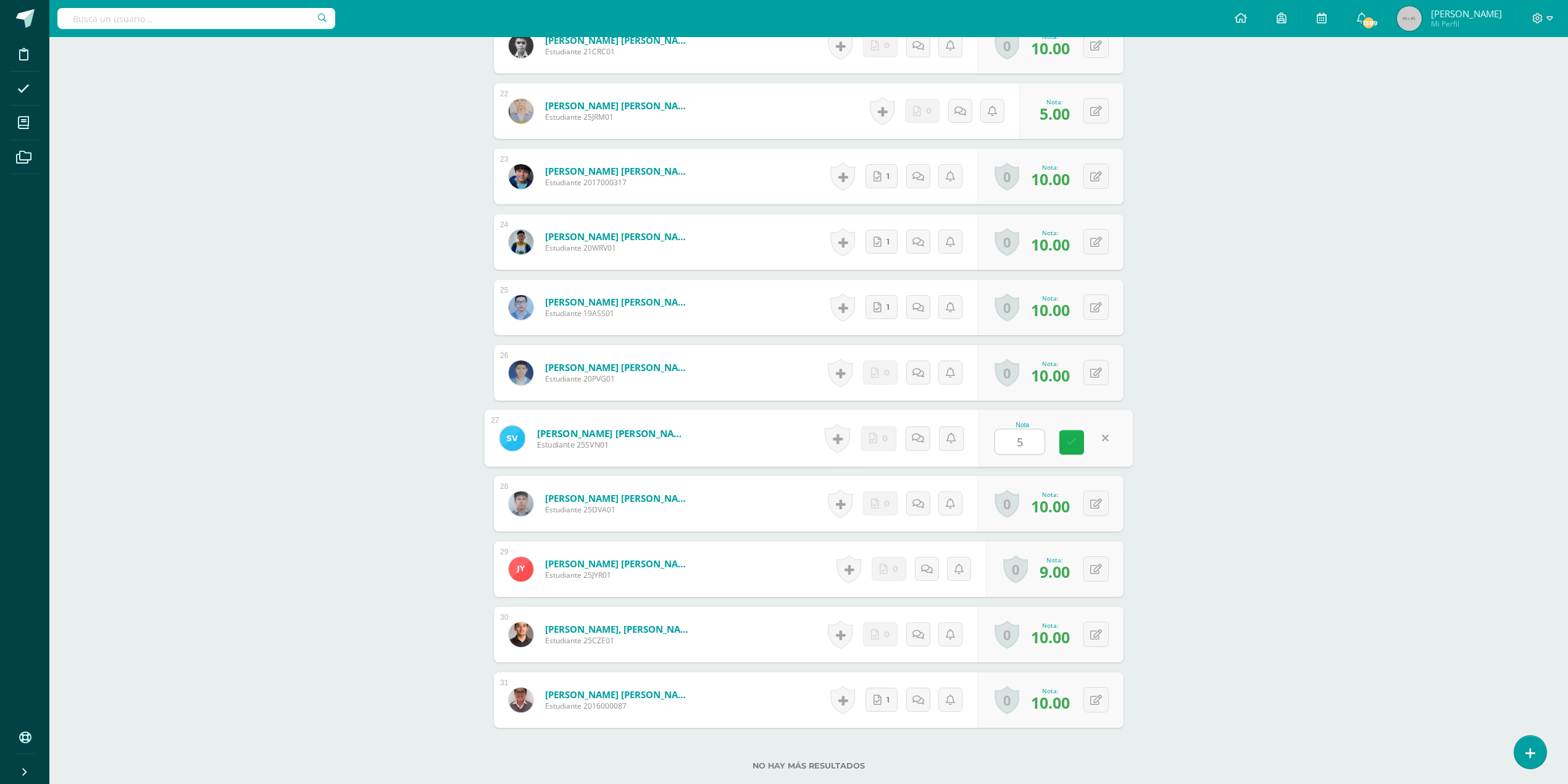
click at [1068, 442] on icon at bounding box center [1072, 442] width 11 height 11
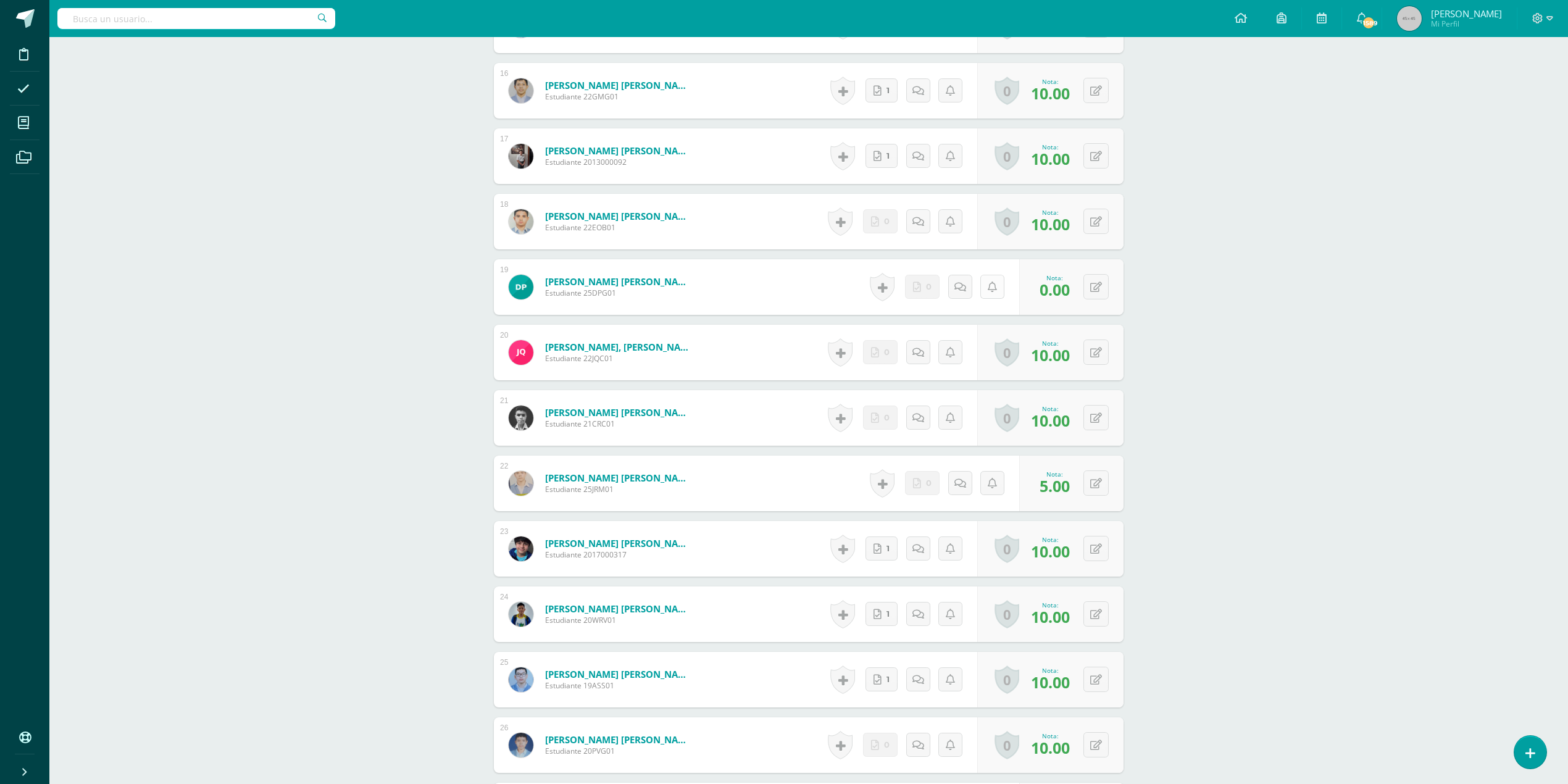
scroll to position [1320, 0]
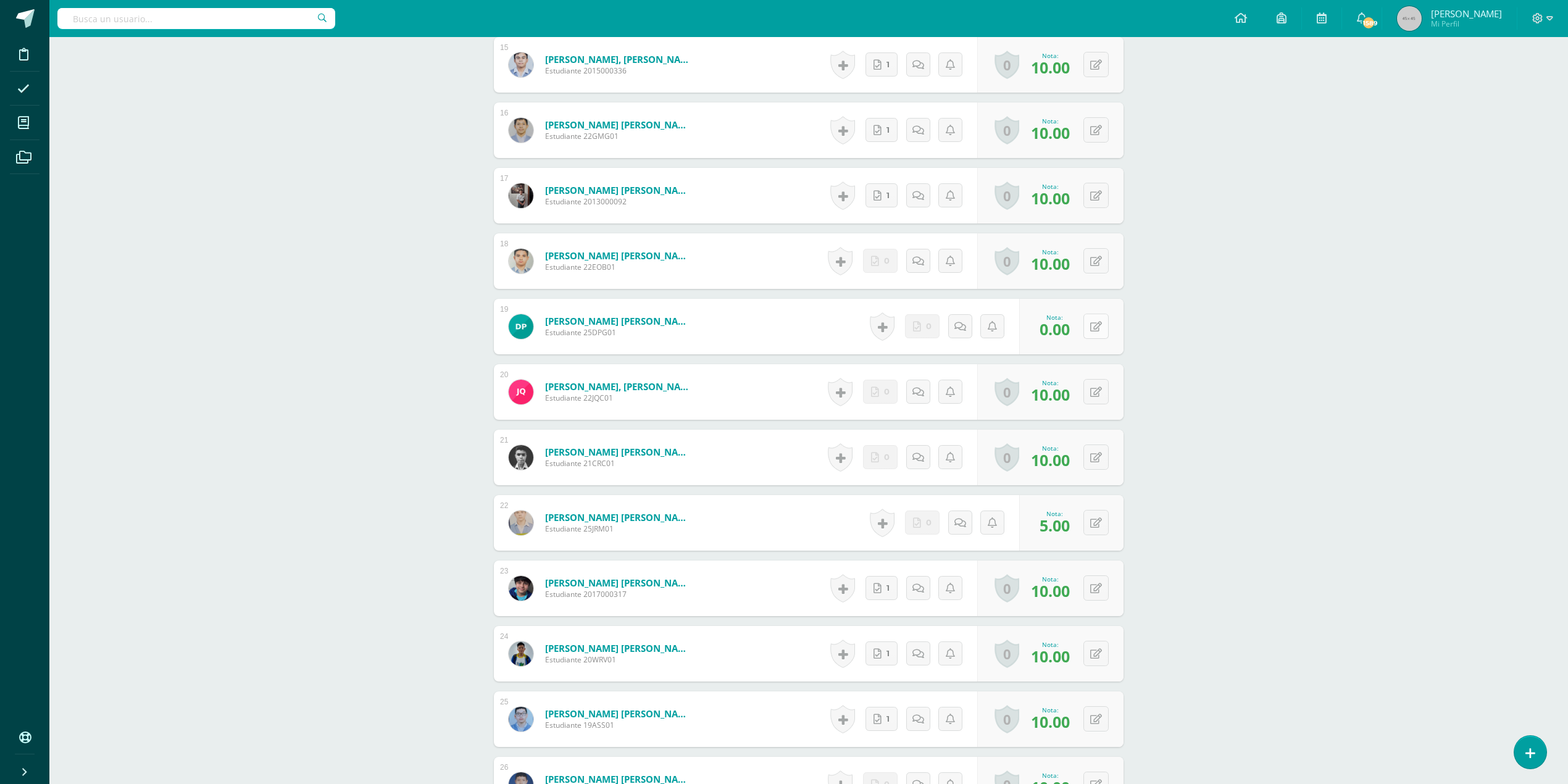
click at [1086, 327] on div "0 Logros Logros obtenidos Aún no hay logros agregados Nota: 0.00" at bounding box center [1071, 327] width 104 height 56
click at [1060, 331] on span "0.00" at bounding box center [1062, 329] width 30 height 22
click at [1106, 326] on div "0 Logros Logros obtenidos Aún no hay logros agregados Nota: 0.00" at bounding box center [1071, 327] width 104 height 56
click at [1099, 326] on icon at bounding box center [1105, 327] width 13 height 11
type input "5"
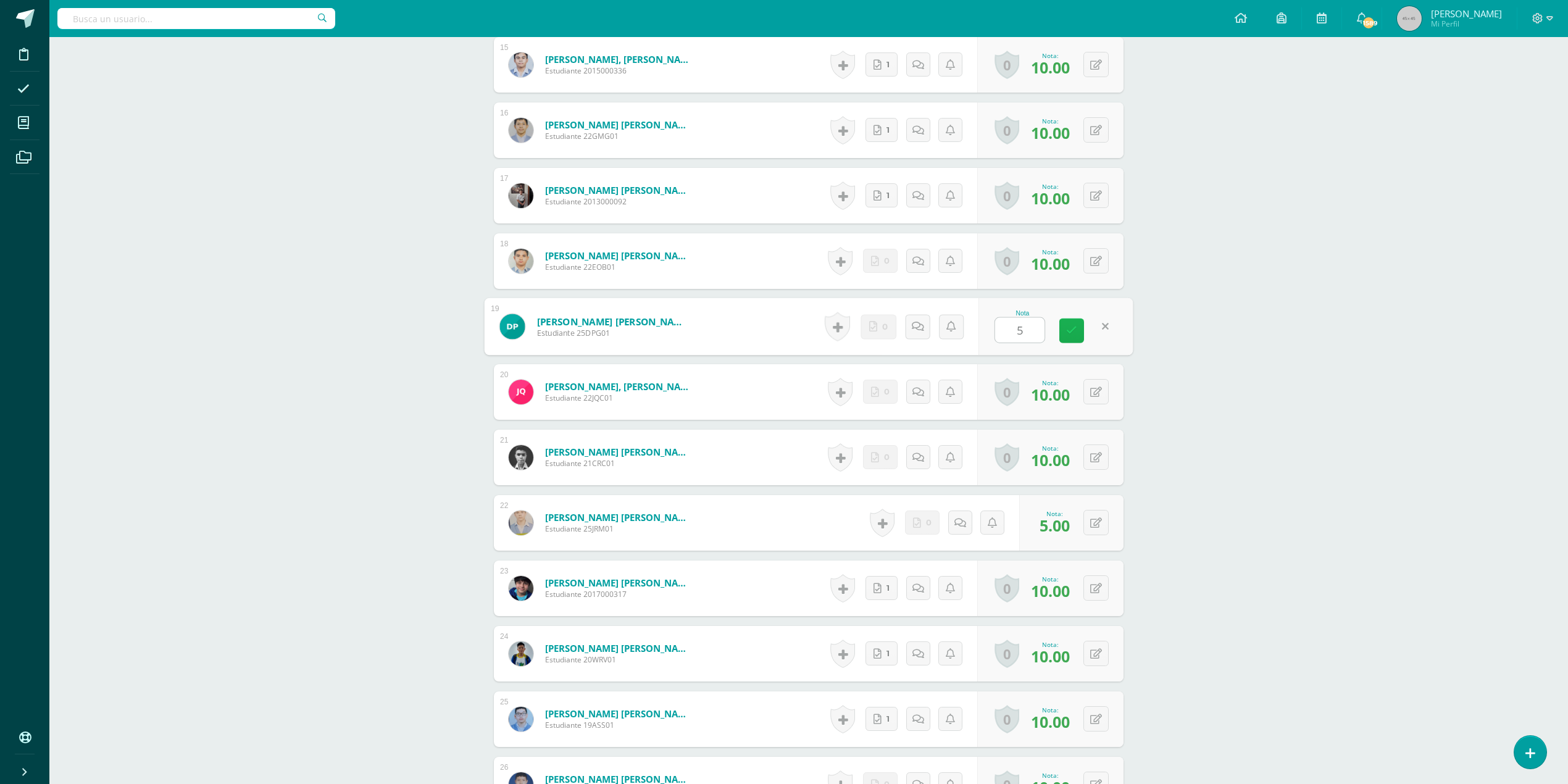
click at [1067, 327] on icon at bounding box center [1072, 331] width 11 height 11
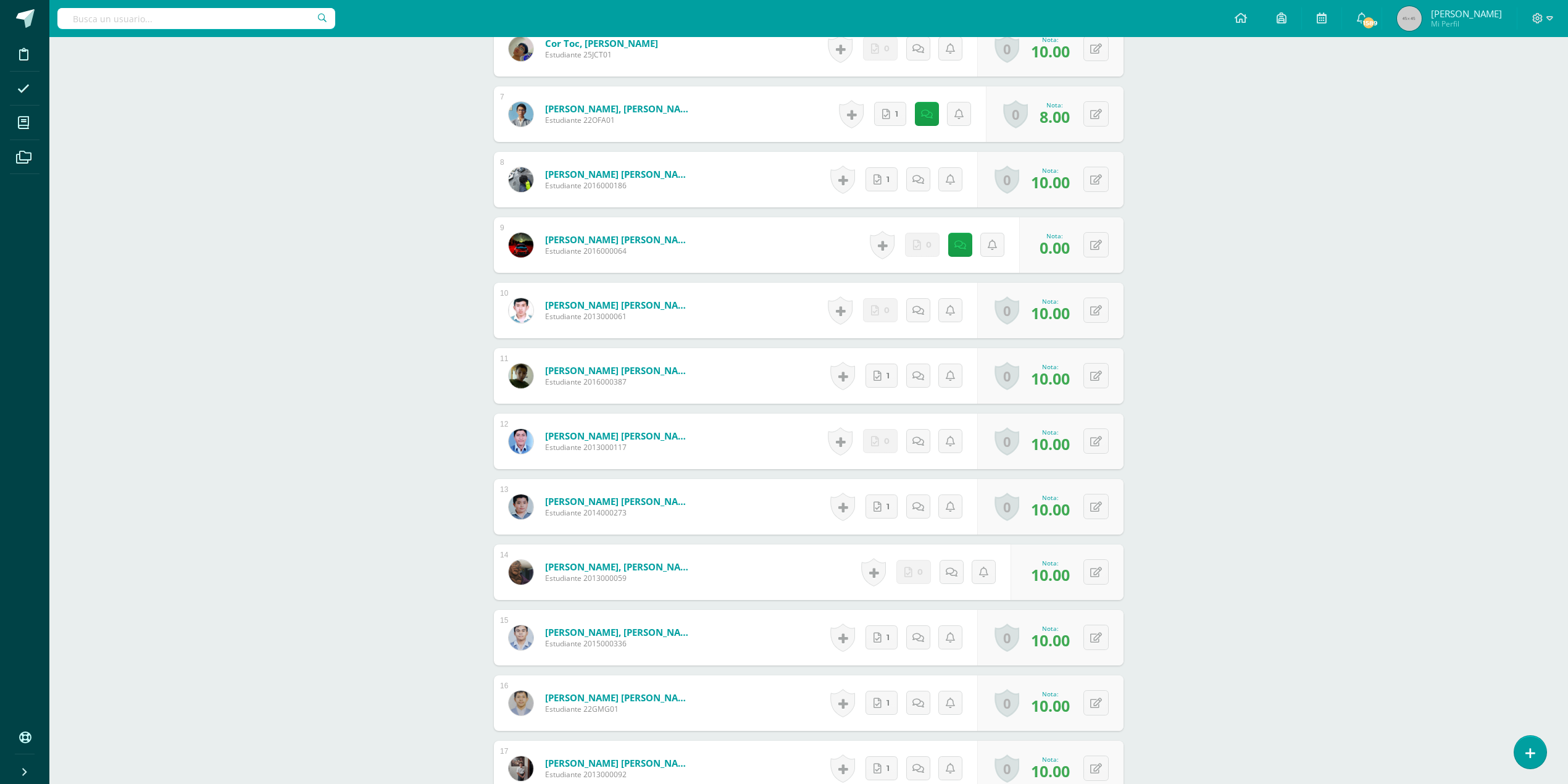
scroll to position [744, 0]
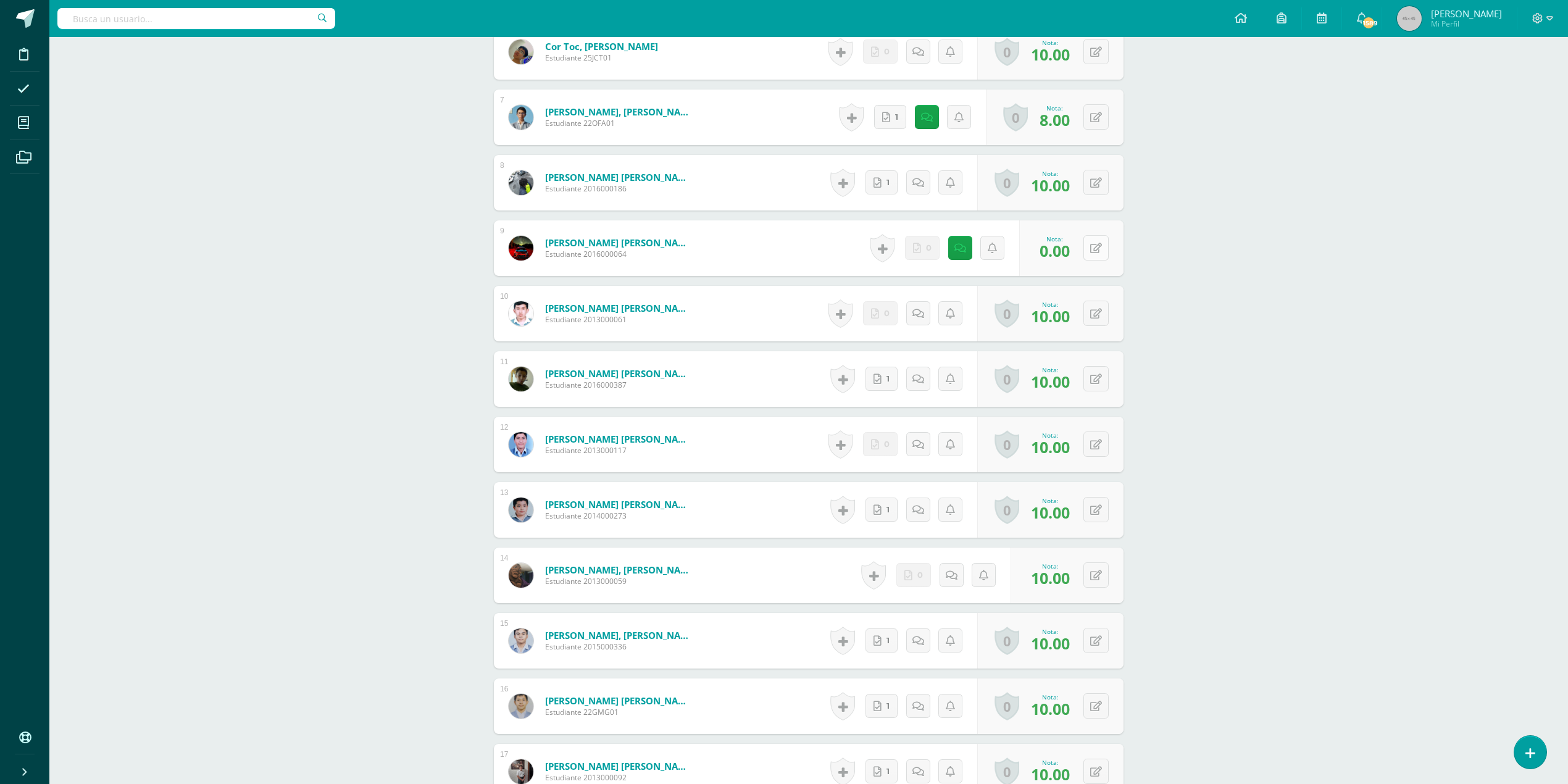
click at [1099, 247] on icon at bounding box center [1095, 248] width 12 height 11
type input "5"
click at [1072, 248] on icon at bounding box center [1072, 252] width 11 height 11
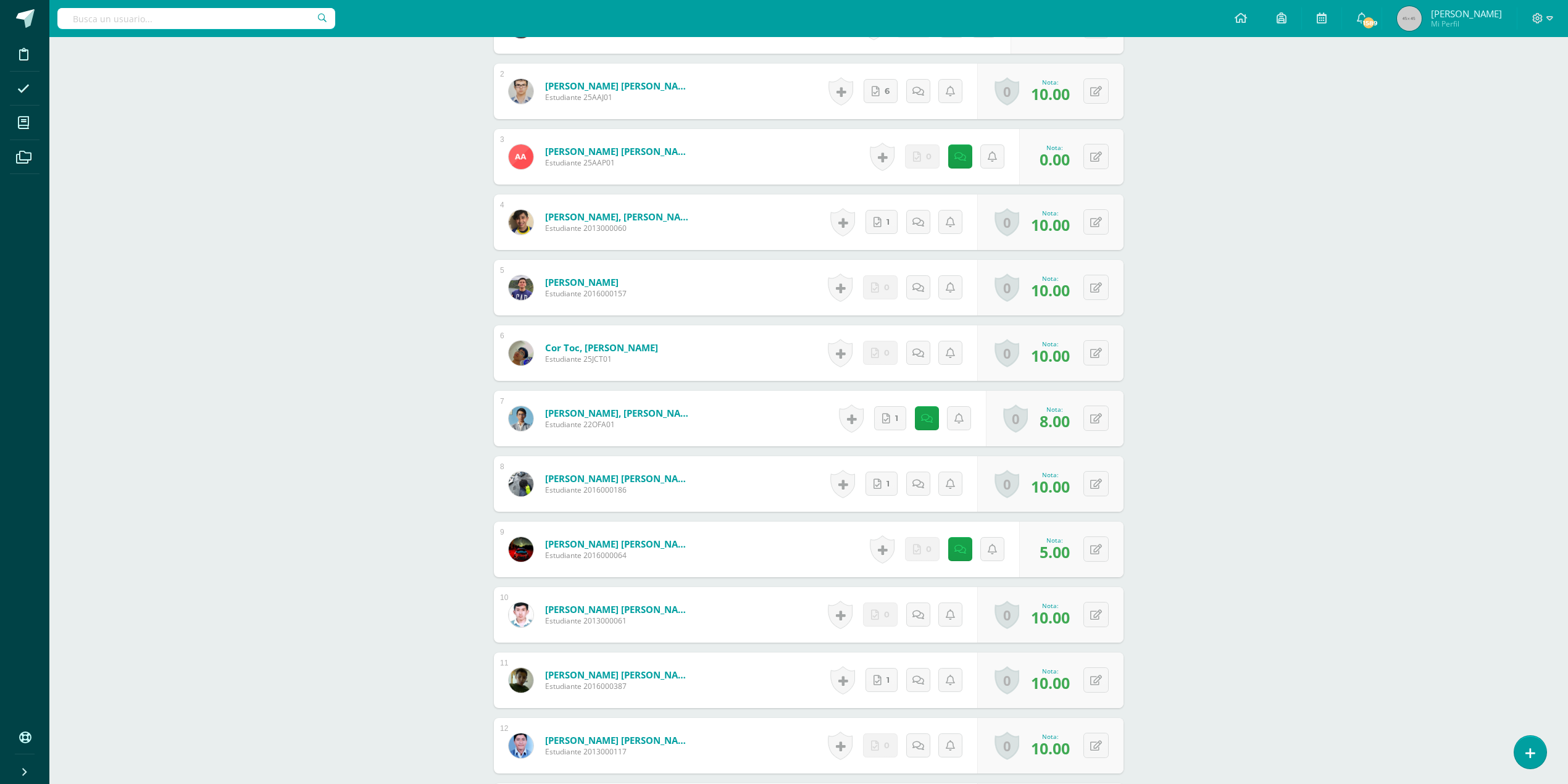
scroll to position [415, 0]
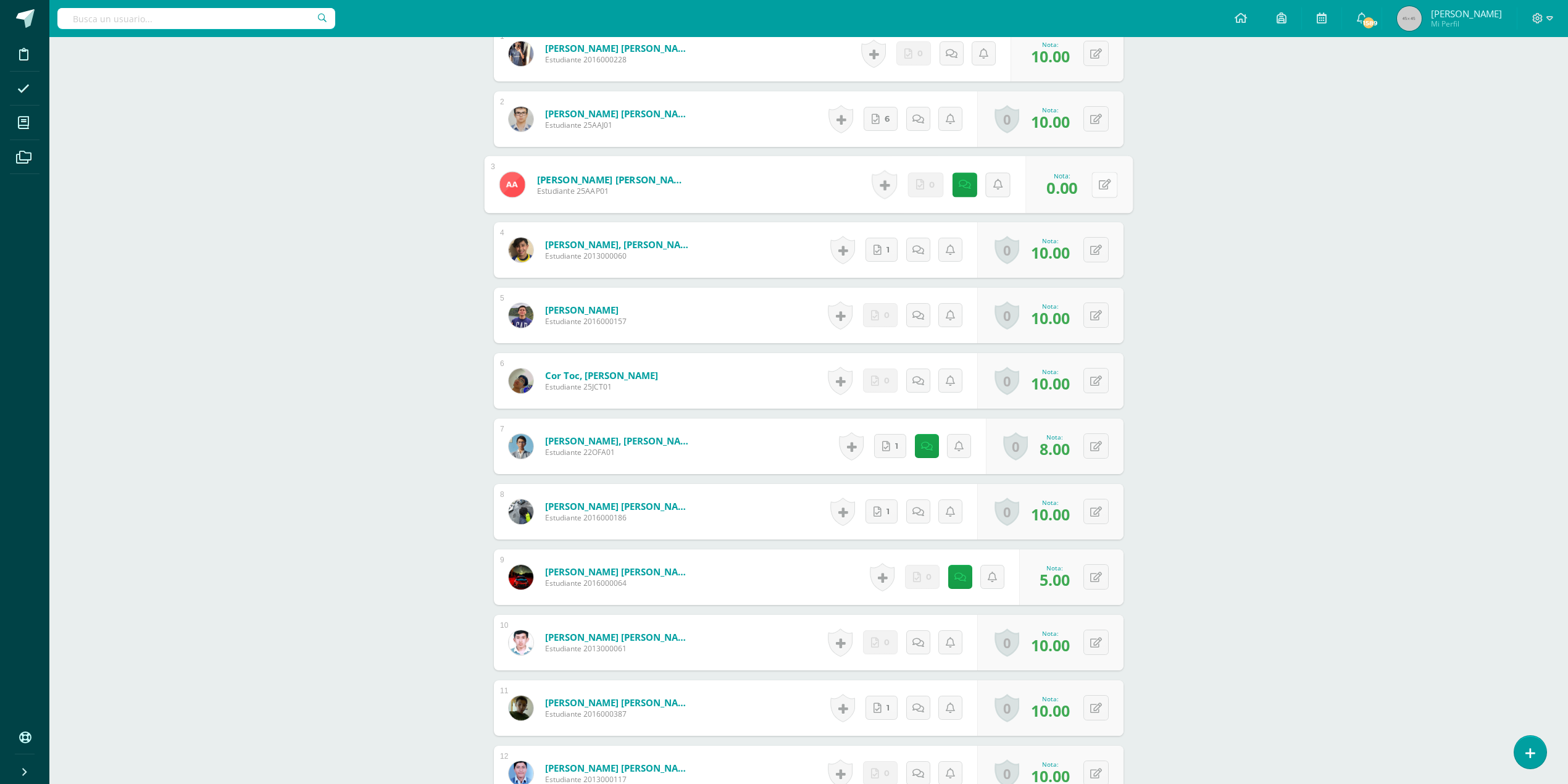
click at [1093, 181] on button at bounding box center [1104, 184] width 26 height 26
type input "5"
click at [1075, 184] on icon at bounding box center [1072, 188] width 11 height 11
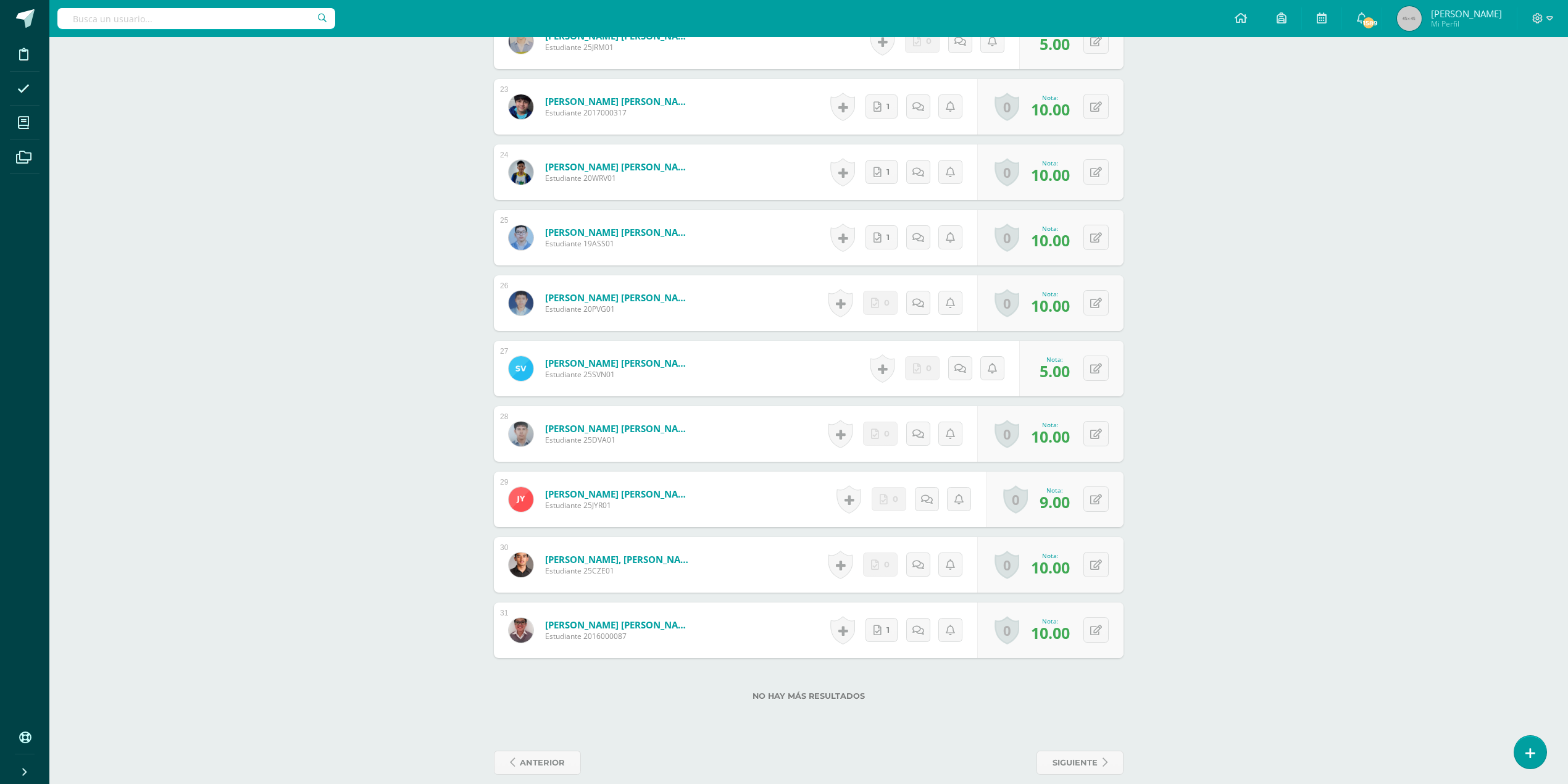
scroll to position [1816, 0]
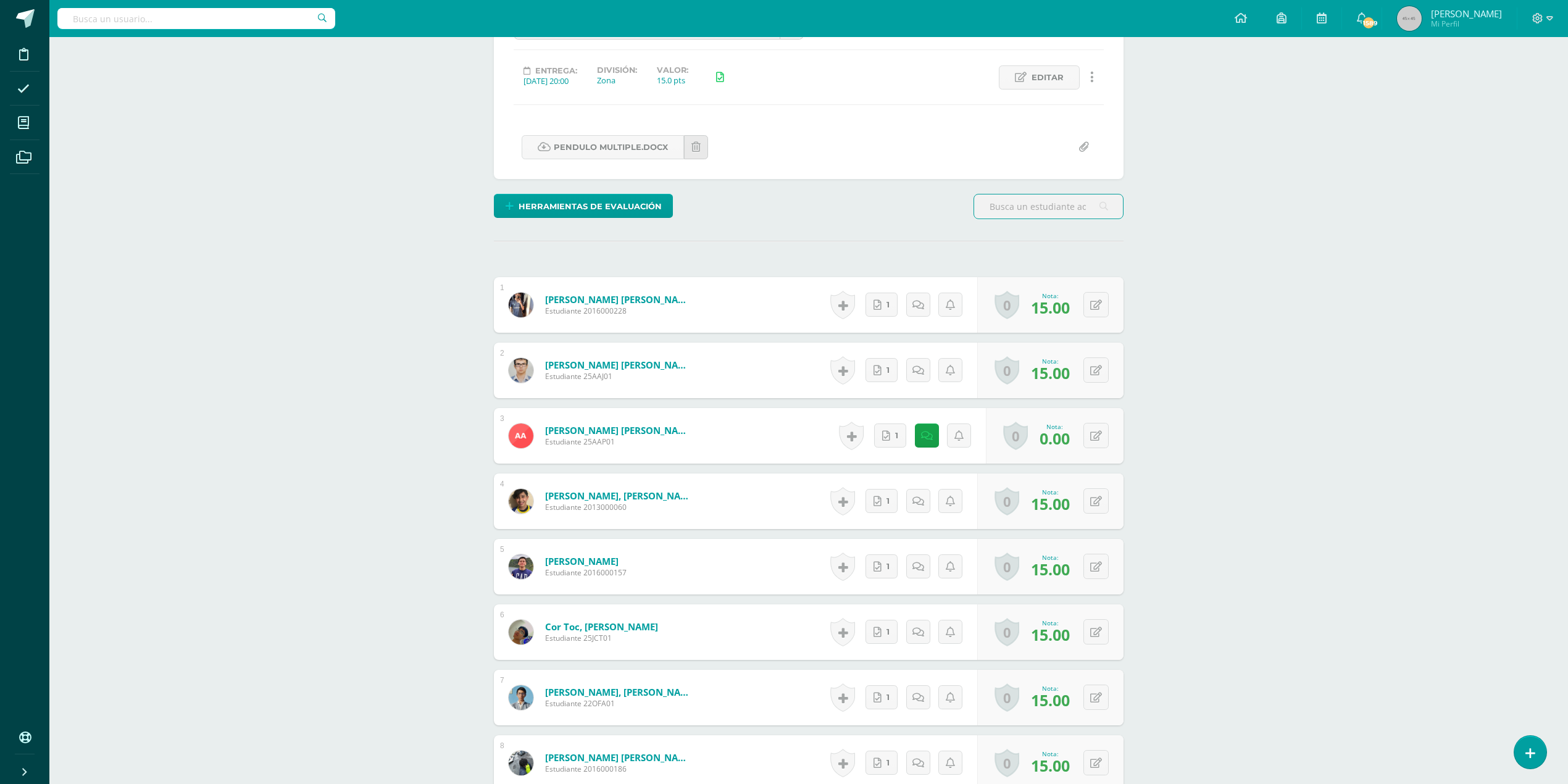
scroll to position [165, 0]
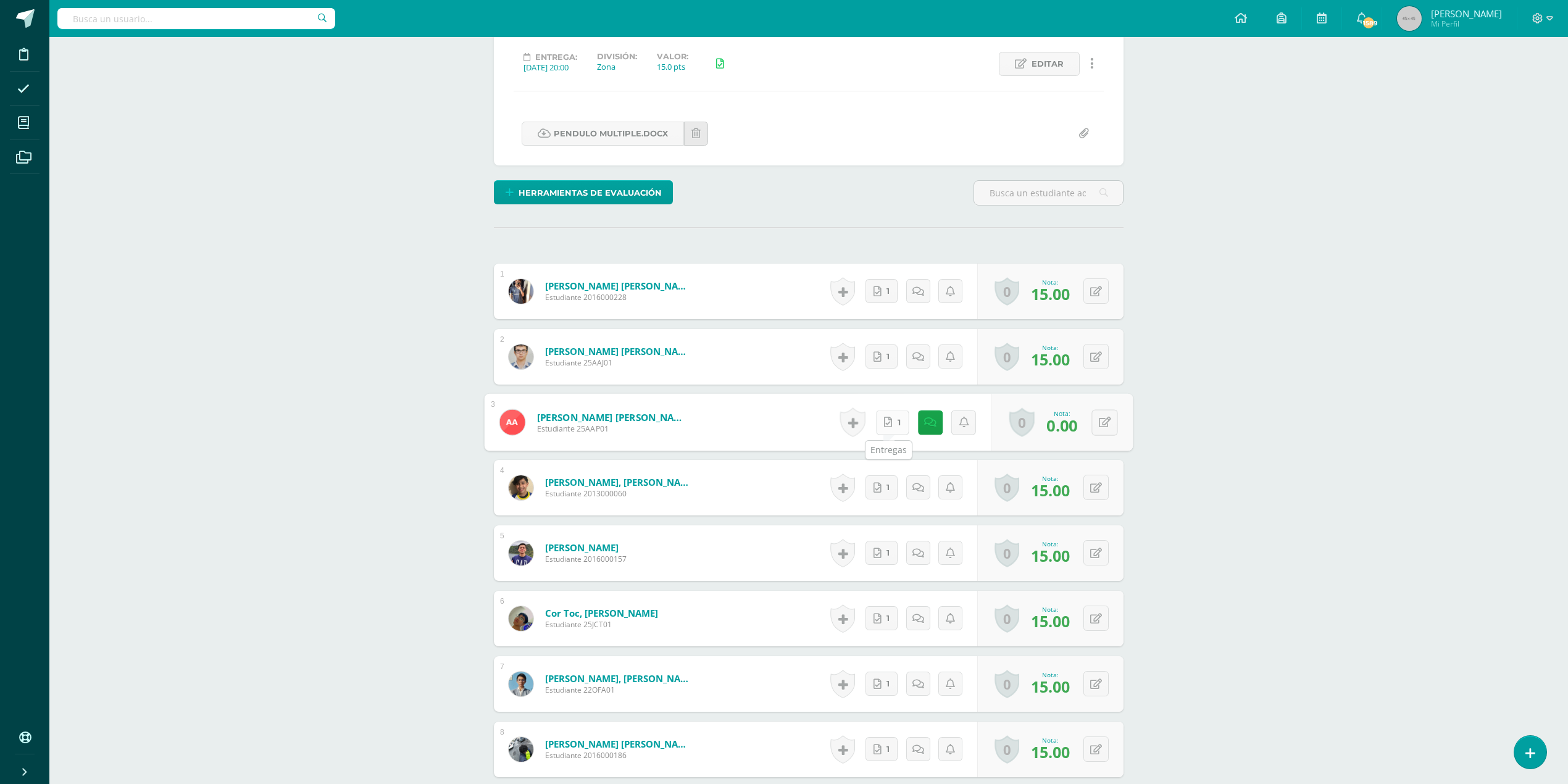
click at [889, 420] on link "1" at bounding box center [893, 422] width 33 height 25
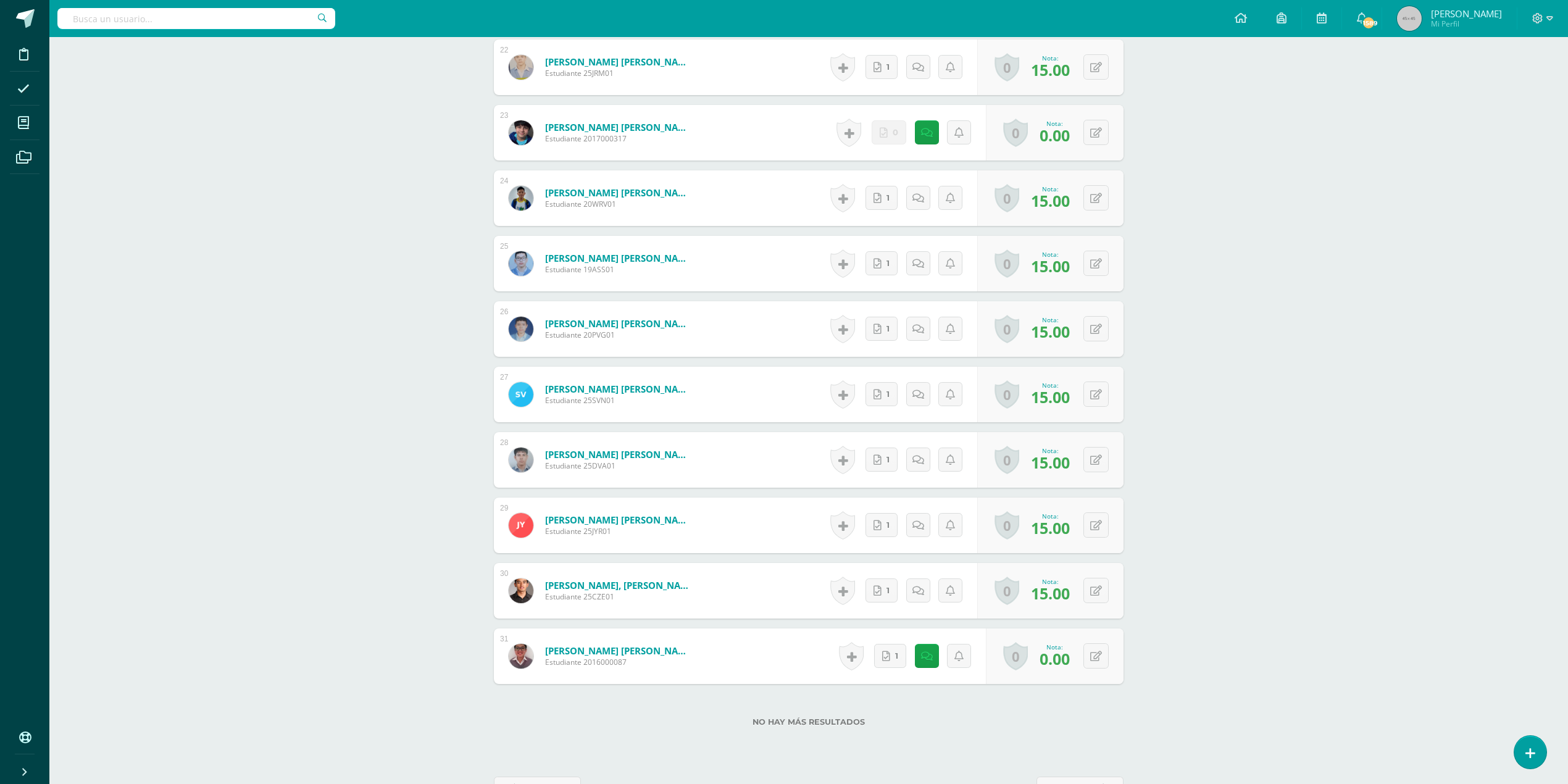
scroll to position [1804, 0]
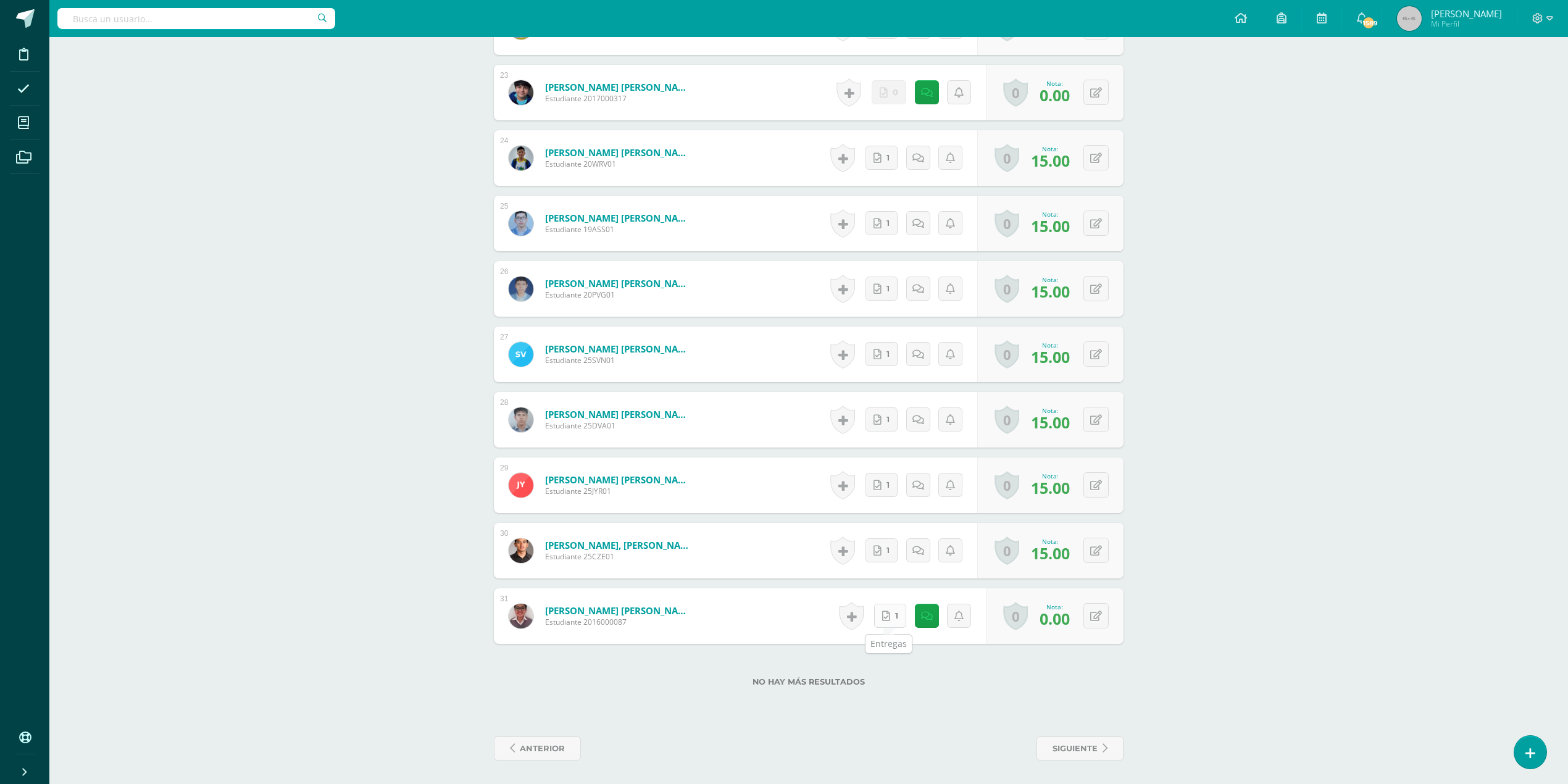
click at [896, 611] on span "1" at bounding box center [896, 615] width 3 height 22
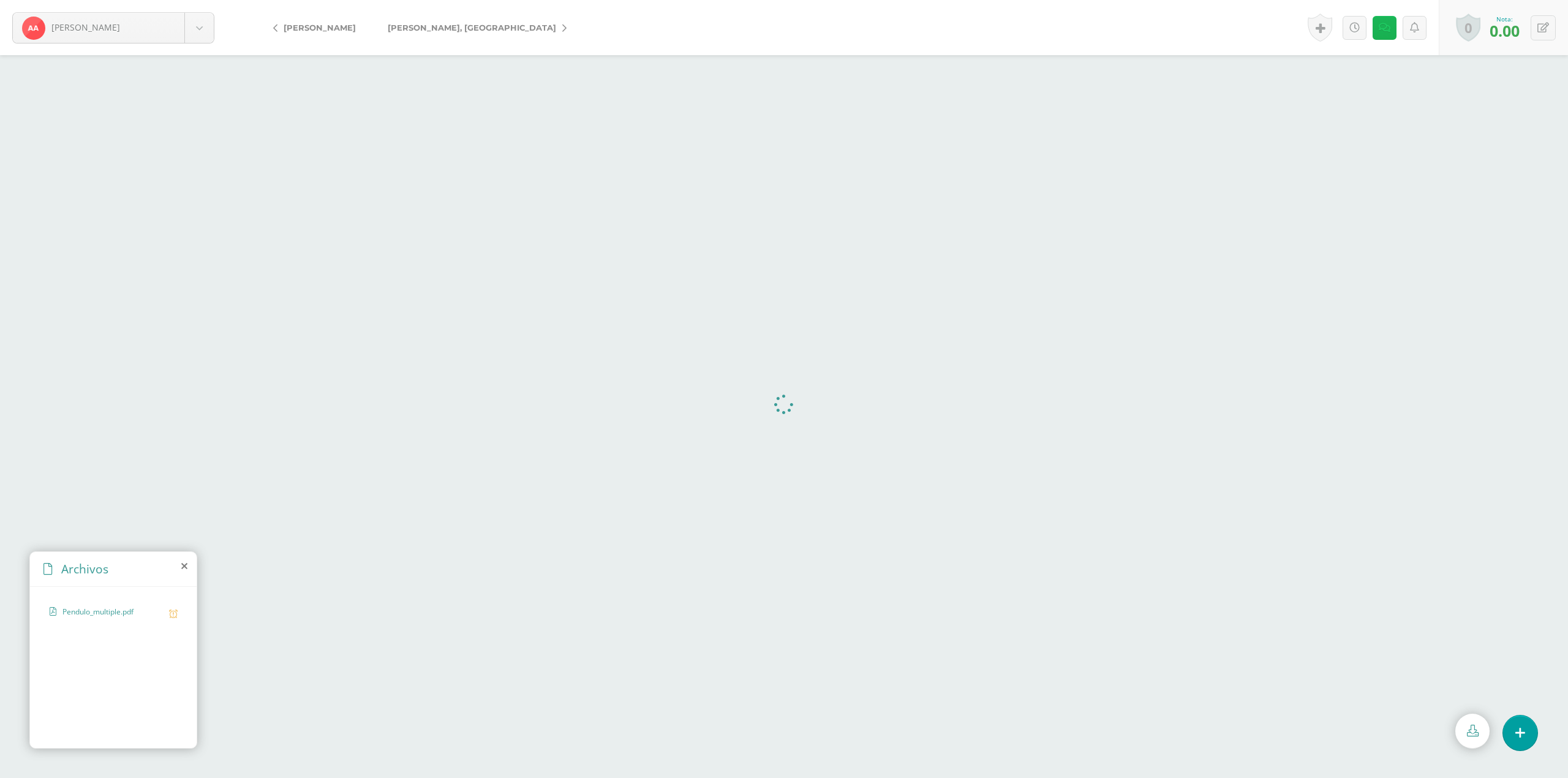
click at [1382, 29] on icon at bounding box center [1384, 28] width 12 height 11
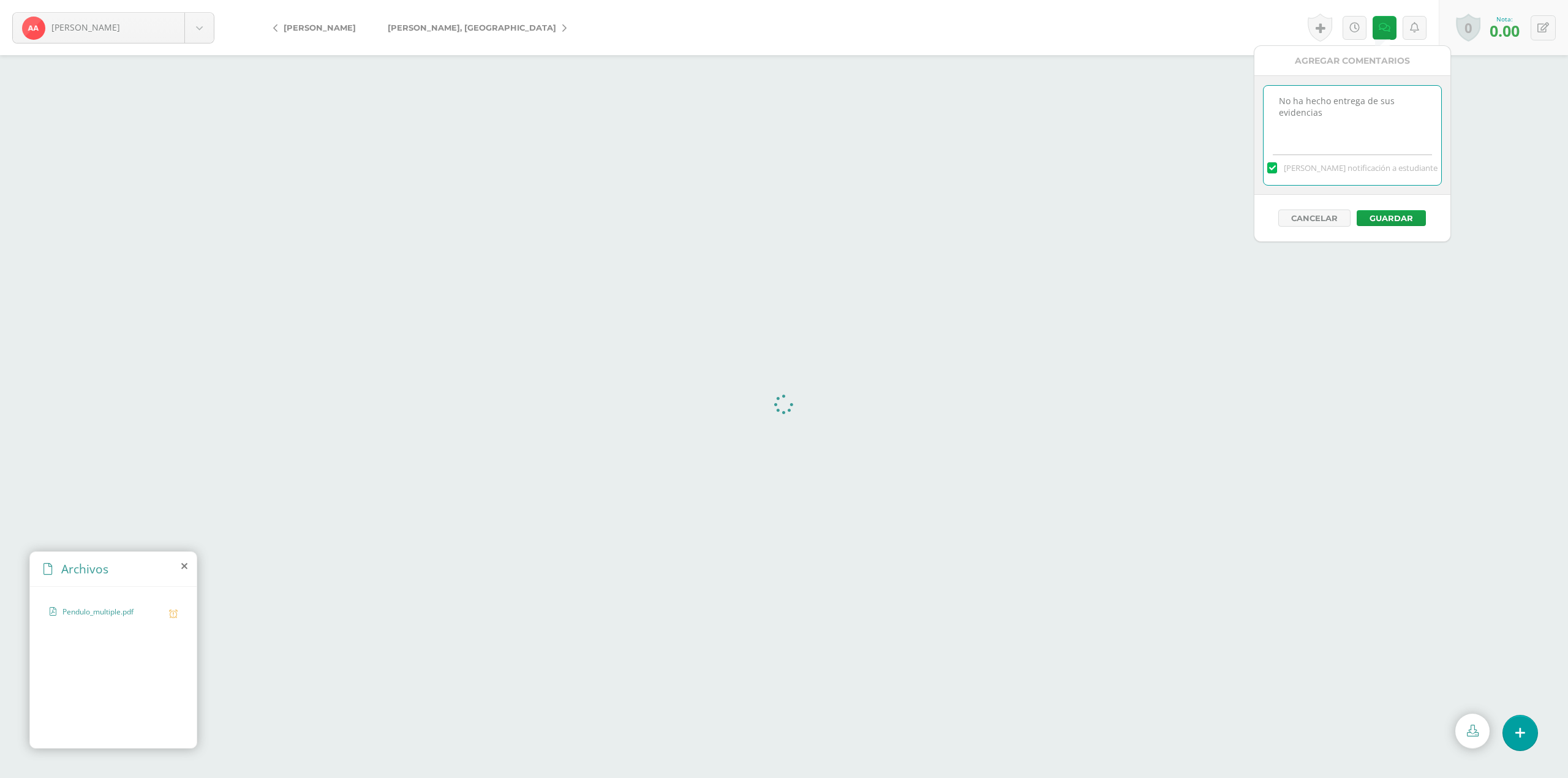
drag, startPoint x: 1356, startPoint y: 114, endPoint x: 1243, endPoint y: 93, distance: 114.9
click at [1243, 93] on body "[PERSON_NAME] [PERSON_NAME] [PERSON_NAME] [PERSON_NAME][GEOGRAPHIC_DATA] [GEOGR…" at bounding box center [784, 389] width 1568 height 778
click at [1535, 25] on button at bounding box center [1543, 28] width 25 height 25
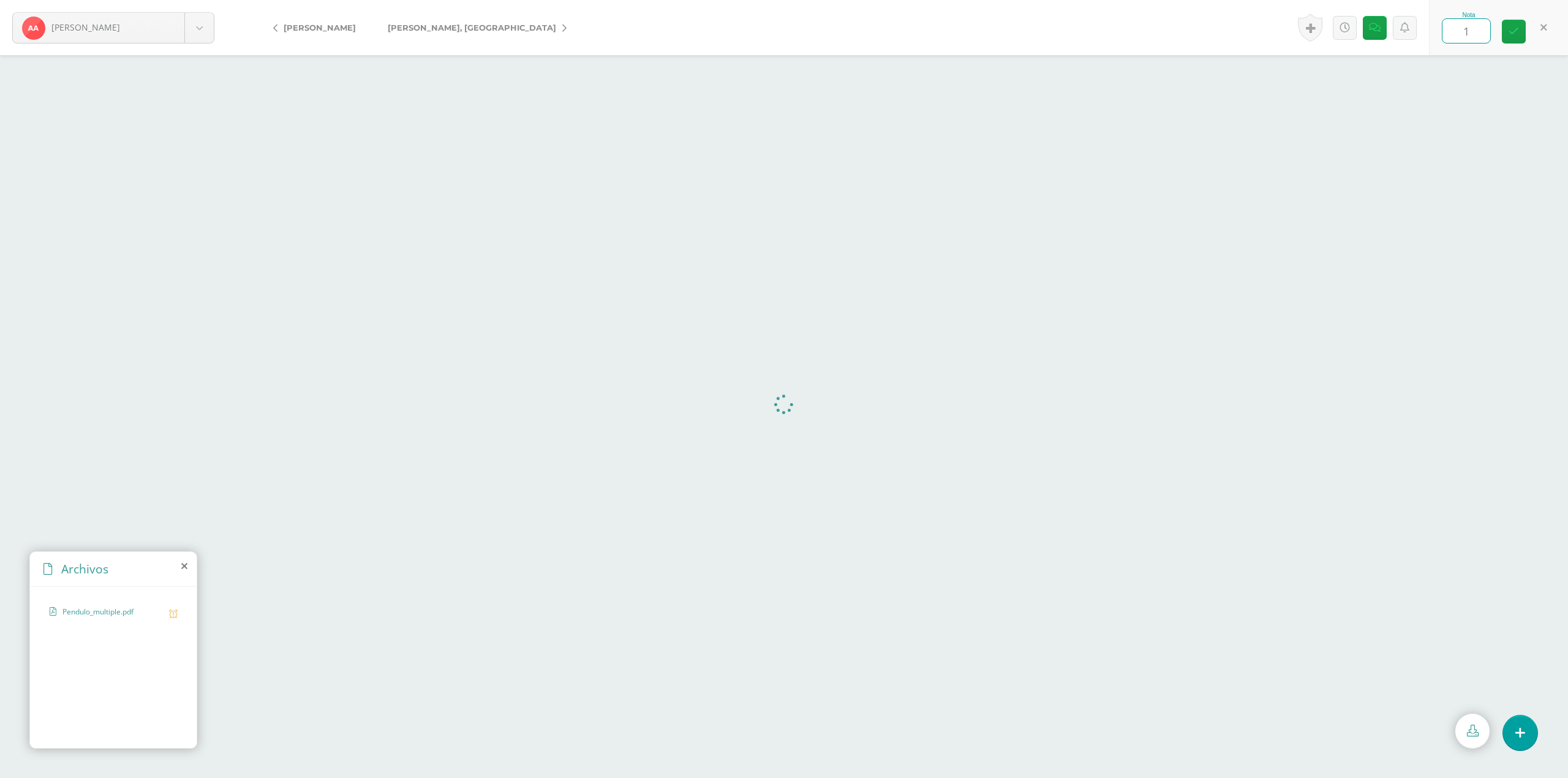
type input "15"
click at [1549, 27] on button at bounding box center [1543, 28] width 25 height 25
type input "15"
click at [1365, 26] on link at bounding box center [1374, 28] width 24 height 24
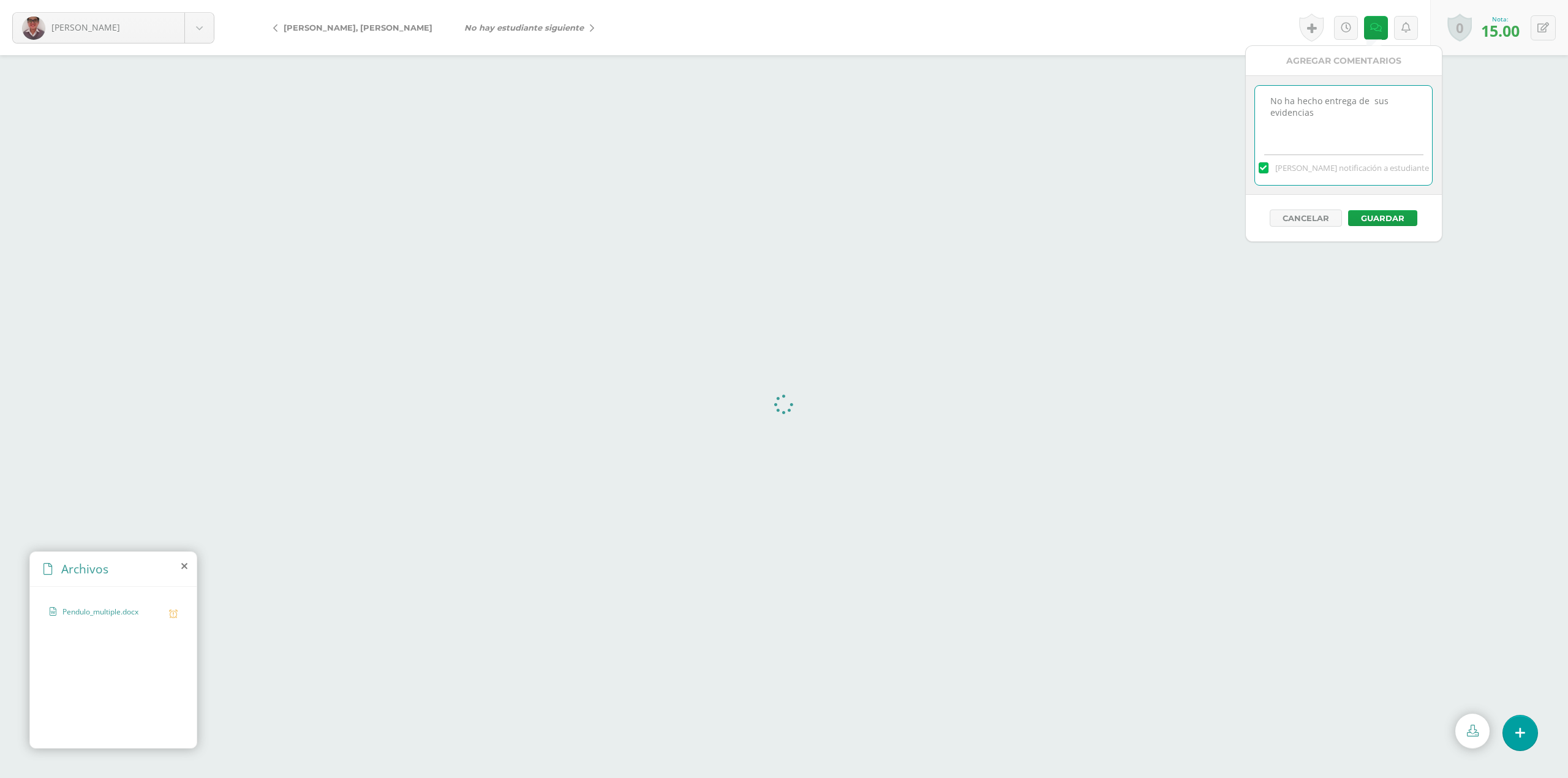
drag, startPoint x: 1312, startPoint y: 123, endPoint x: 1249, endPoint y: 84, distance: 74.1
click at [1249, 84] on div "No ha hecho entrega de sus evidencias Mandar notificación a estudiante" at bounding box center [1344, 135] width 196 height 119
click at [1399, 219] on button "Guardar" at bounding box center [1383, 218] width 69 height 16
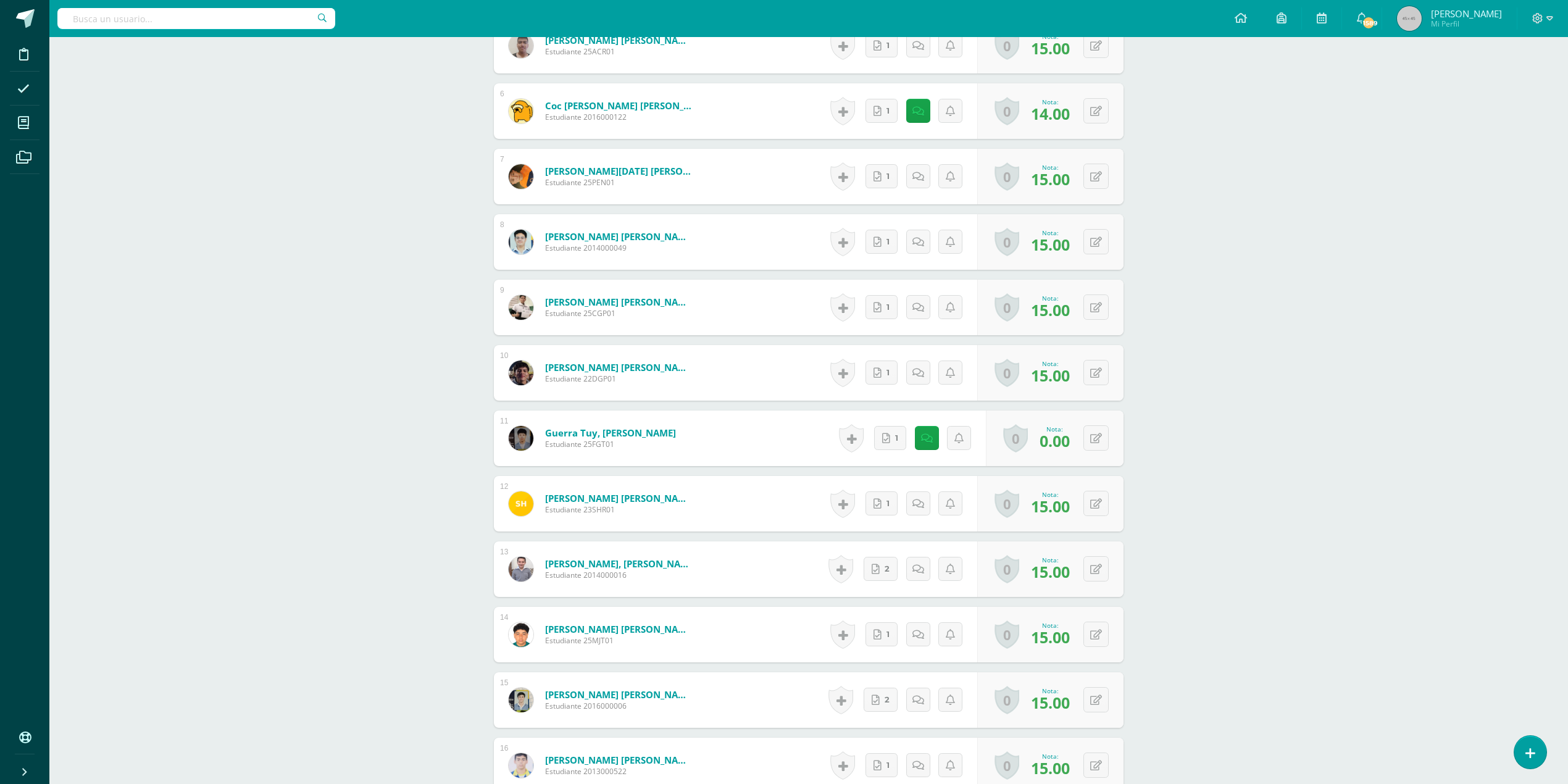
scroll to position [675, 0]
click at [1093, 433] on button at bounding box center [1096, 437] width 25 height 25
type input "15"
click at [914, 432] on icon at bounding box center [918, 437] width 12 height 11
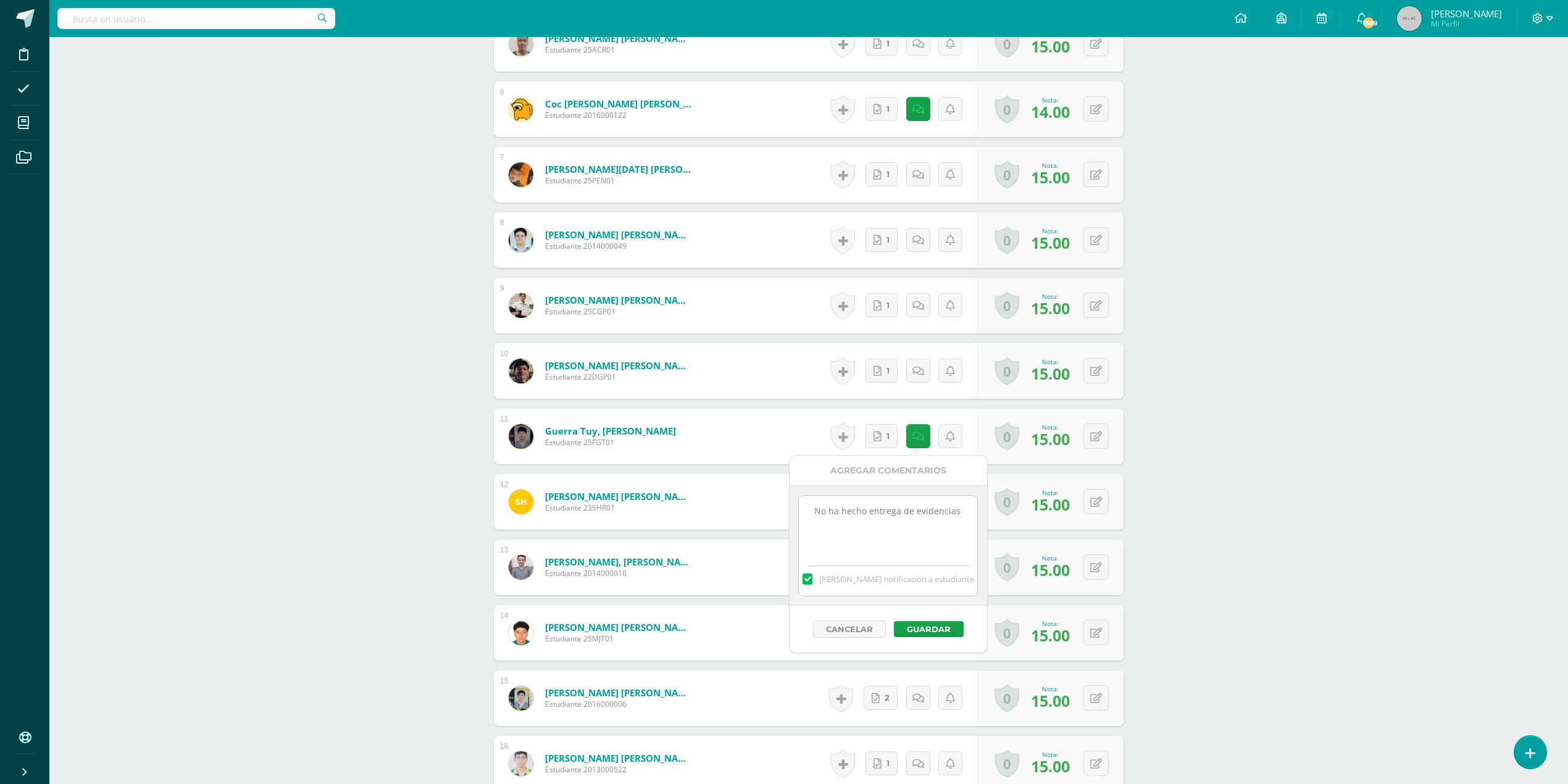
drag, startPoint x: 959, startPoint y: 514, endPoint x: 754, endPoint y: 512, distance: 205.0
click at [754, 512] on body "Disciplina Asistencia Mis cursos Archivos Soporte Ayuda Reportar un problema Ce…" at bounding box center [784, 554] width 1568 height 2459
click at [937, 632] on button "Guardar" at bounding box center [929, 629] width 70 height 16
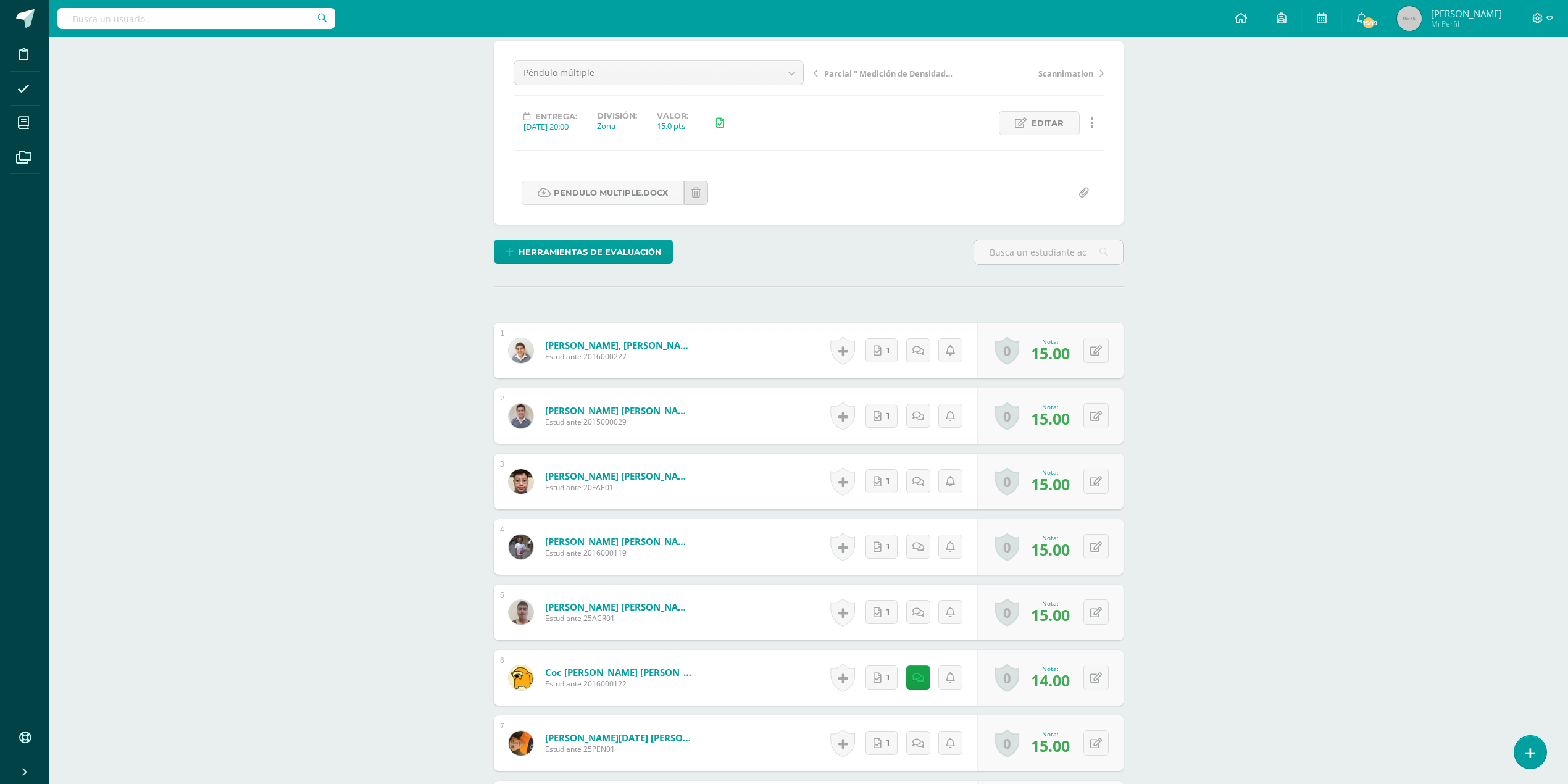
scroll to position [99, 0]
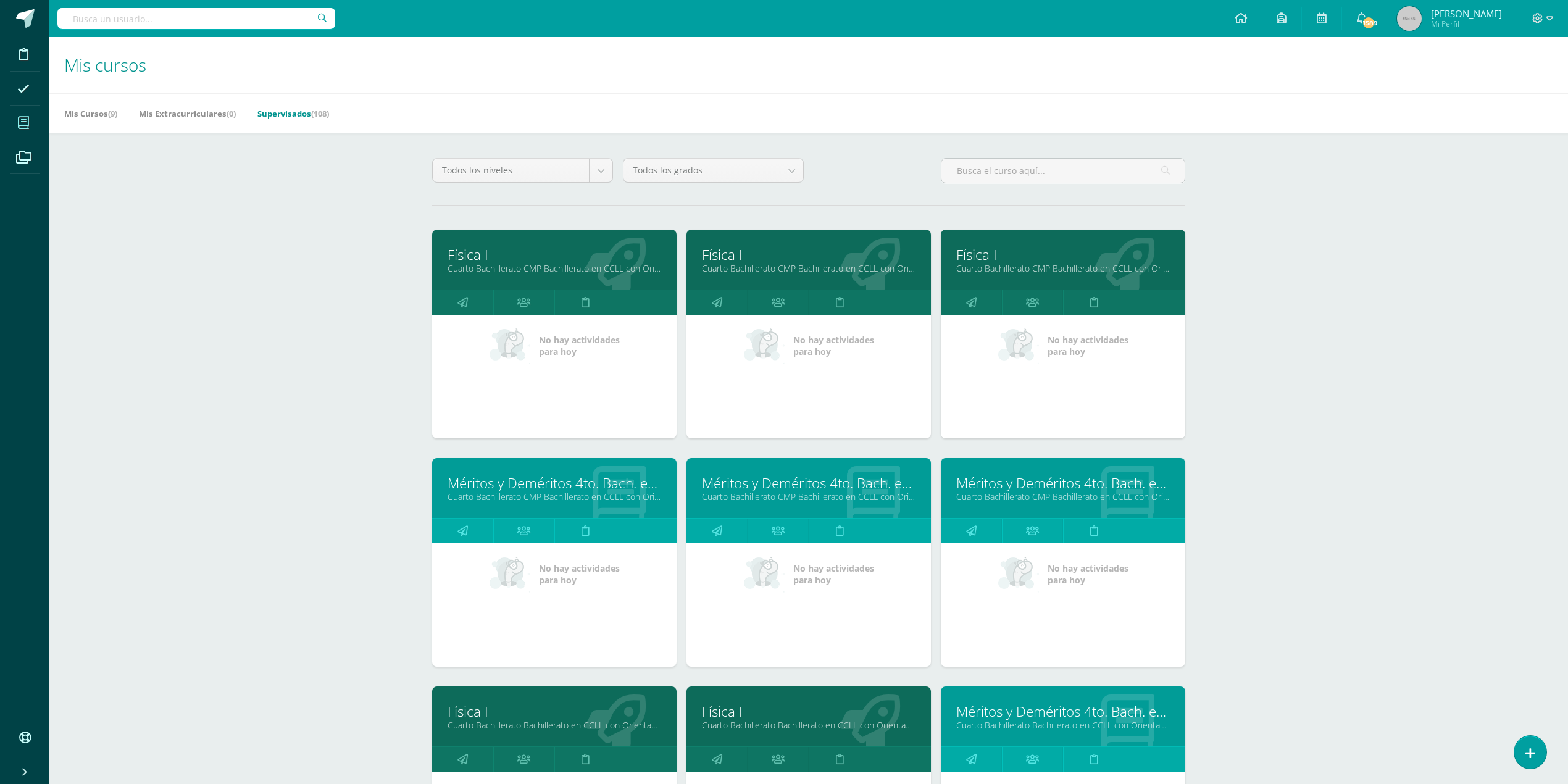
drag, startPoint x: 1095, startPoint y: 554, endPoint x: 597, endPoint y: 788, distance: 550.2
click at [811, 260] on link "Física I" at bounding box center [809, 254] width 213 height 19
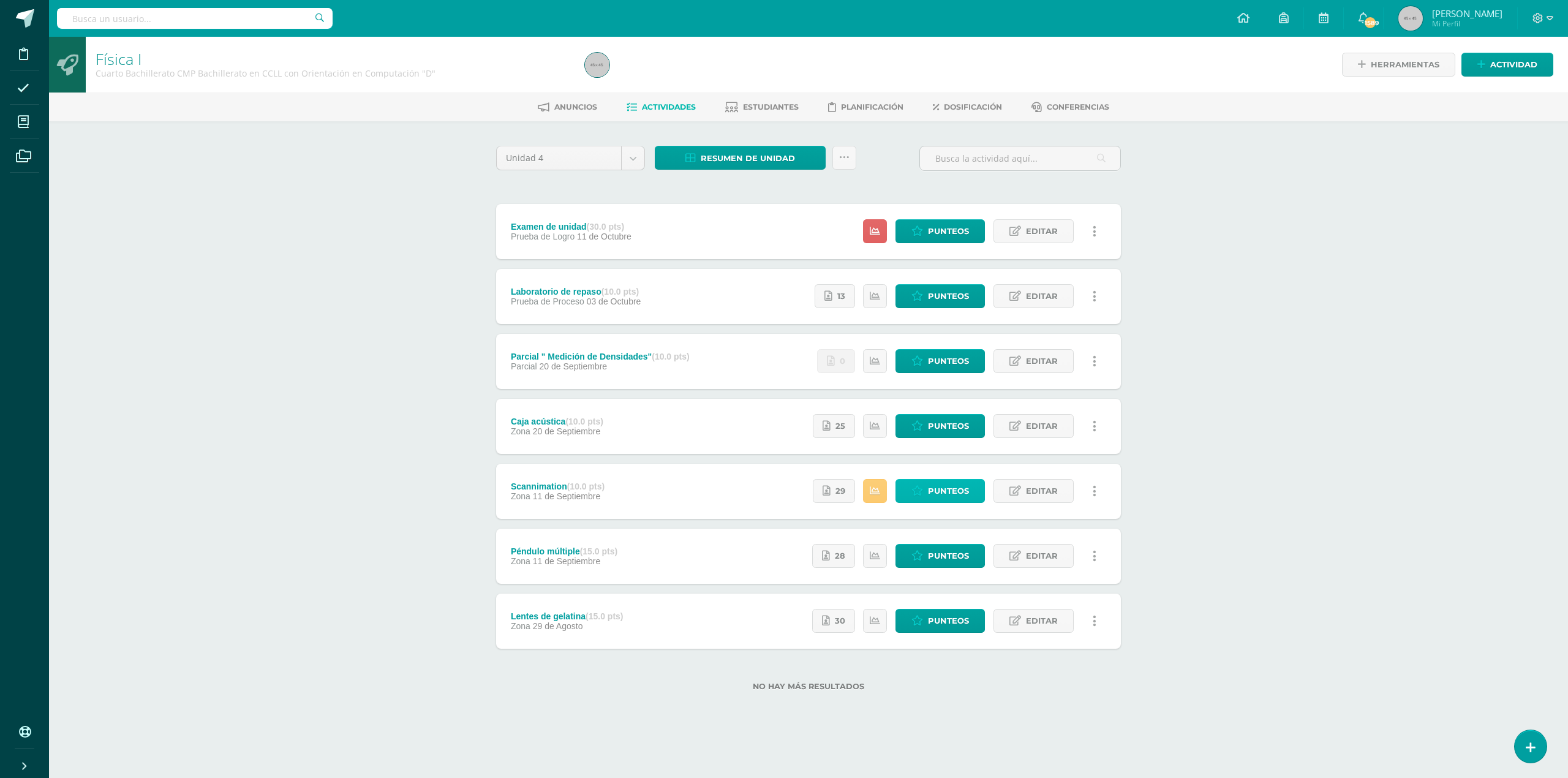
click at [934, 492] on span "Punteos" at bounding box center [949, 490] width 41 height 22
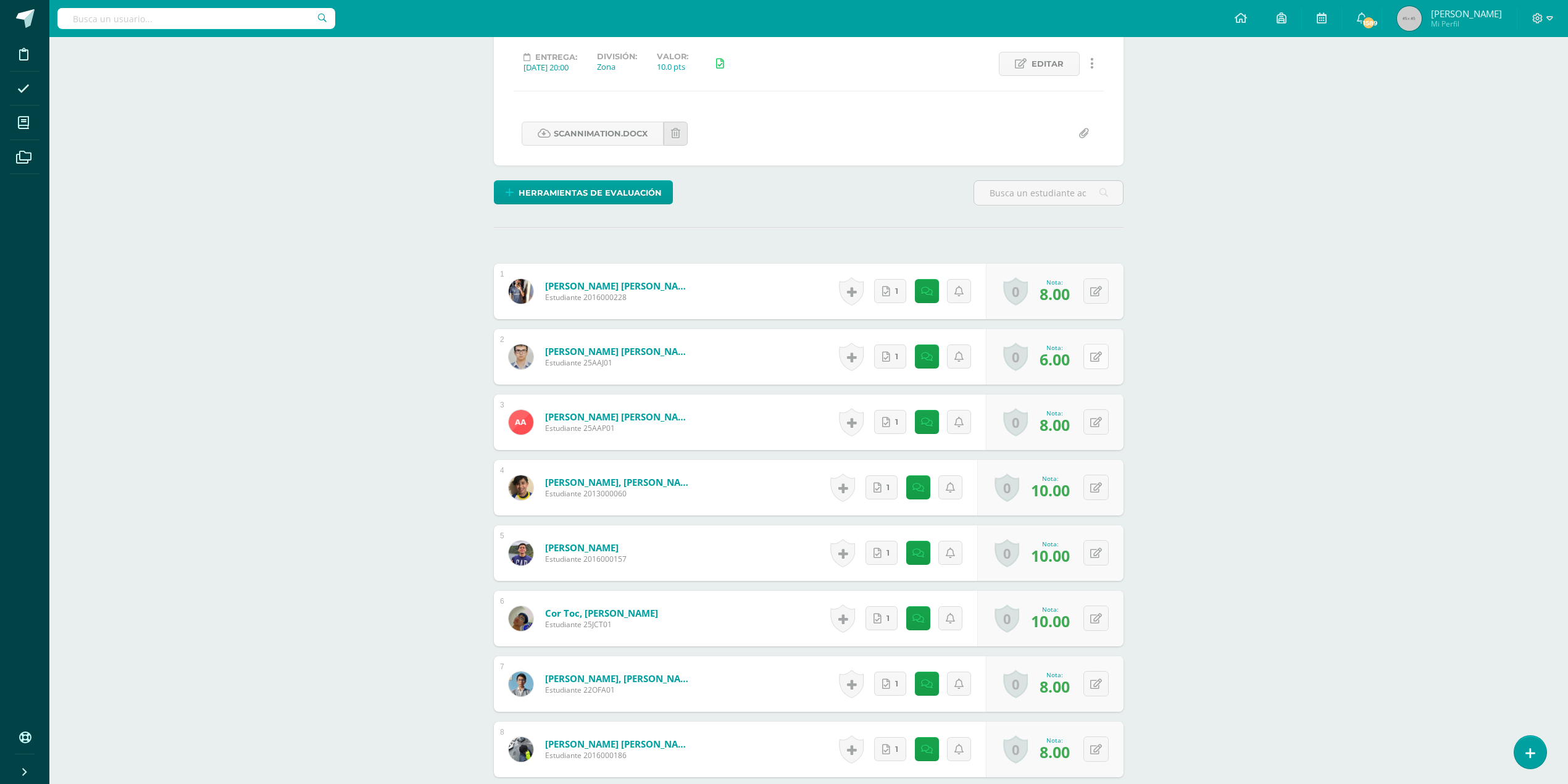
scroll to position [166, 0]
click at [1094, 357] on button at bounding box center [1096, 356] width 25 height 25
type input "8"
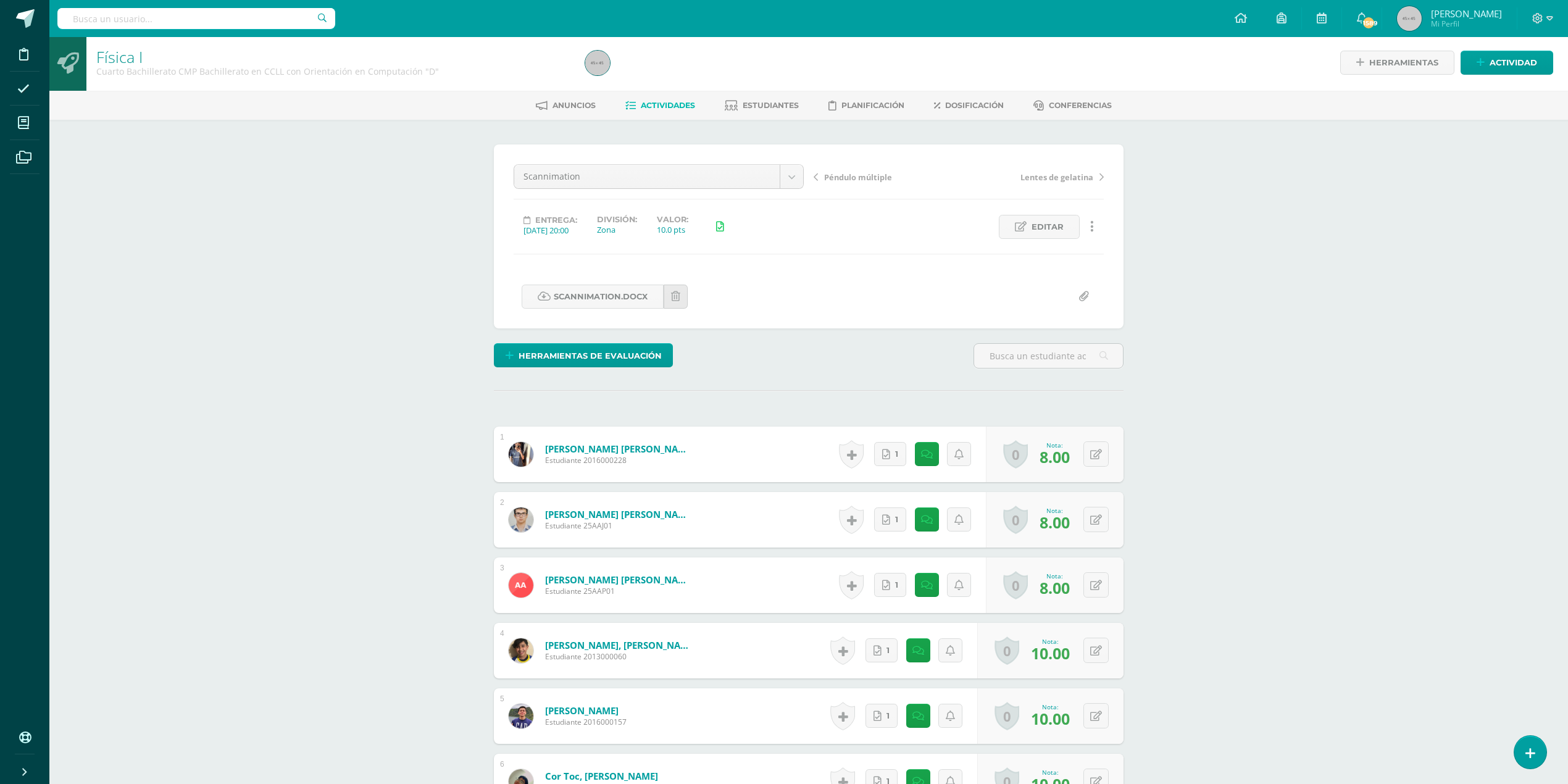
scroll to position [3, 0]
click at [657, 104] on span "Actividades" at bounding box center [667, 104] width 55 height 9
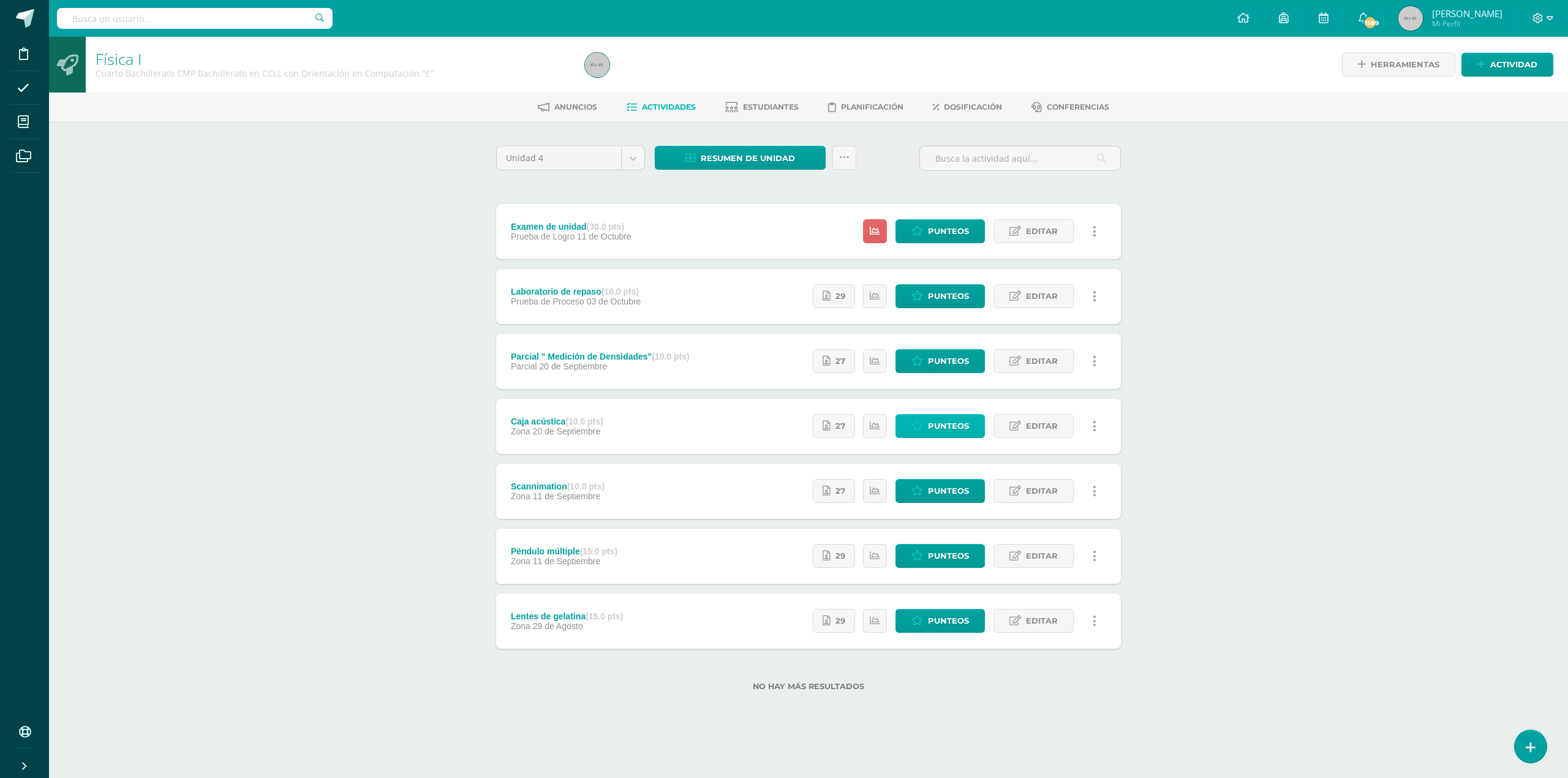
click at [938, 424] on span "Punteos" at bounding box center [949, 425] width 41 height 22
click at [949, 422] on span "Punteos" at bounding box center [949, 425] width 41 height 22
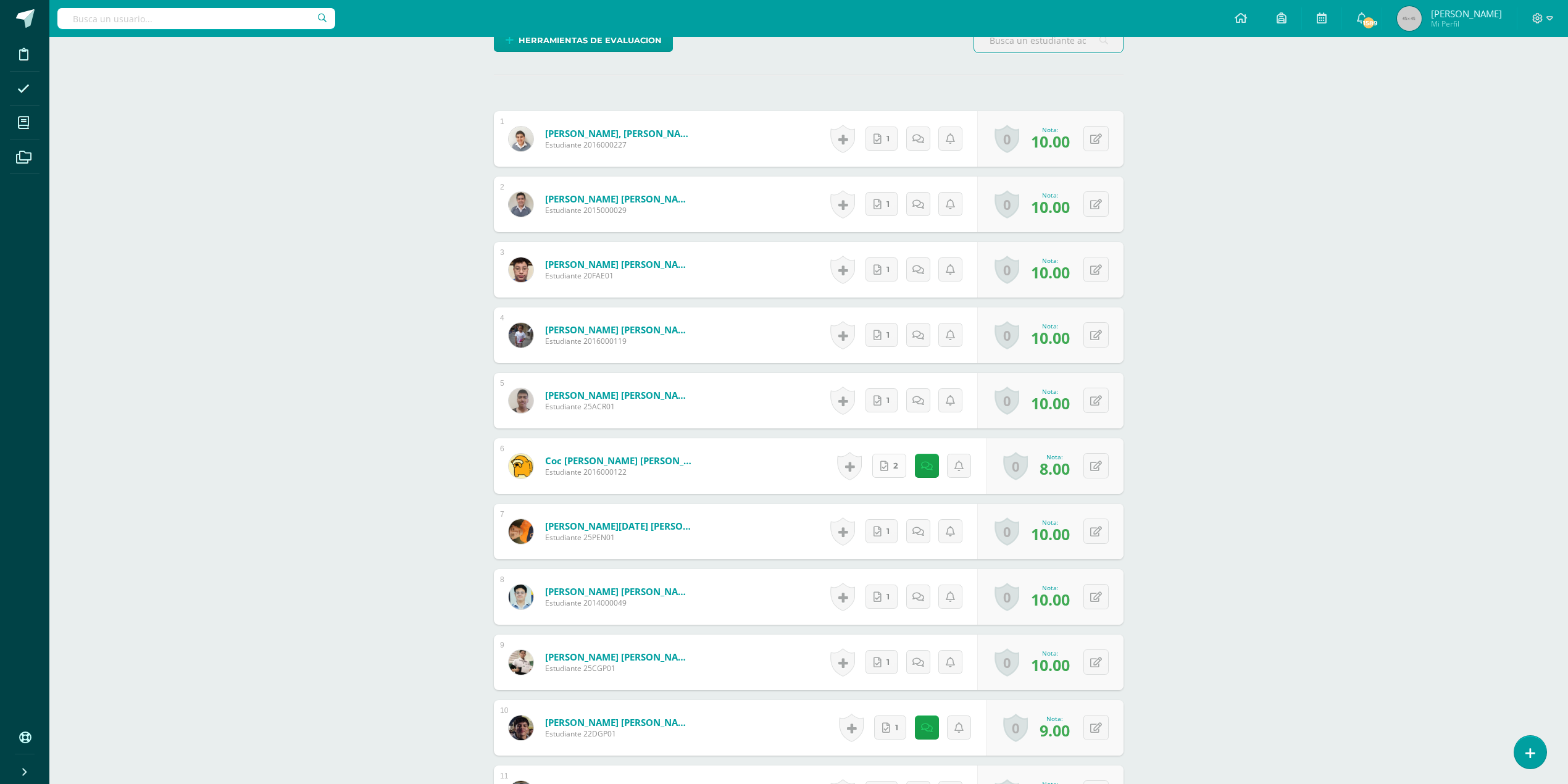
scroll to position [331, 0]
click at [934, 467] on link at bounding box center [930, 465] width 25 height 25
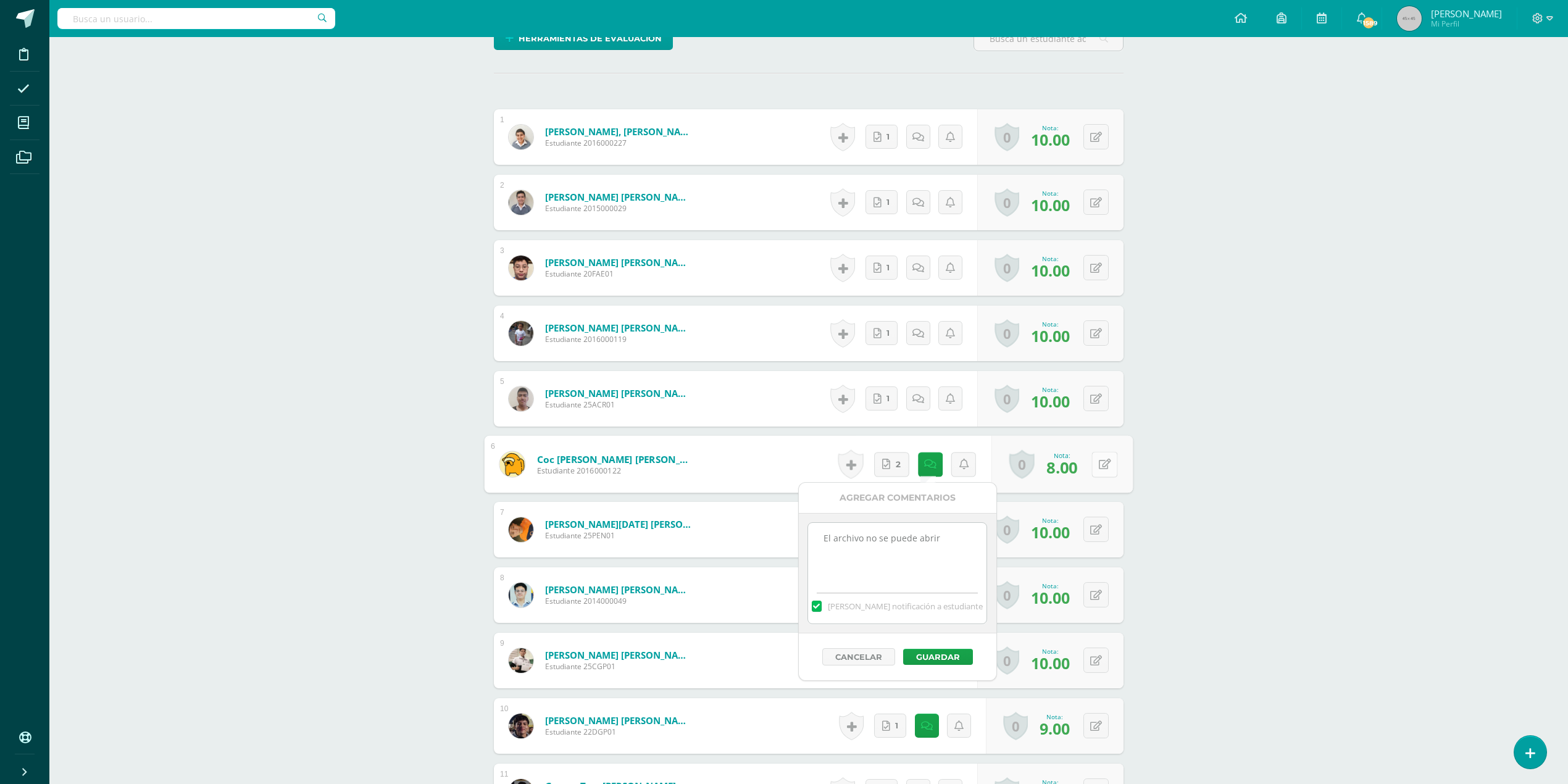
click at [1104, 460] on icon at bounding box center [1105, 464] width 13 height 11
type input "10"
click at [952, 460] on icon at bounding box center [950, 465] width 9 height 11
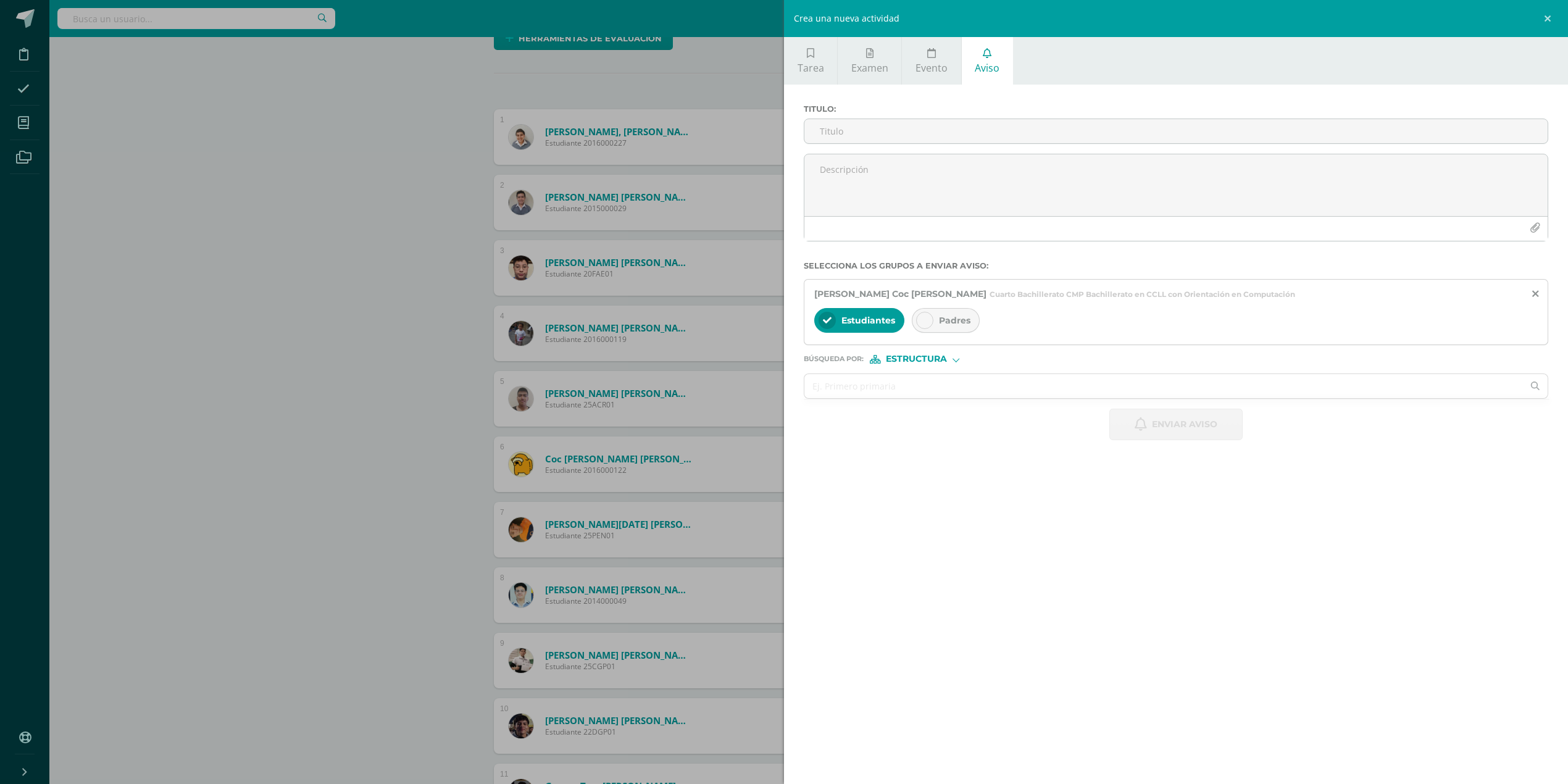
click at [300, 300] on div "Crea una nueva actividad Tarea Examen Evento Aviso Título: Valor: 100.0 Fecha: …" at bounding box center [784, 392] width 1568 height 784
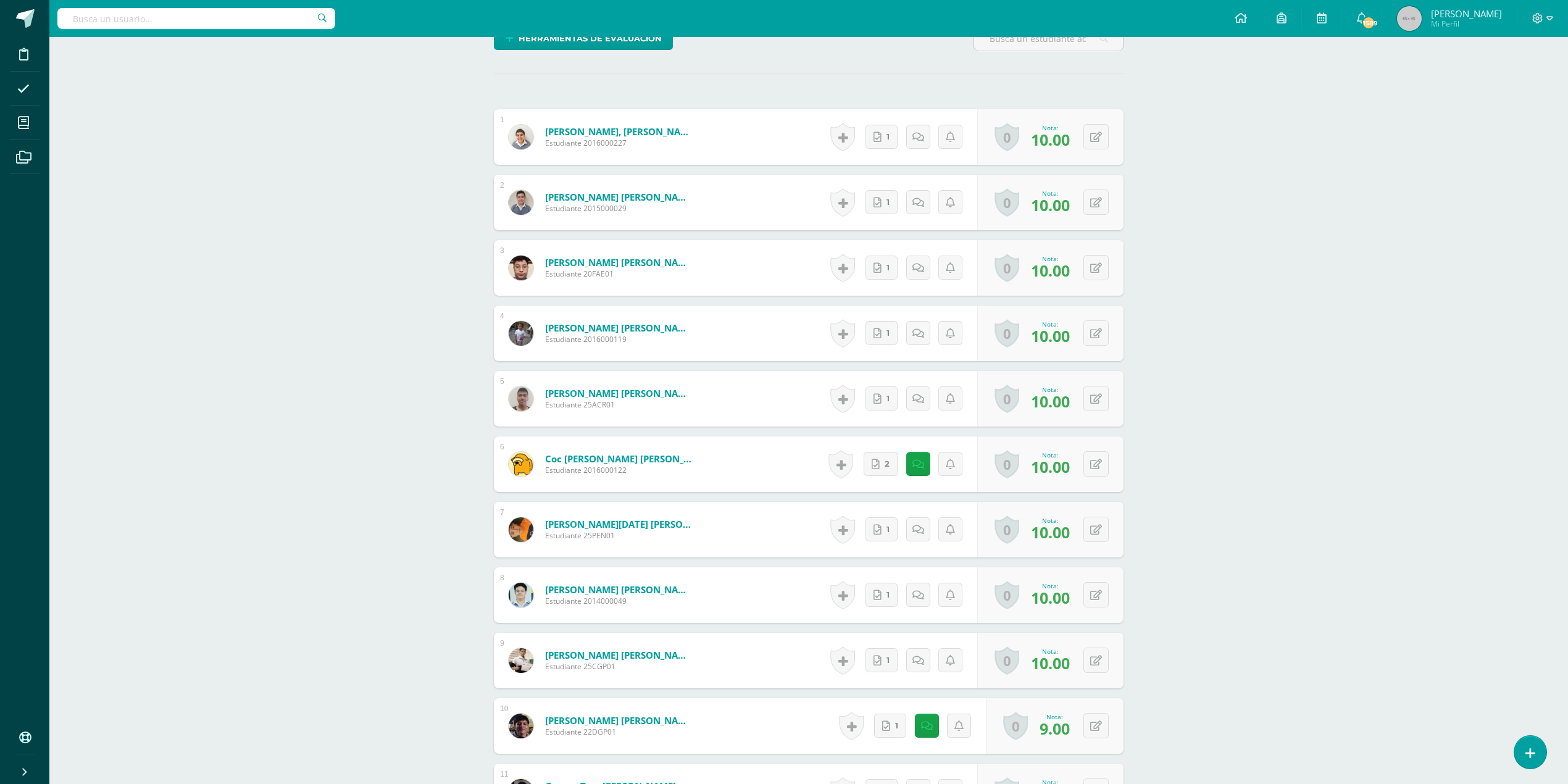
click at [900, 465] on div "Historial de actividad No hay historial para esta actividad 2" at bounding box center [901, 465] width 153 height 56
click at [917, 465] on icon at bounding box center [918, 465] width 12 height 11
drag, startPoint x: 935, startPoint y: 527, endPoint x: 745, endPoint y: 530, distance: 190.0
click at [936, 652] on button "Guardar" at bounding box center [929, 657] width 70 height 16
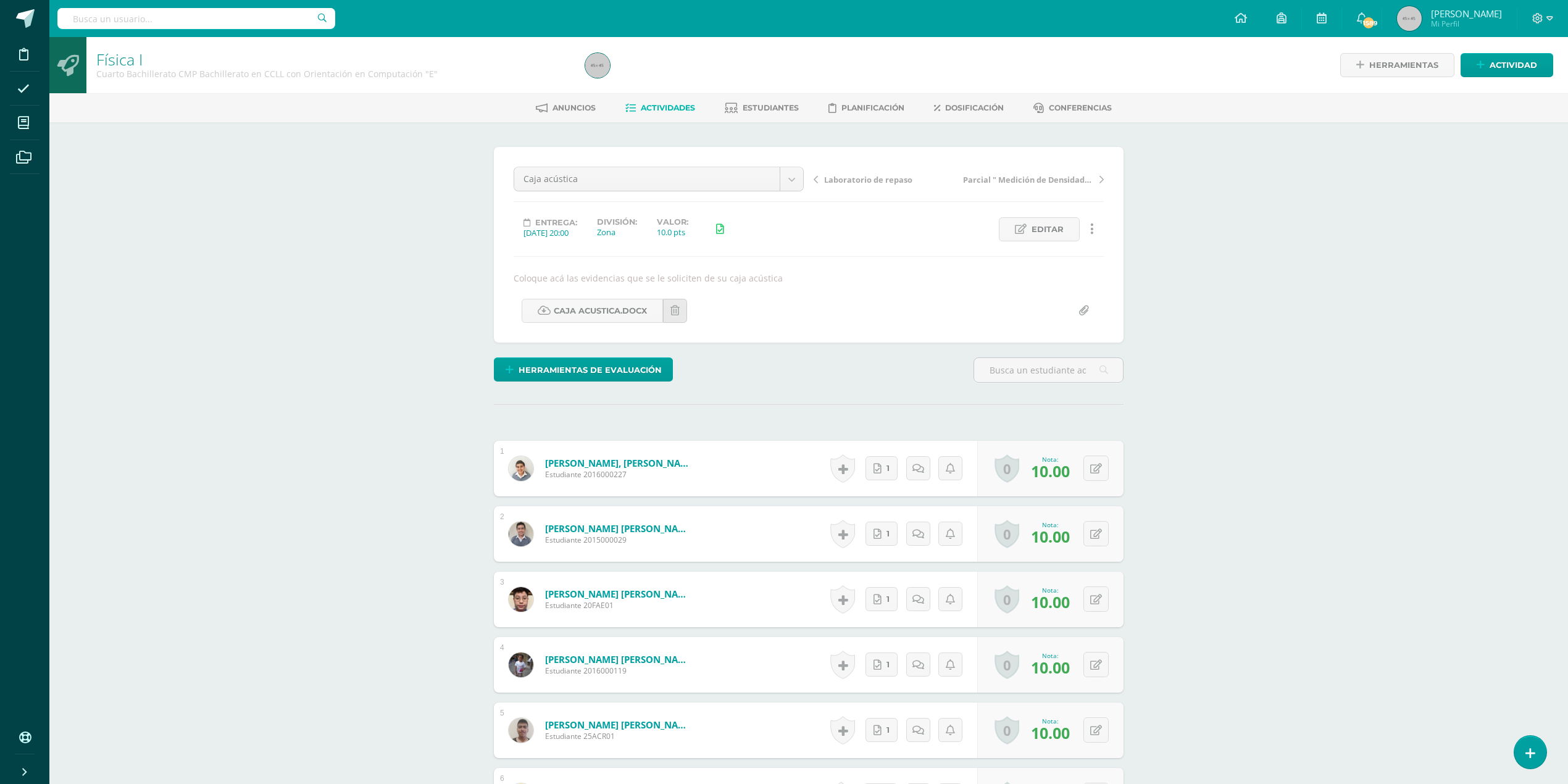
click at [662, 108] on span "Actividades" at bounding box center [667, 108] width 55 height 9
click at [655, 104] on span "Actividades" at bounding box center [667, 108] width 55 height 9
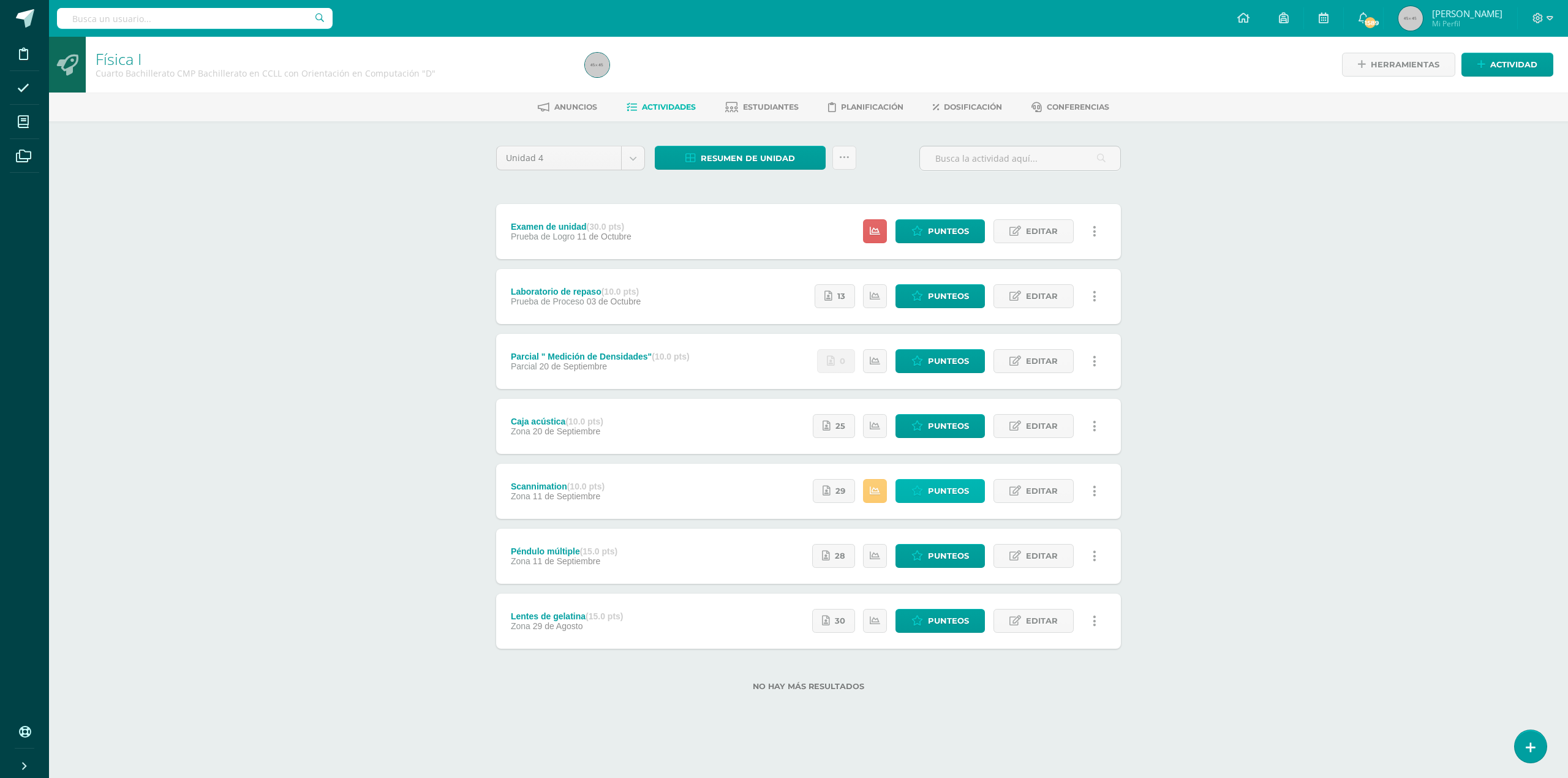
click at [928, 485] on span "Punteos" at bounding box center [949, 490] width 41 height 22
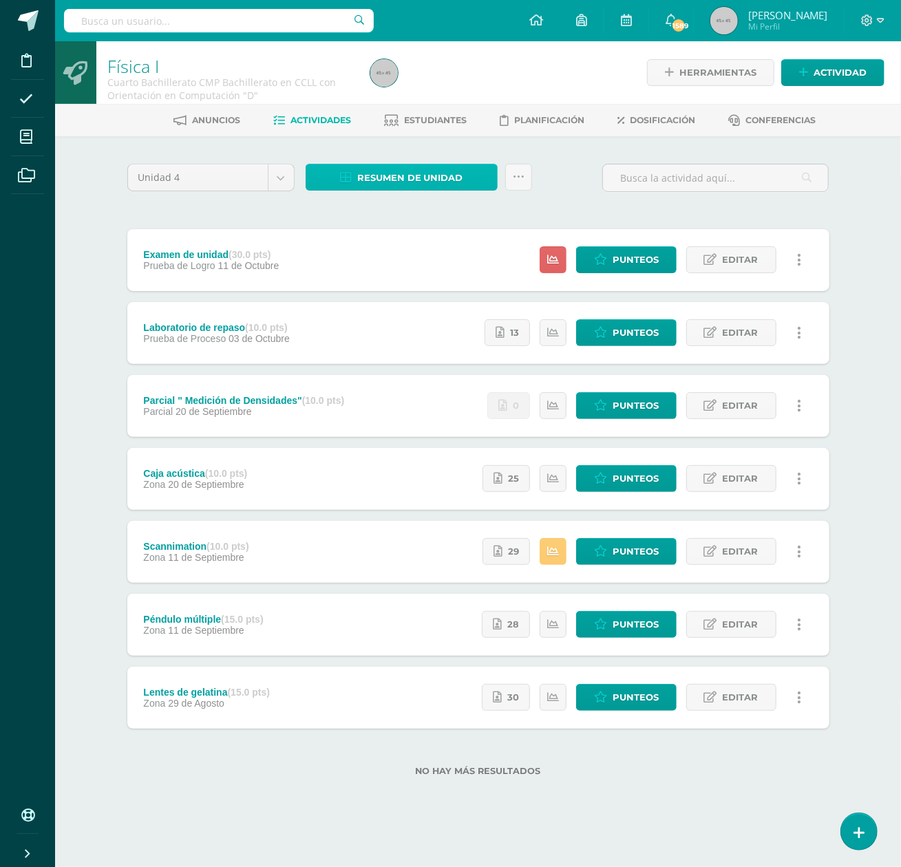
click at [400, 172] on span "Resumen de unidad" at bounding box center [410, 177] width 106 height 25
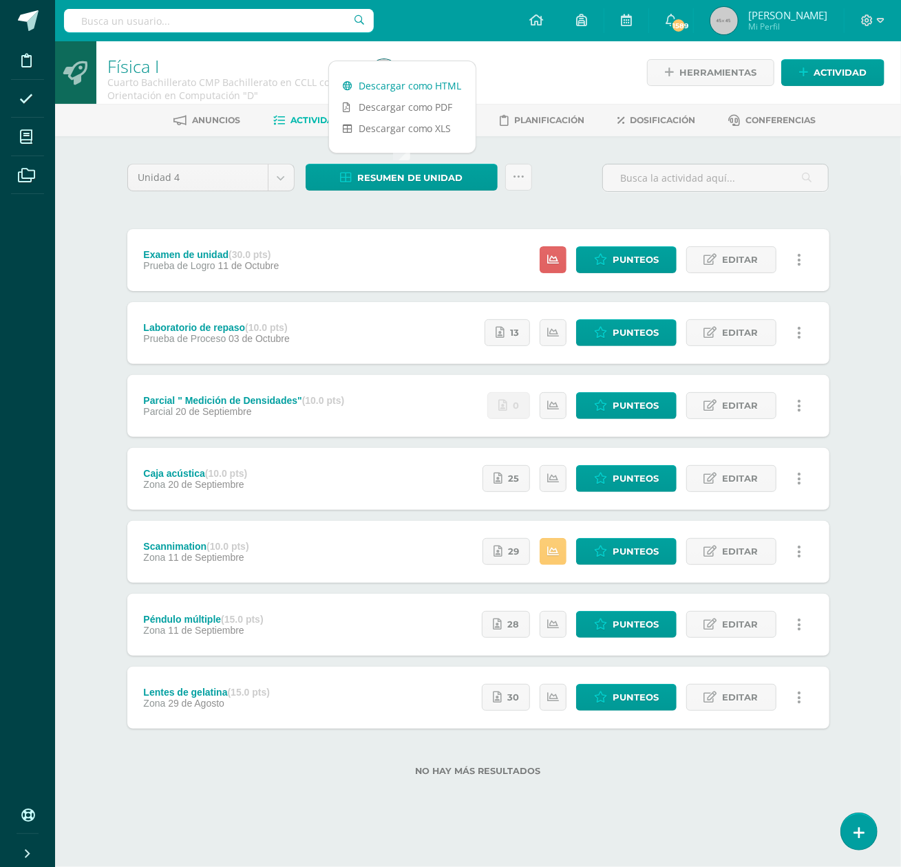
click at [420, 84] on link "Descargar como HTML" at bounding box center [402, 85] width 147 height 21
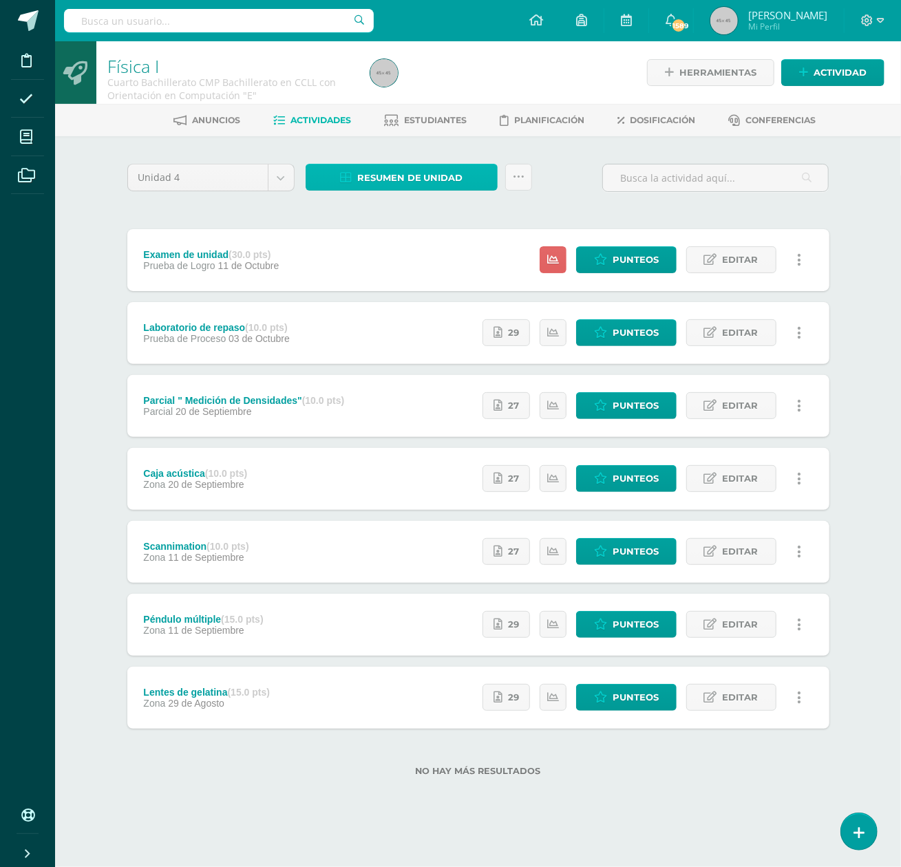
click at [441, 171] on span "Resumen de unidad" at bounding box center [410, 177] width 106 height 25
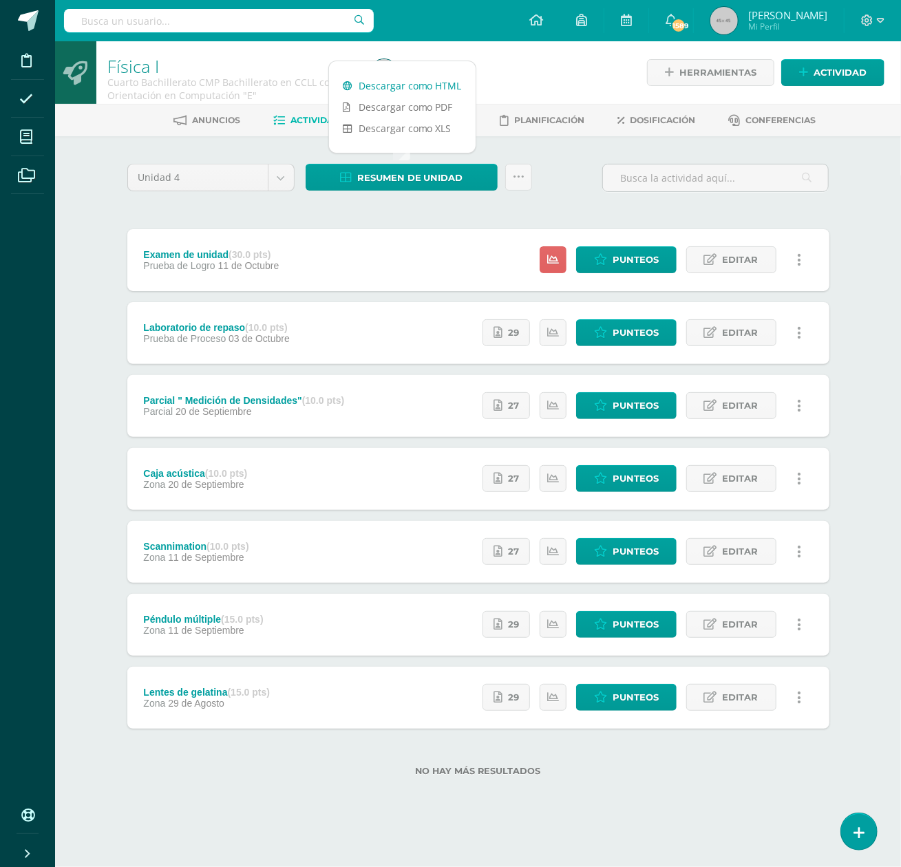
click at [436, 83] on link "Descargar como HTML" at bounding box center [402, 85] width 147 height 21
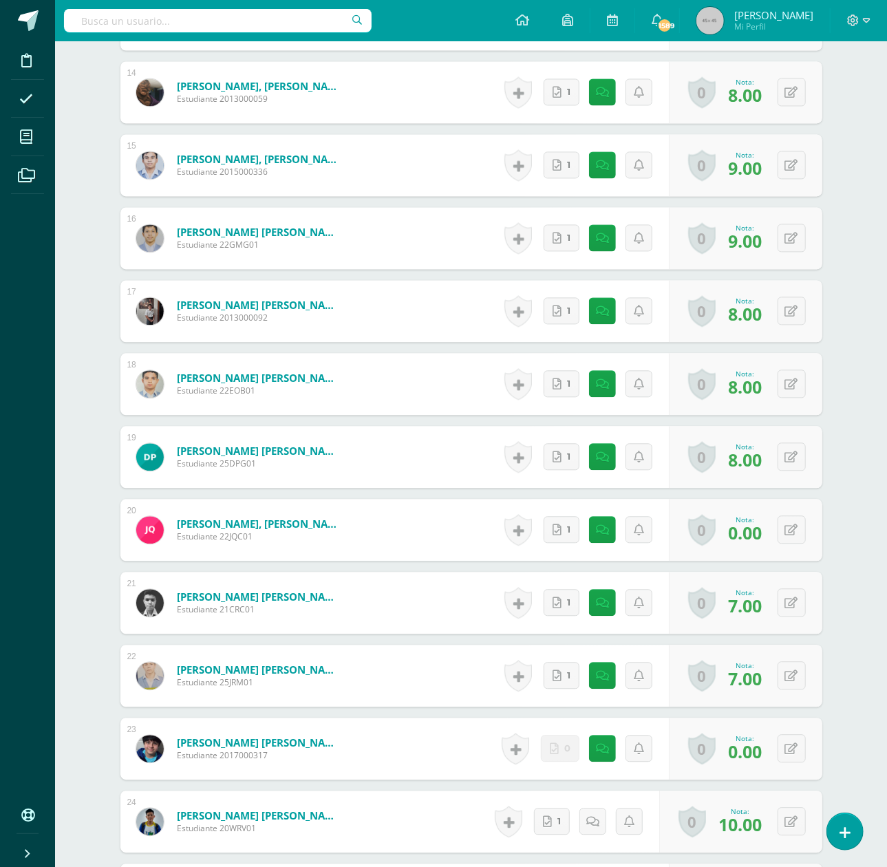
scroll to position [1380, 0]
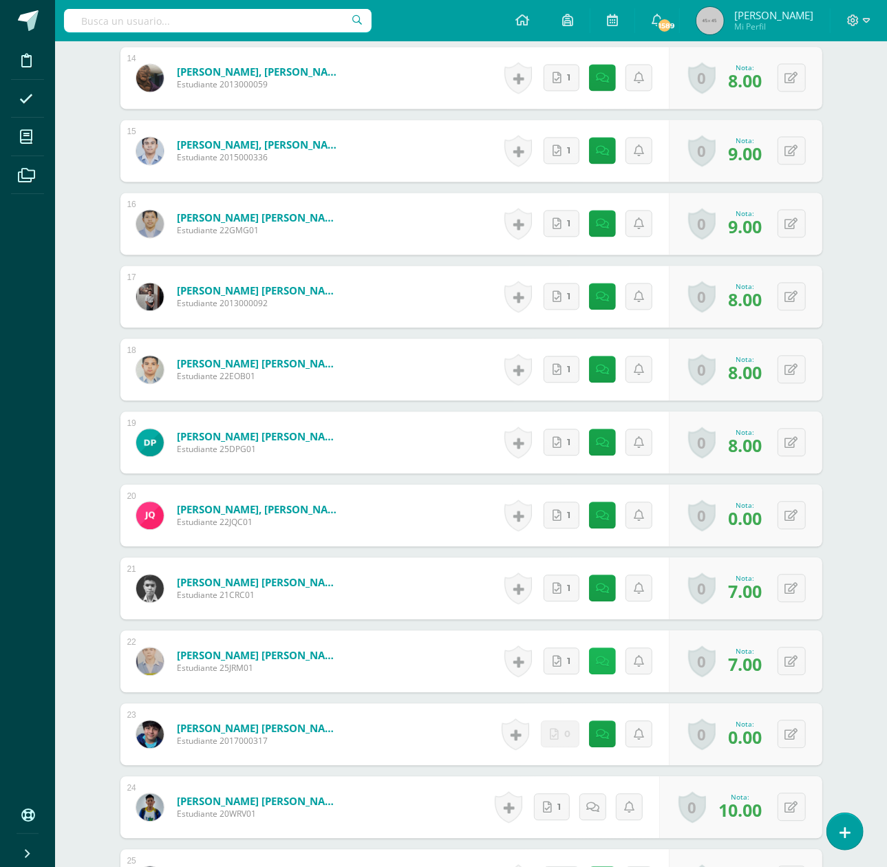
click at [597, 656] on icon at bounding box center [602, 662] width 13 height 12
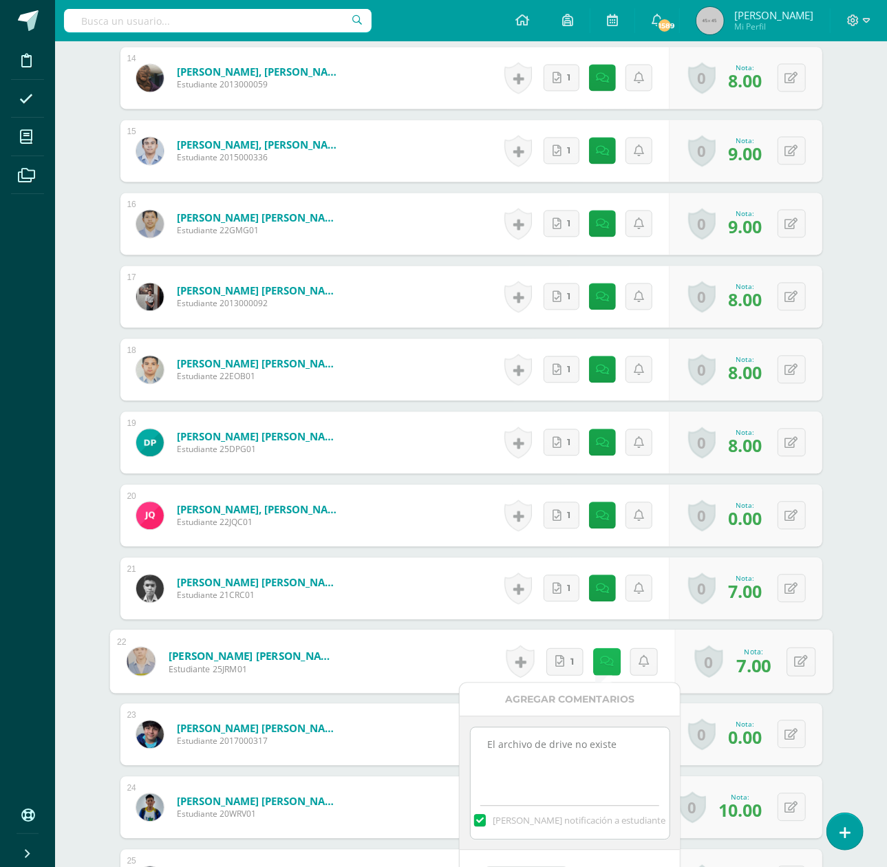
click at [597, 655] on link at bounding box center [607, 662] width 28 height 28
click at [807, 655] on button at bounding box center [801, 661] width 29 height 29
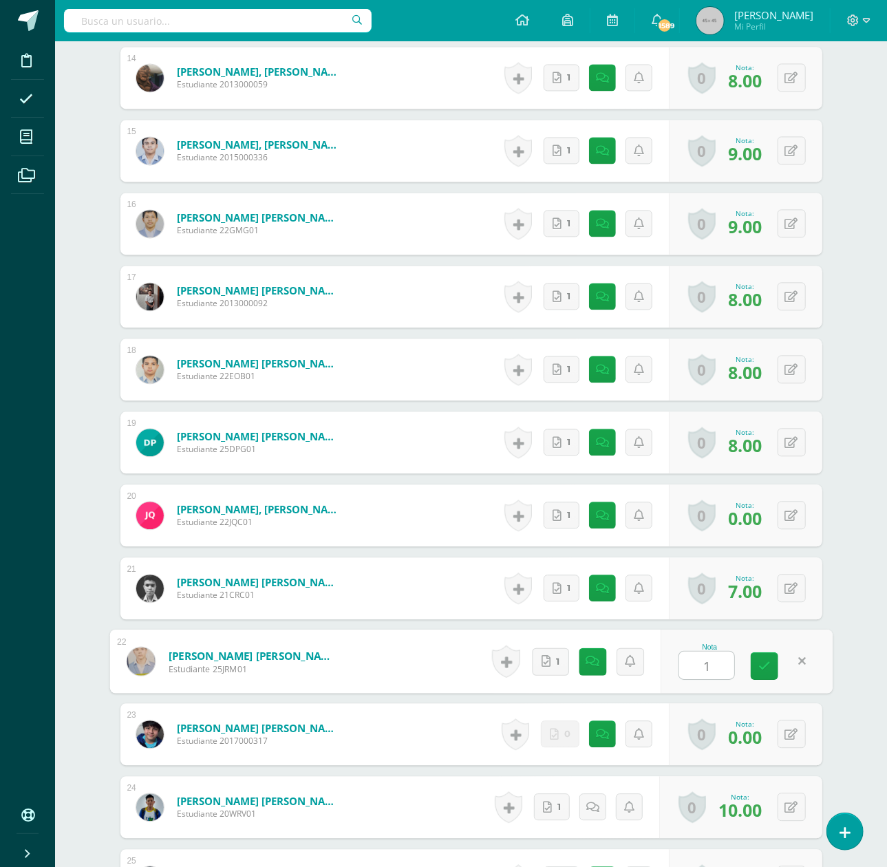
type input "10"
click at [758, 663] on icon at bounding box center [764, 666] width 12 height 12
click at [597, 657] on link at bounding box center [593, 661] width 27 height 27
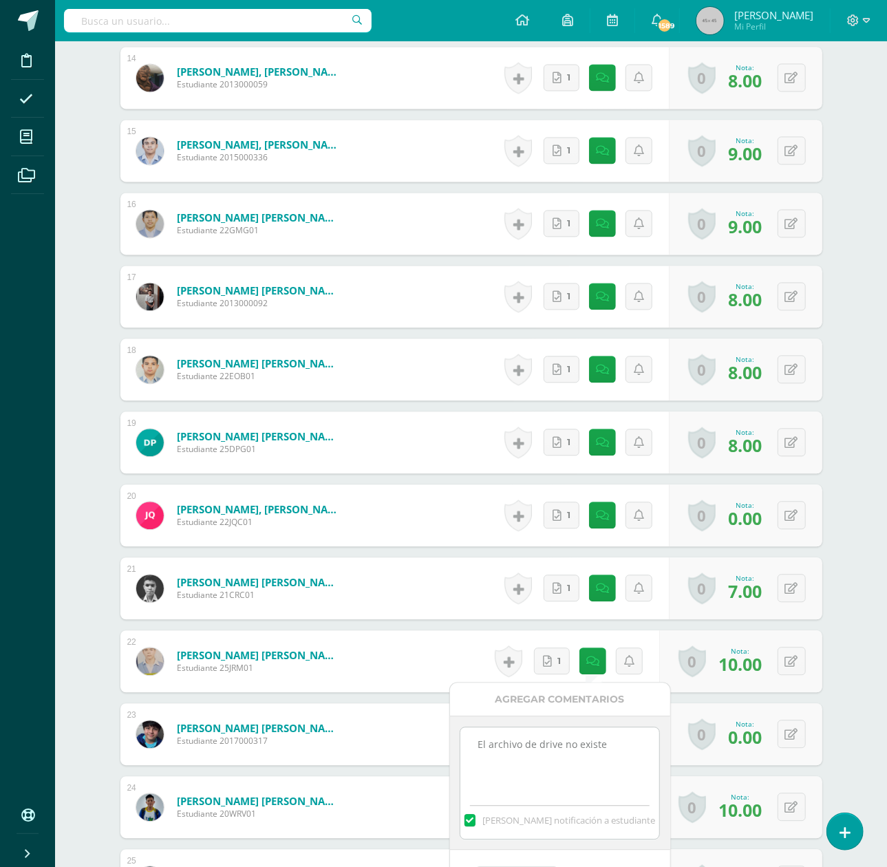
drag, startPoint x: 619, startPoint y: 741, endPoint x: 380, endPoint y: 716, distance: 240.8
click at [380, 716] on body "Disciplina Asistencia Mis cursos Archivos Soporte Ayuda Reportar un problema Ce…" at bounding box center [443, 63] width 887 height 2887
click at [796, 367] on icon at bounding box center [791, 370] width 13 height 12
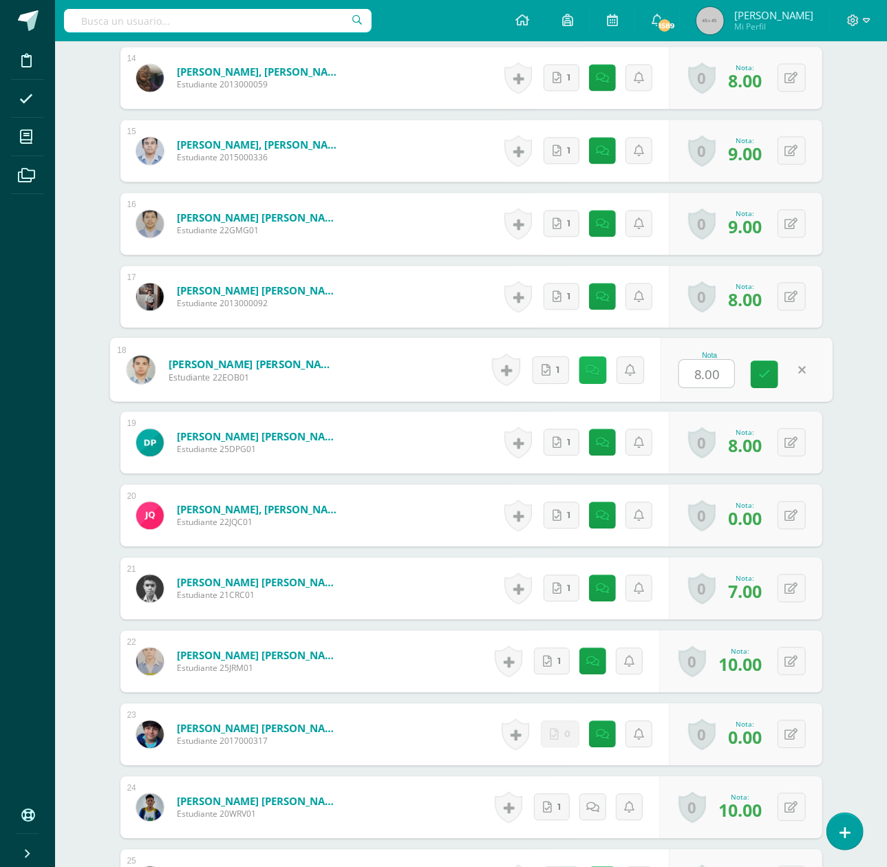
click at [588, 365] on icon at bounding box center [593, 369] width 14 height 12
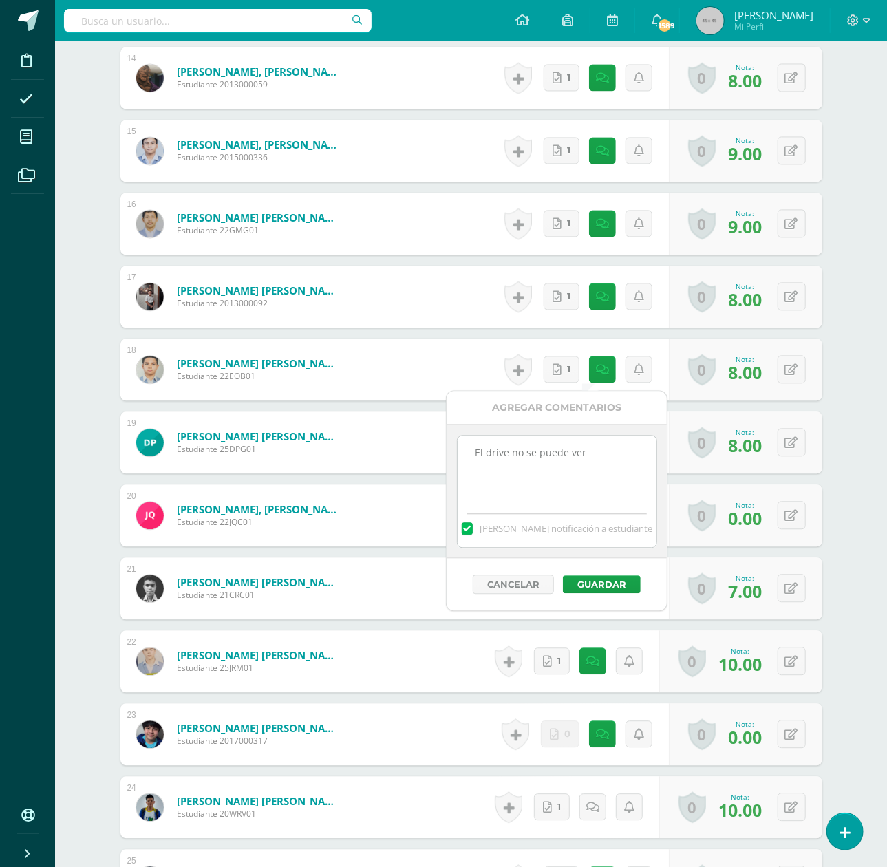
drag, startPoint x: 606, startPoint y: 451, endPoint x: 438, endPoint y: 443, distance: 168.8
click at [438, 443] on body "Disciplina Asistencia Mis cursos Archivos Soporte Ayuda Reportar un problema Ce…" at bounding box center [443, 63] width 887 height 2887
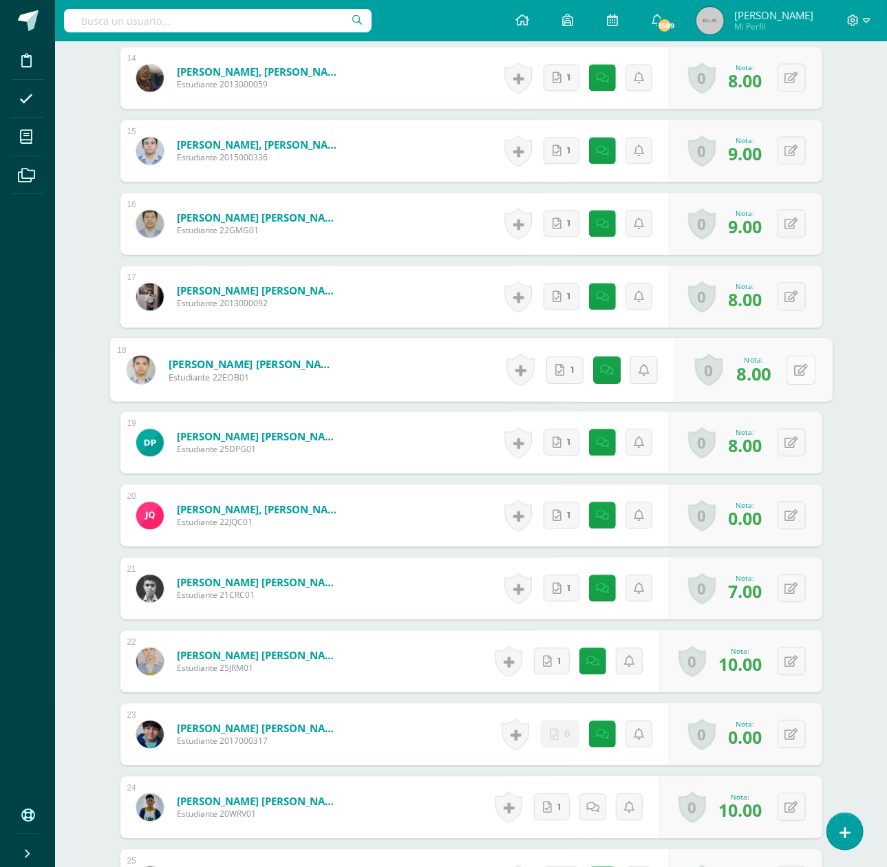
click at [789, 363] on button at bounding box center [801, 369] width 29 height 29
type input "10"
click at [849, 438] on div "Física I Cuarto Bachillerato CMP Bachillerato en CCLL con Orientación en Comput…" at bounding box center [471, 83] width 832 height 2845
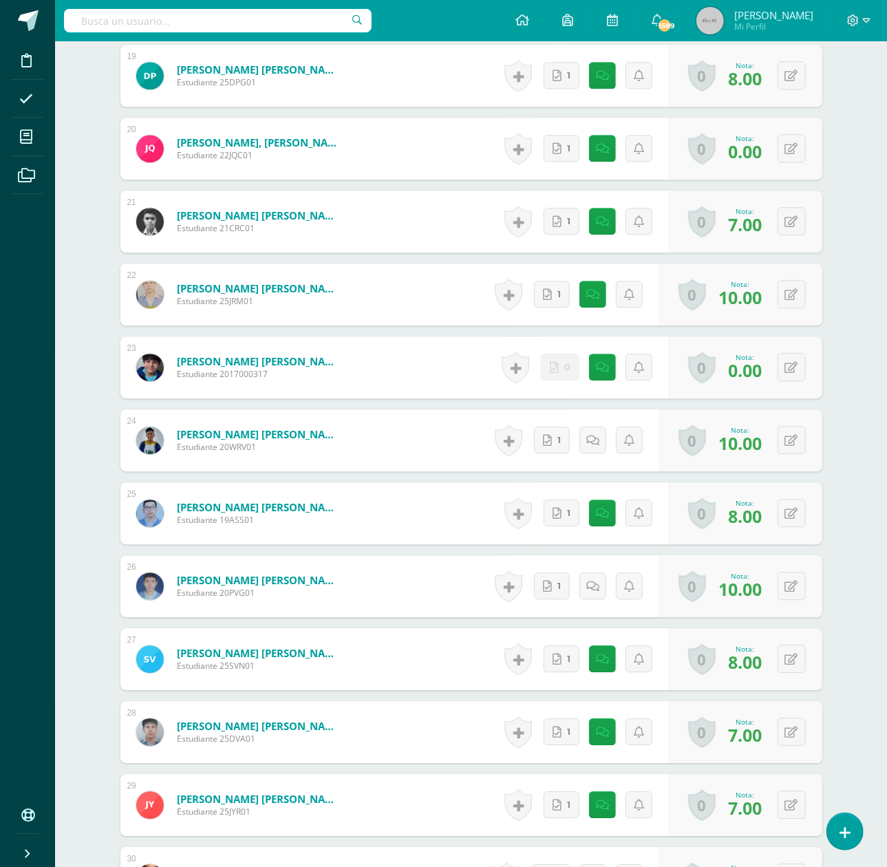
scroll to position [1839, 0]
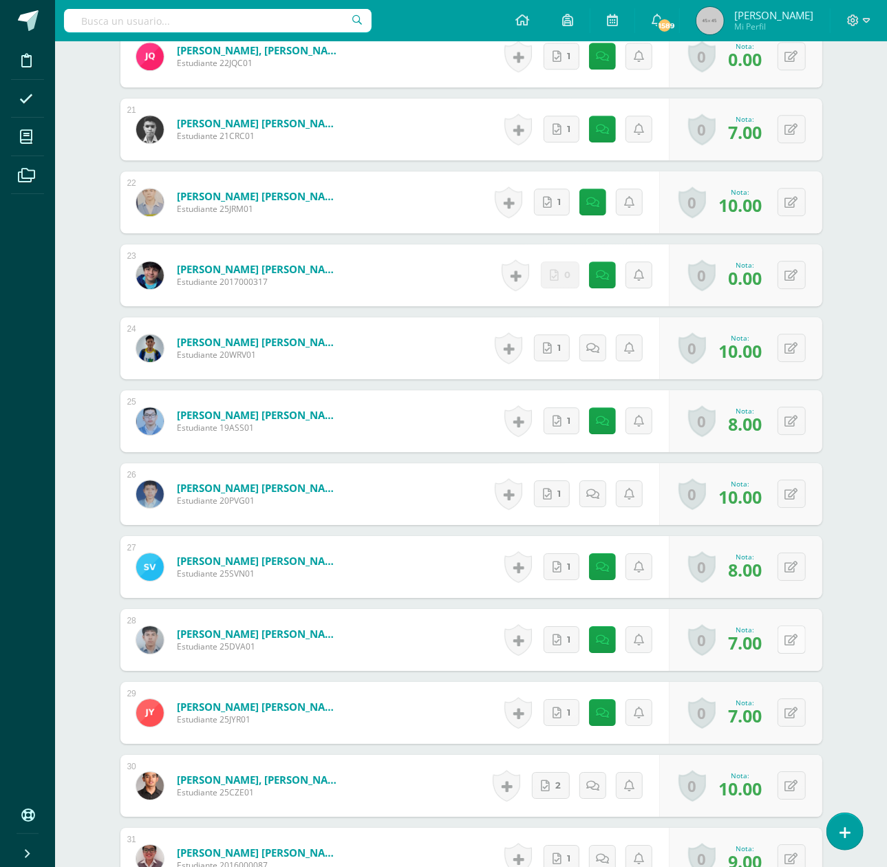
click at [794, 639] on icon at bounding box center [791, 641] width 13 height 12
type input "10"
click at [586, 637] on icon at bounding box center [593, 640] width 14 height 12
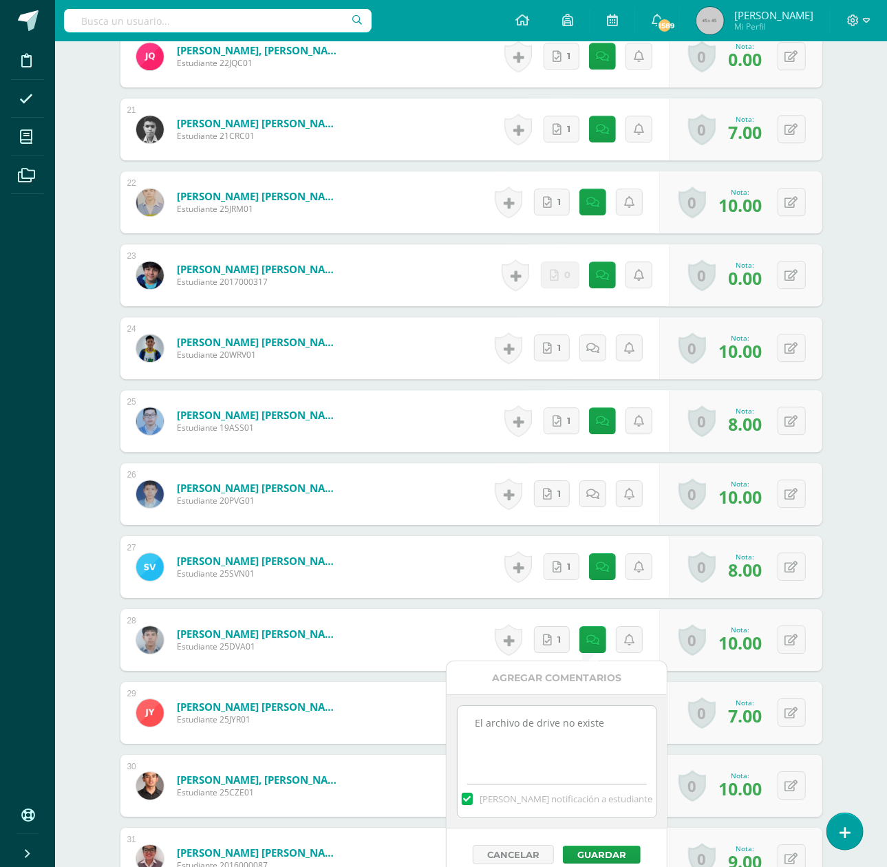
drag, startPoint x: 600, startPoint y: 730, endPoint x: 402, endPoint y: 720, distance: 198.5
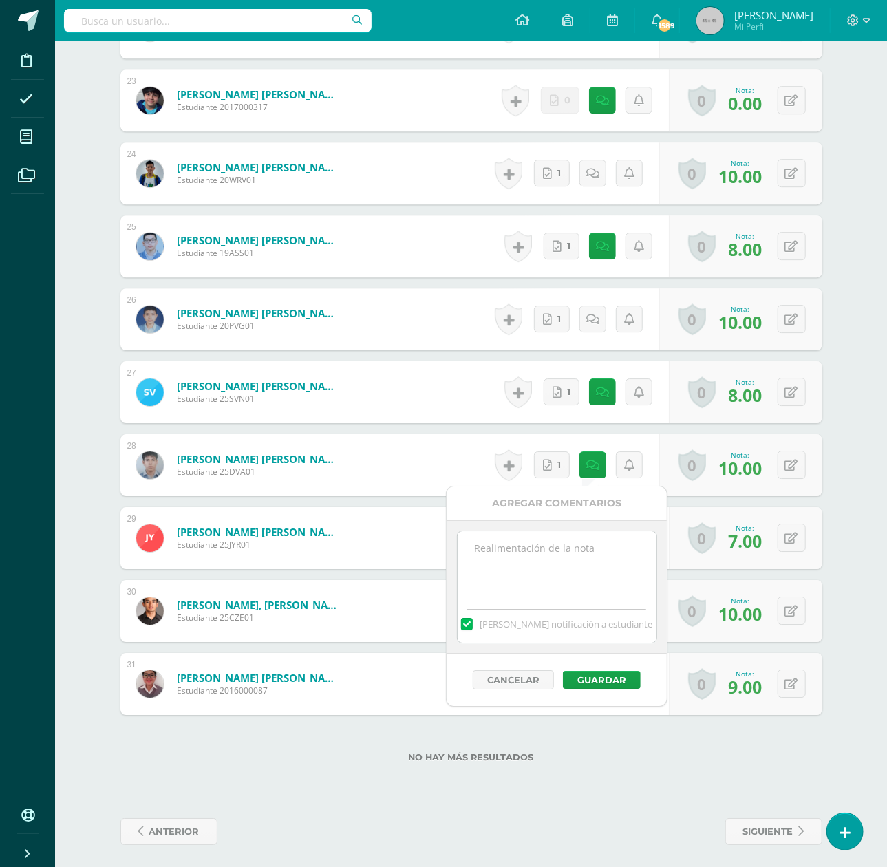
scroll to position [2019, 0]
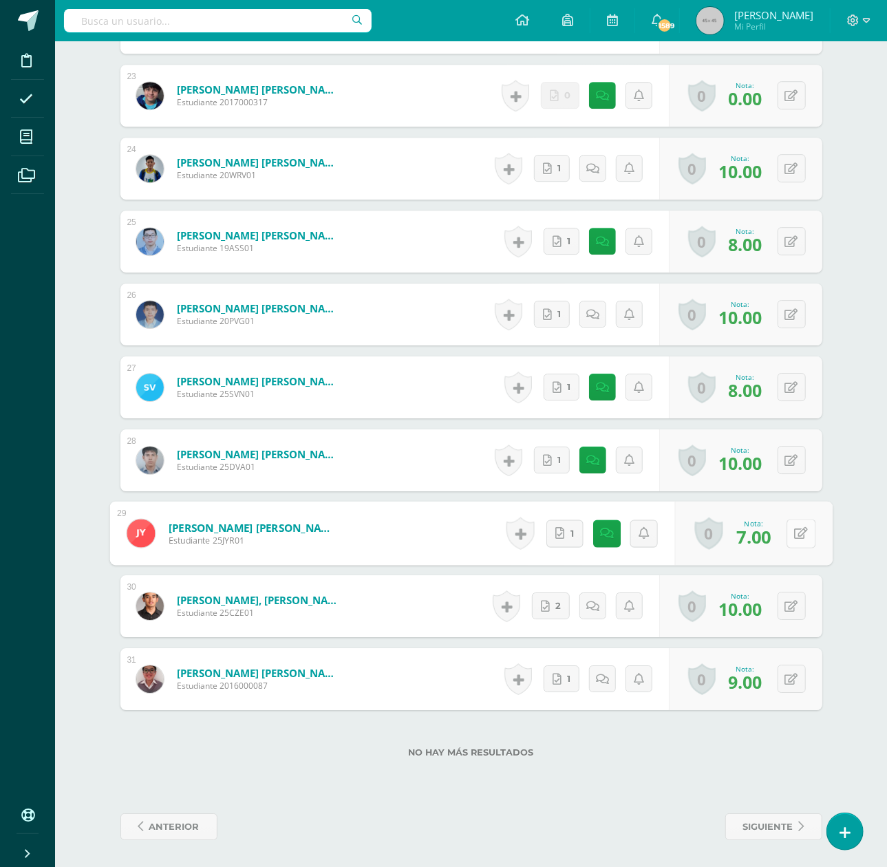
click at [796, 529] on icon at bounding box center [801, 533] width 14 height 12
click at [593, 538] on icon at bounding box center [593, 533] width 14 height 12
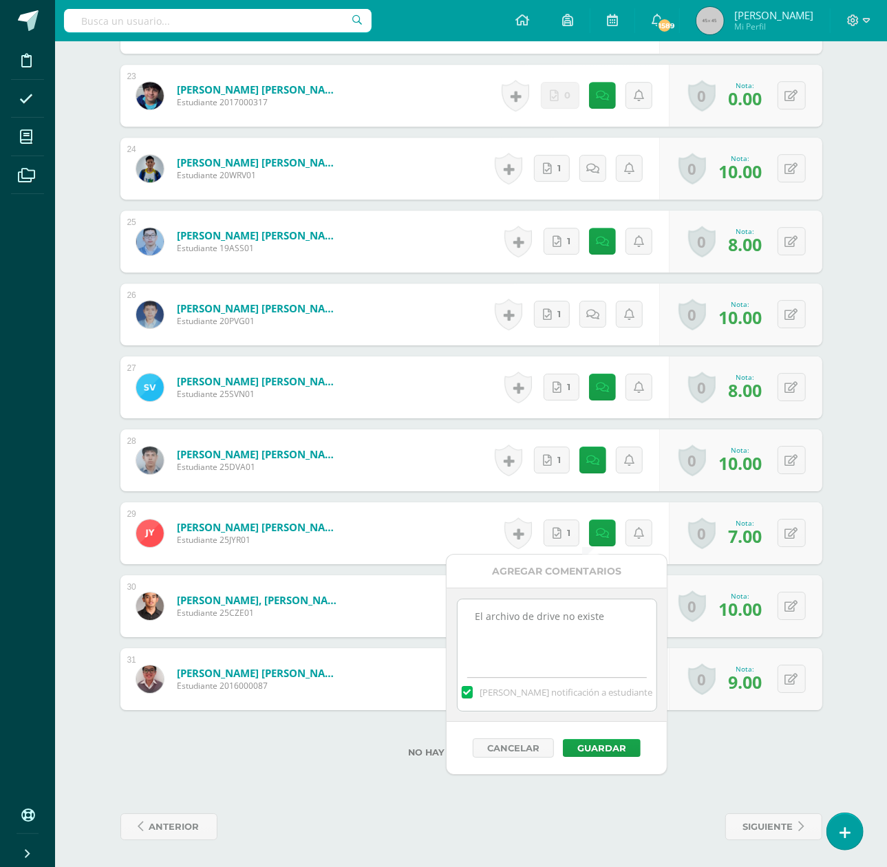
drag, startPoint x: 624, startPoint y: 615, endPoint x: 221, endPoint y: 615, distance: 402.6
click at [625, 753] on button "Guardar" at bounding box center [602, 748] width 78 height 18
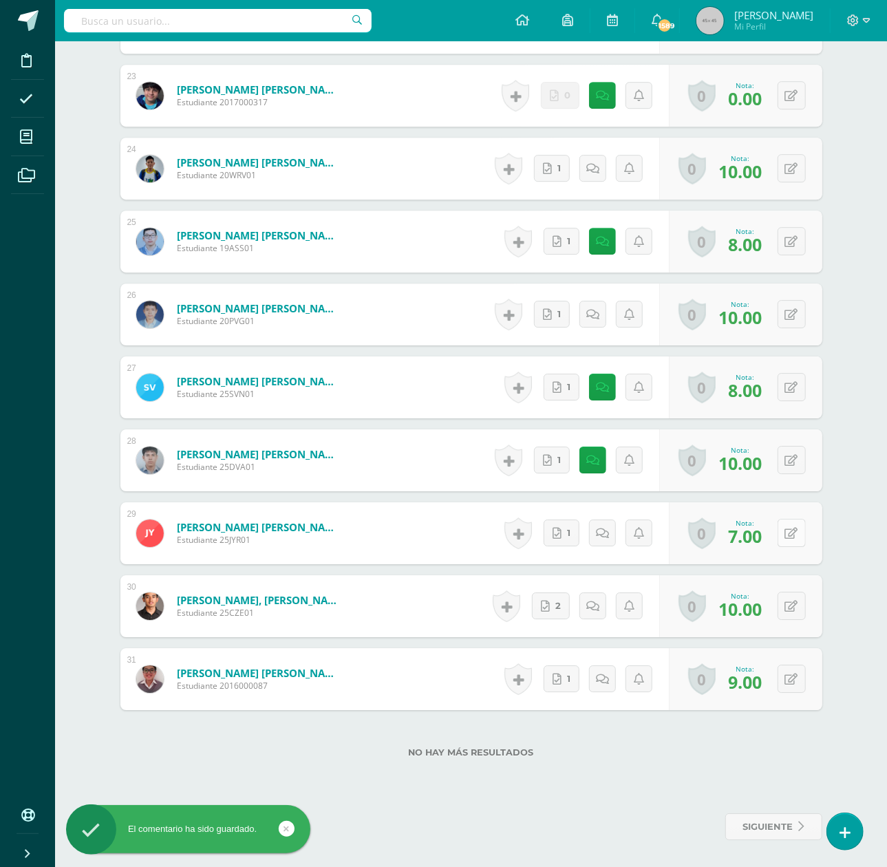
click at [796, 533] on icon at bounding box center [791, 534] width 13 height 12
type input "10"
click at [761, 538] on icon at bounding box center [764, 538] width 12 height 12
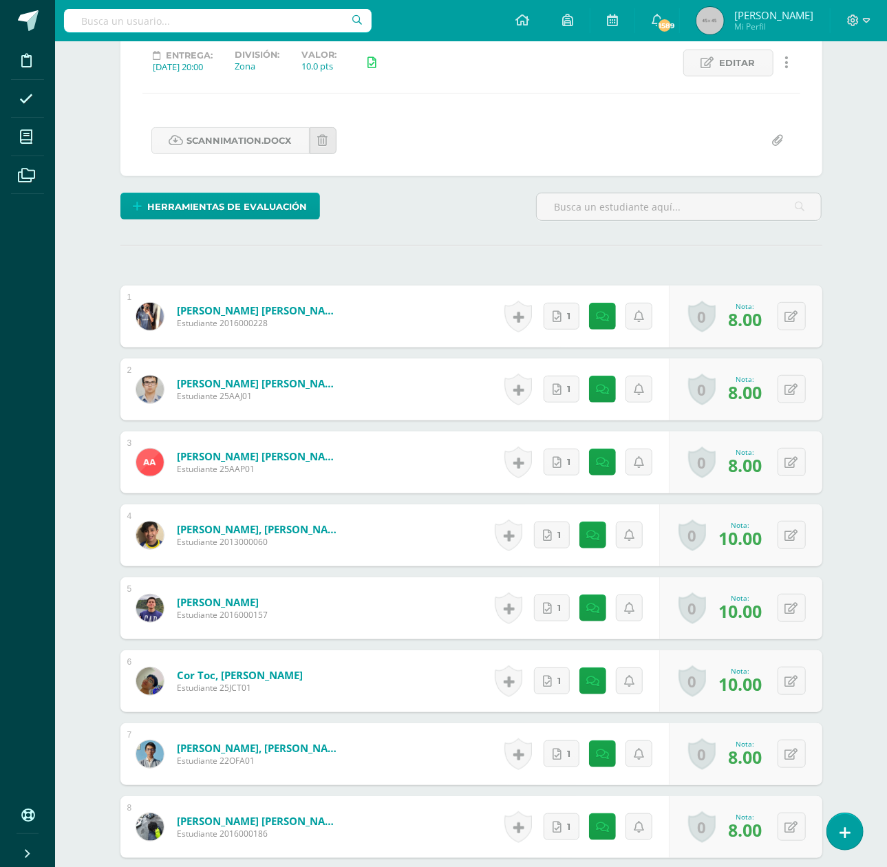
scroll to position [0, 0]
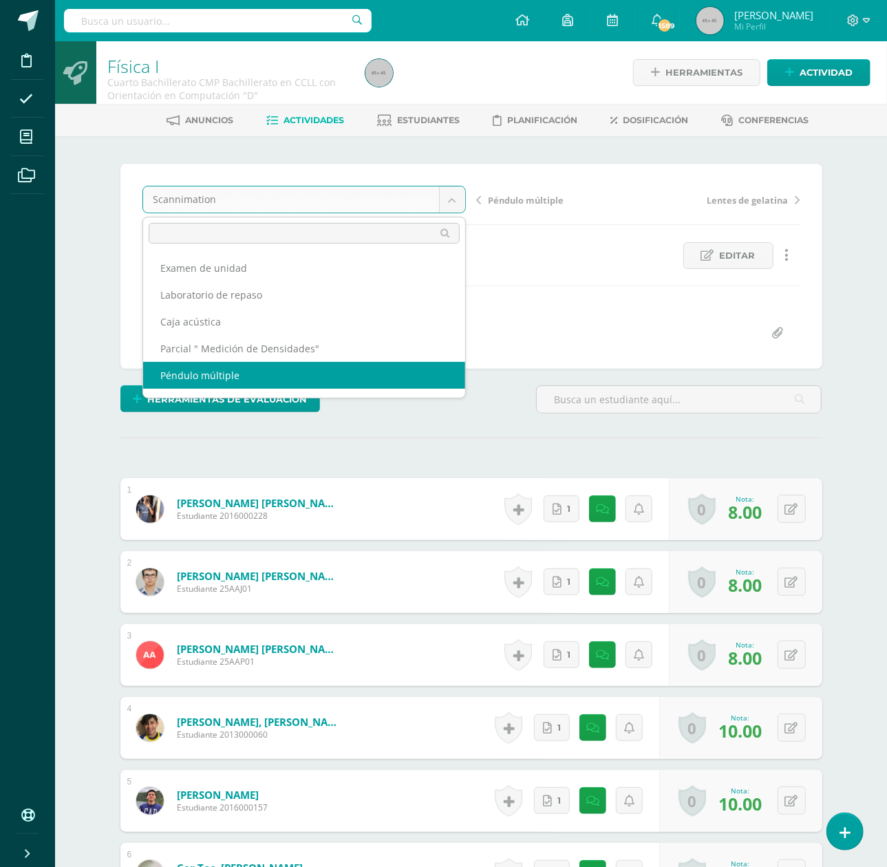
select select "/dashboard/teacher/grade-activity/180069/"
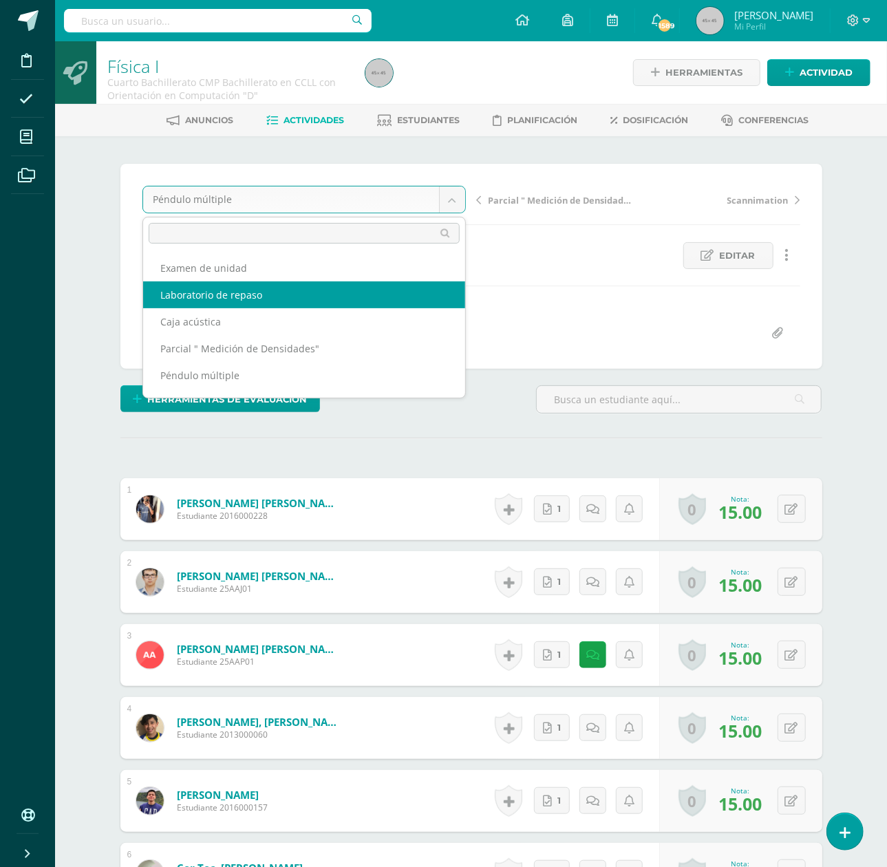
scroll to position [50, 0]
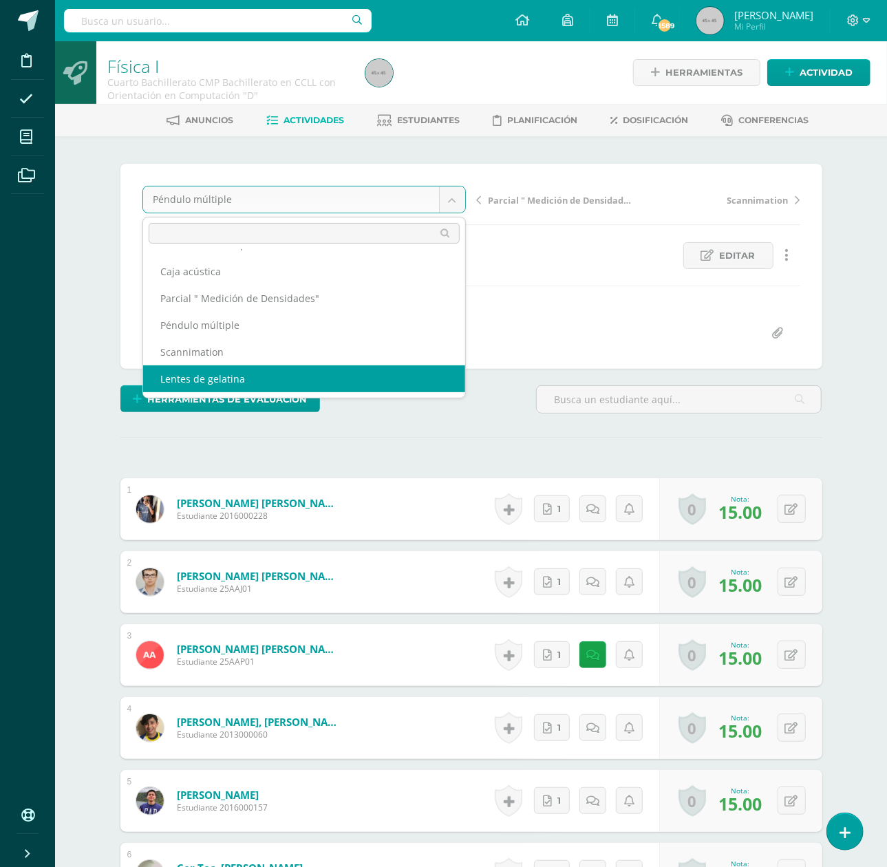
select select "/dashboard/teacher/grade-activity/178956/"
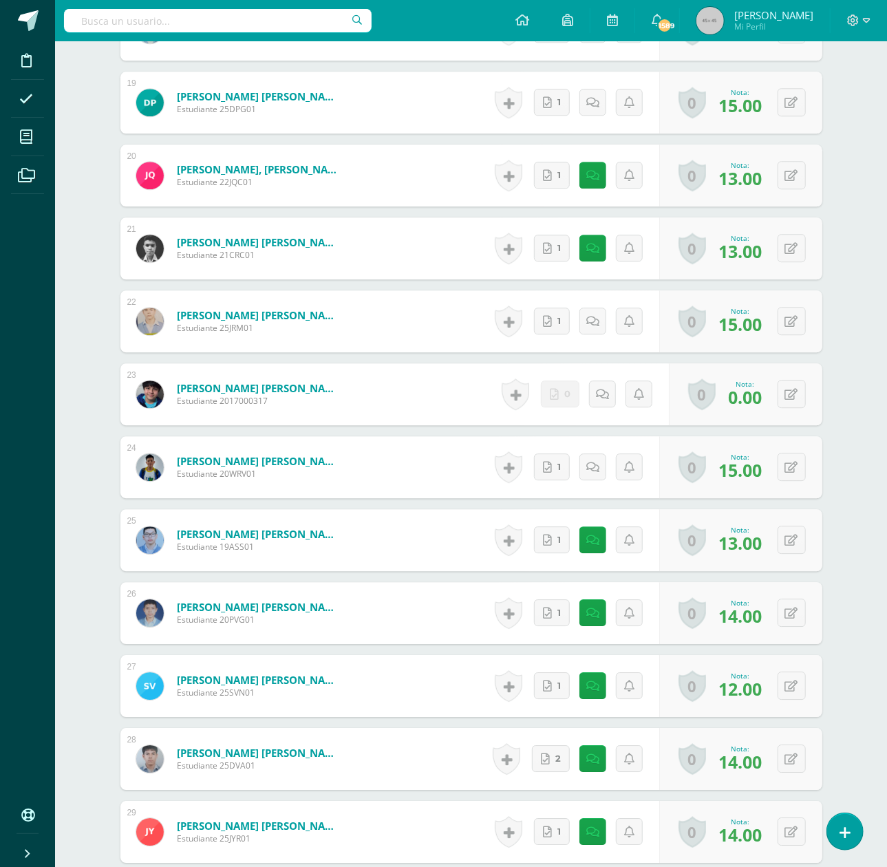
scroll to position [1838, 0]
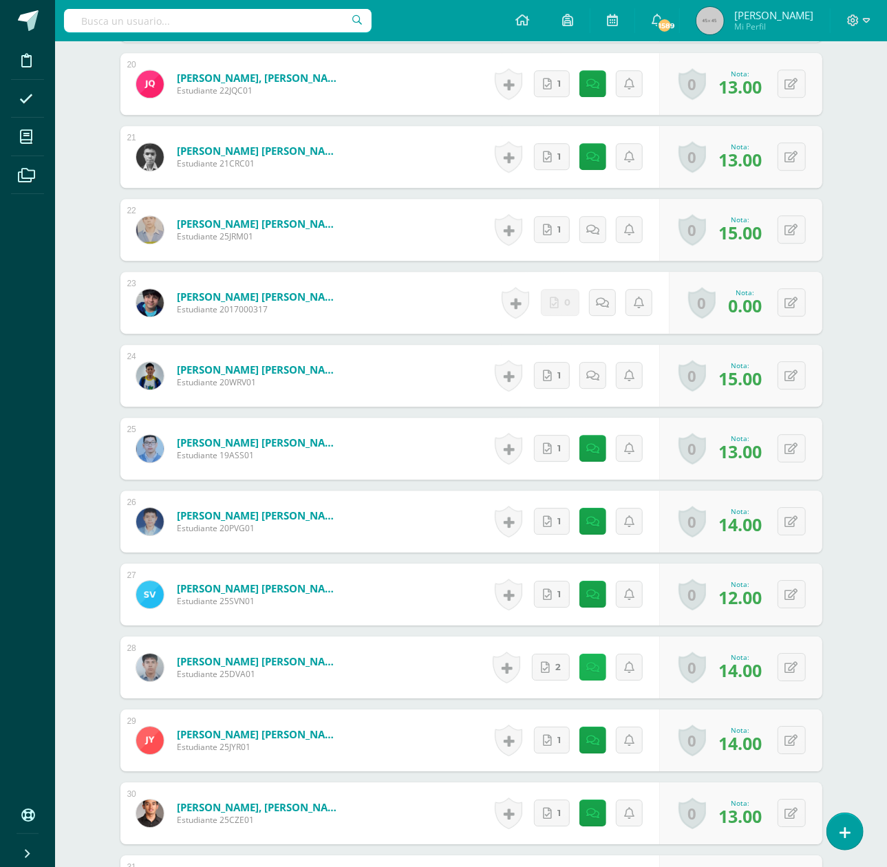
click at [600, 661] on link at bounding box center [593, 667] width 27 height 27
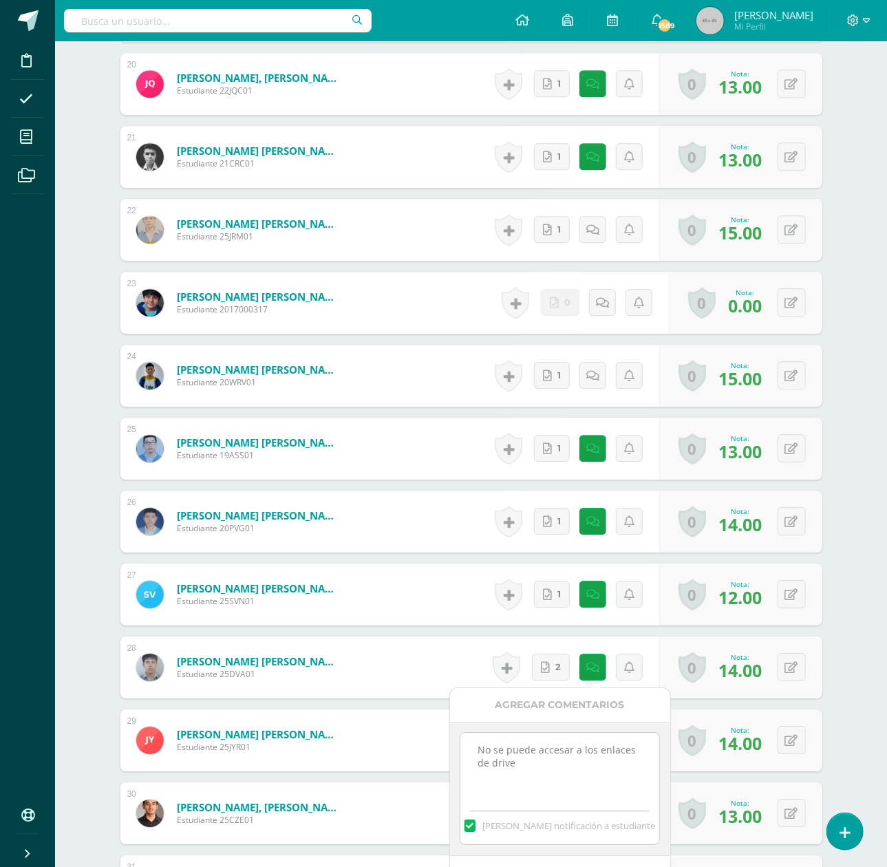
drag, startPoint x: 526, startPoint y: 763, endPoint x: 454, endPoint y: 753, distance: 72.2
click at [454, 753] on div "No se puede accesar a los enlaces de drive [PERSON_NAME] notificación a estudia…" at bounding box center [560, 789] width 220 height 134
click at [780, 668] on div "0 [GEOGRAPHIC_DATA] Logros obtenidos Aún no hay logros agregados Nota: 14.00" at bounding box center [749, 668] width 168 height 64
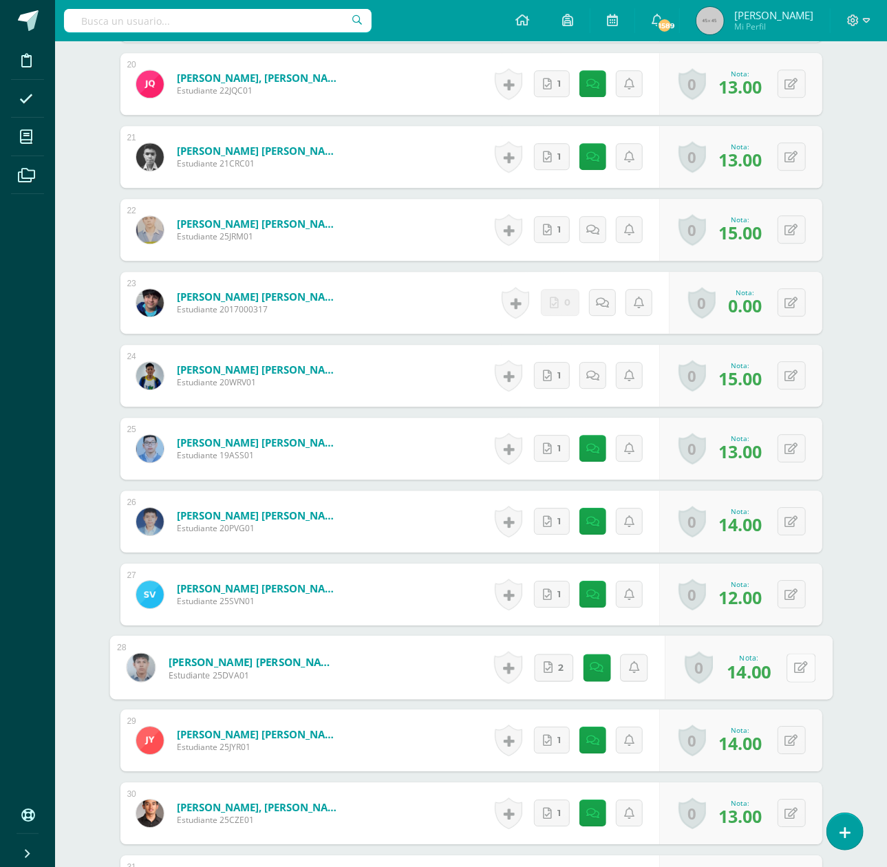
click at [808, 662] on button at bounding box center [801, 667] width 29 height 29
type input "15"
click at [761, 674] on icon at bounding box center [764, 672] width 12 height 12
click at [597, 661] on link at bounding box center [597, 668] width 28 height 28
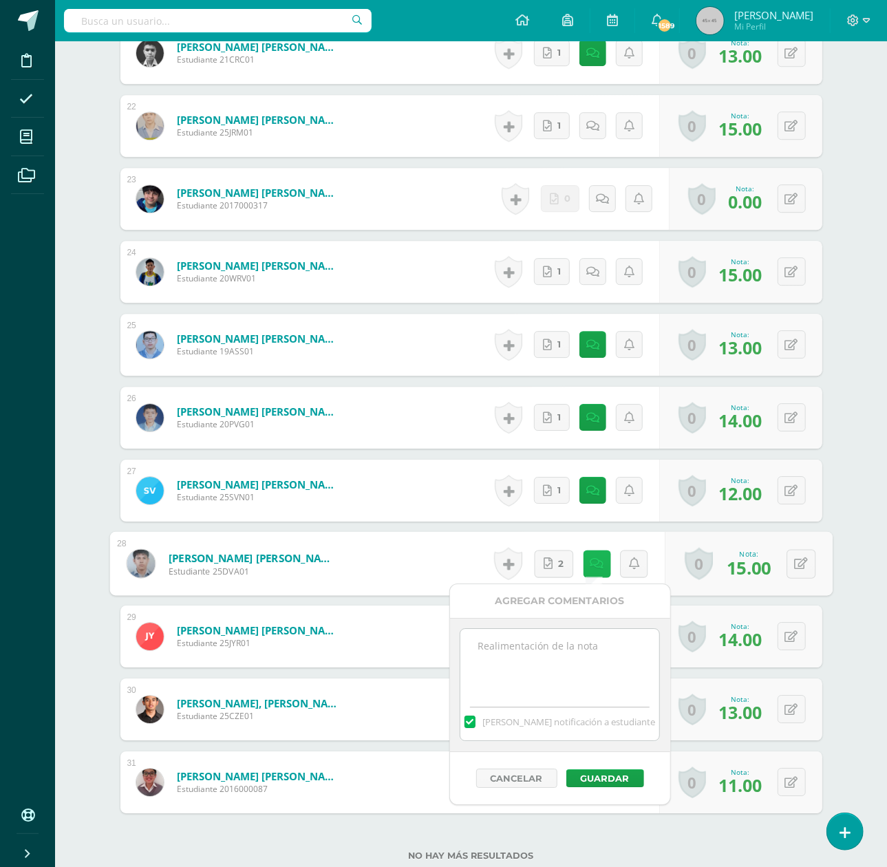
scroll to position [2044, 0]
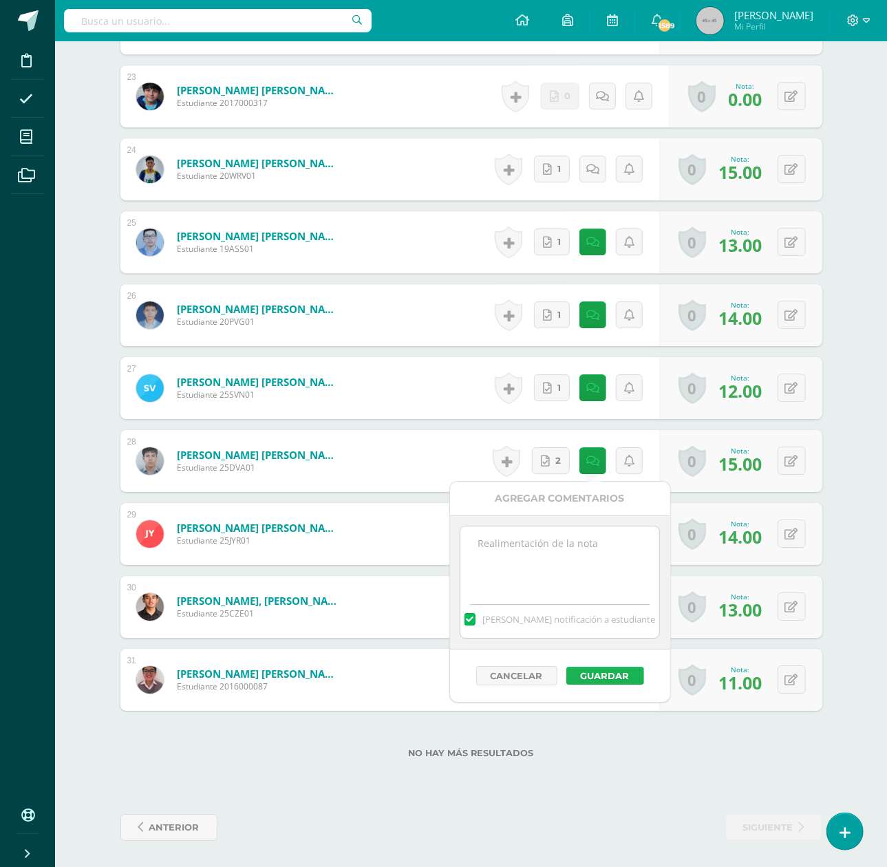
click at [615, 670] on button "Guardar" at bounding box center [605, 676] width 78 height 18
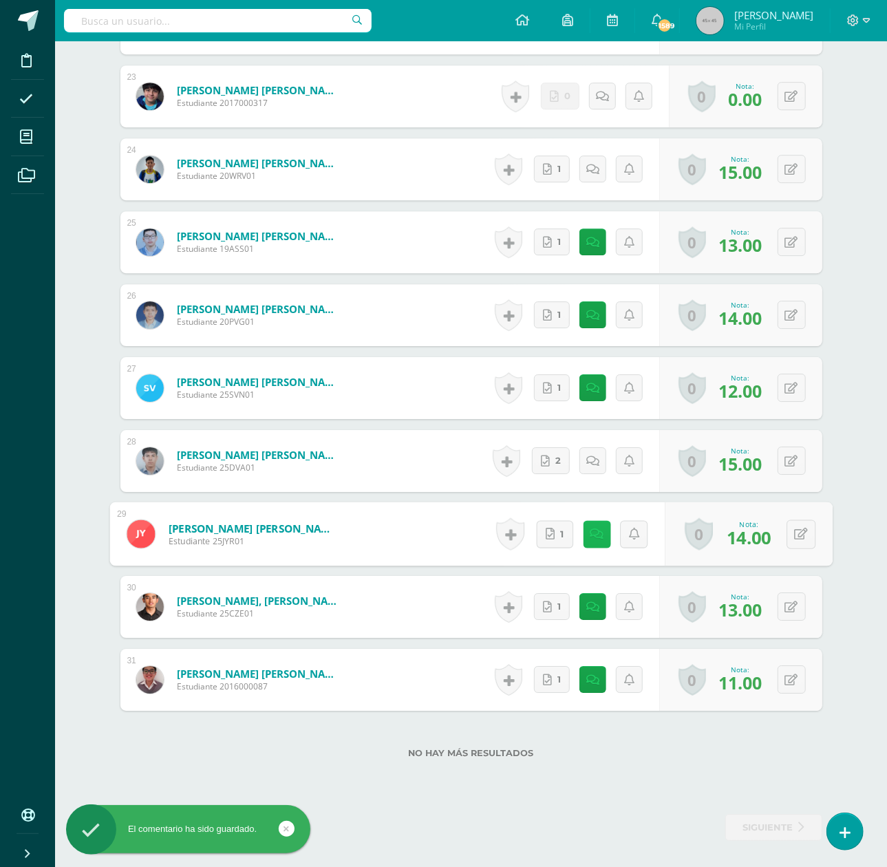
click at [591, 530] on icon at bounding box center [597, 534] width 14 height 12
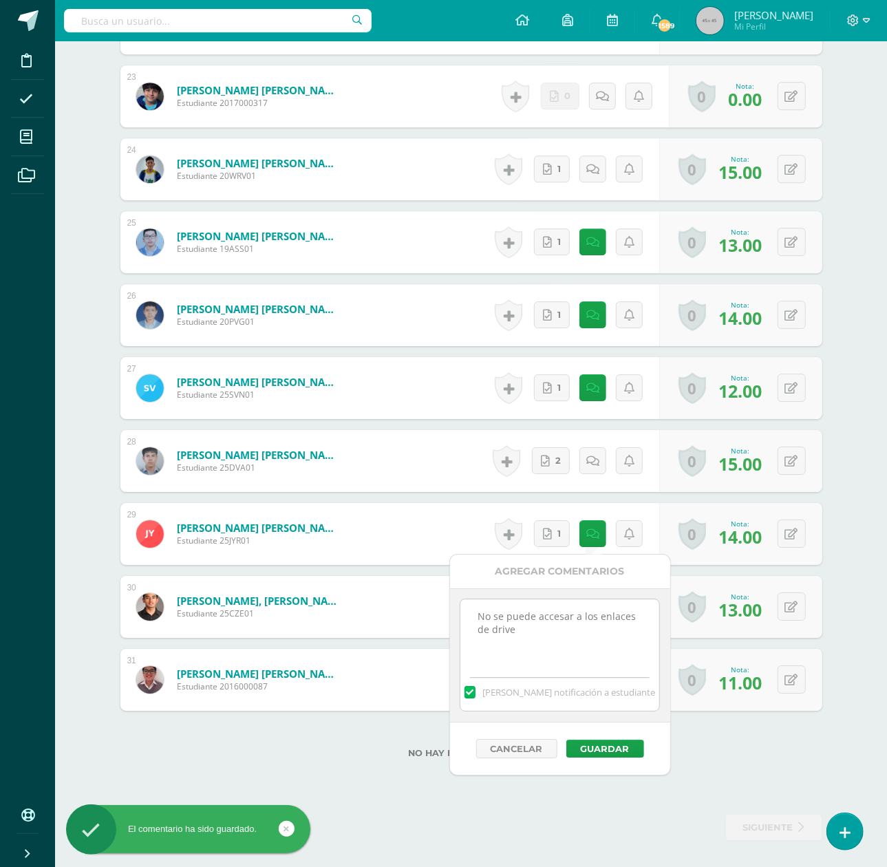
drag, startPoint x: 579, startPoint y: 635, endPoint x: 468, endPoint y: 619, distance: 111.8
click at [472, 619] on textarea "No se puede accesar a los enlaces de drive" at bounding box center [559, 633] width 199 height 69
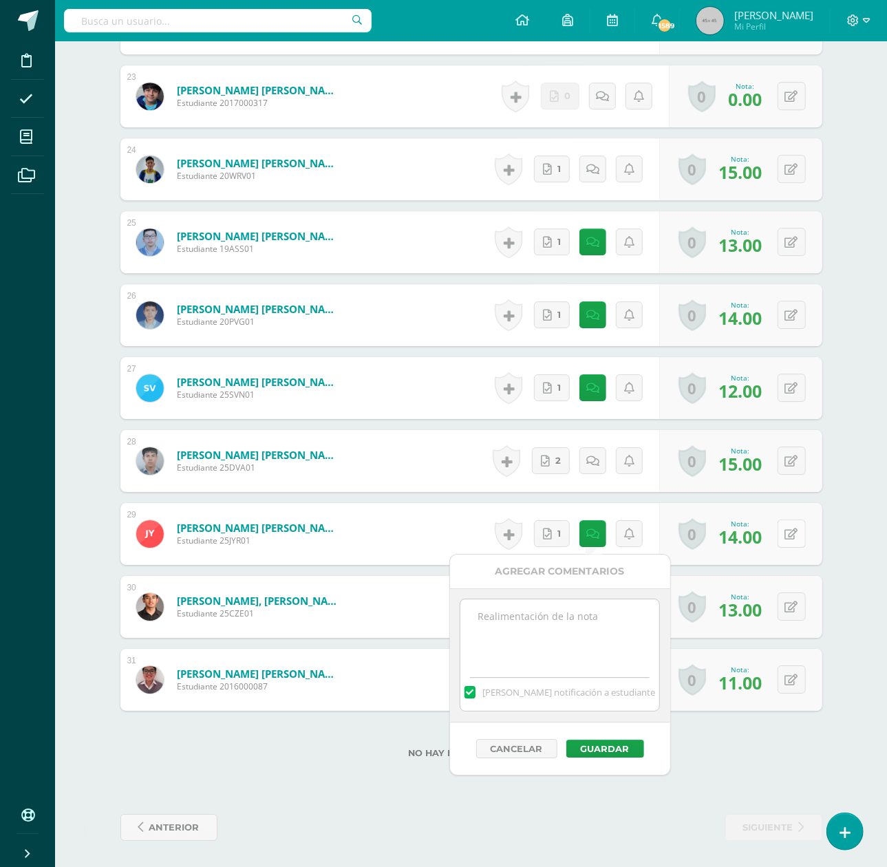
click at [790, 527] on button at bounding box center [792, 534] width 28 height 28
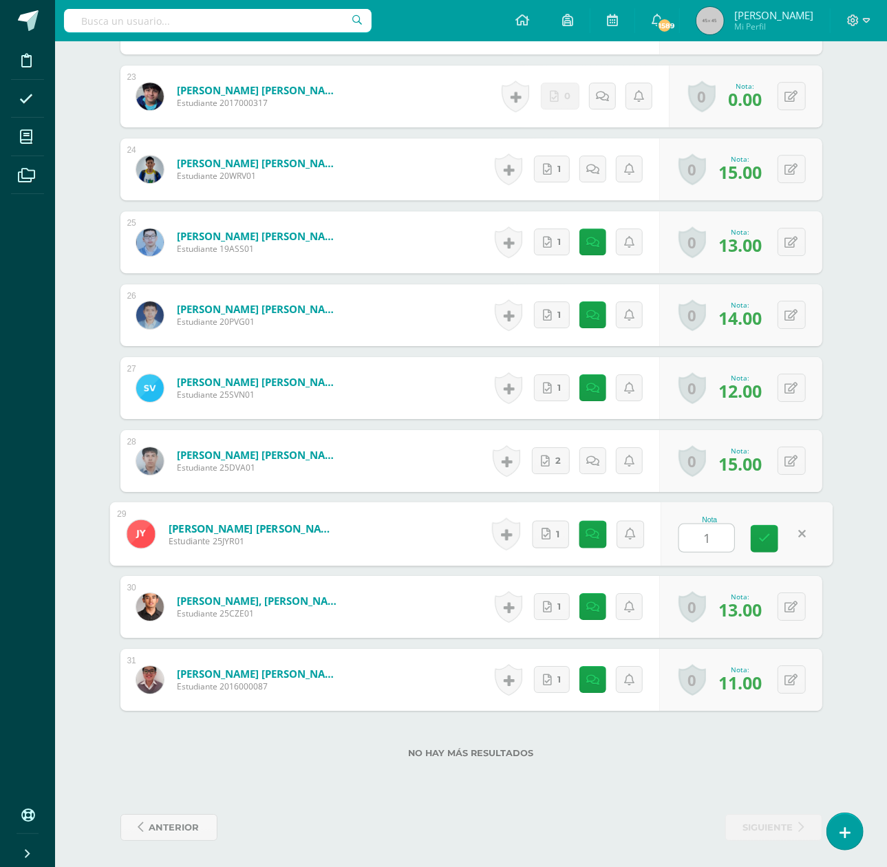
type input "15"
click at [598, 527] on link at bounding box center [597, 534] width 28 height 28
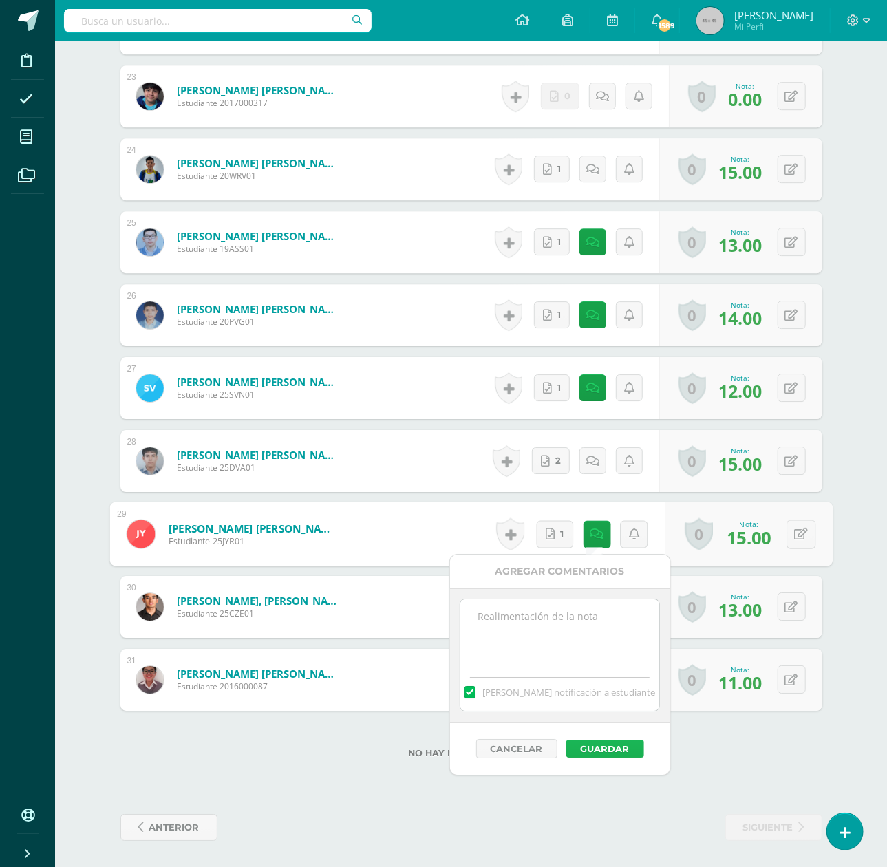
click at [613, 743] on button "Guardar" at bounding box center [605, 749] width 78 height 18
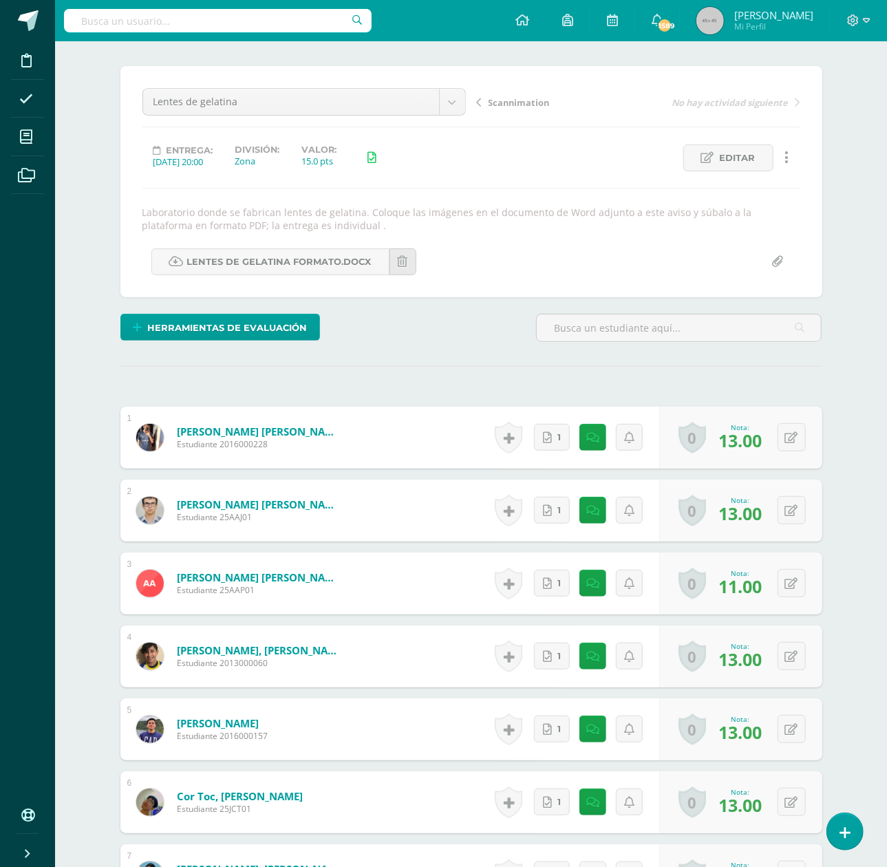
scroll to position [0, 0]
